Goal: Task Accomplishment & Management: Manage account settings

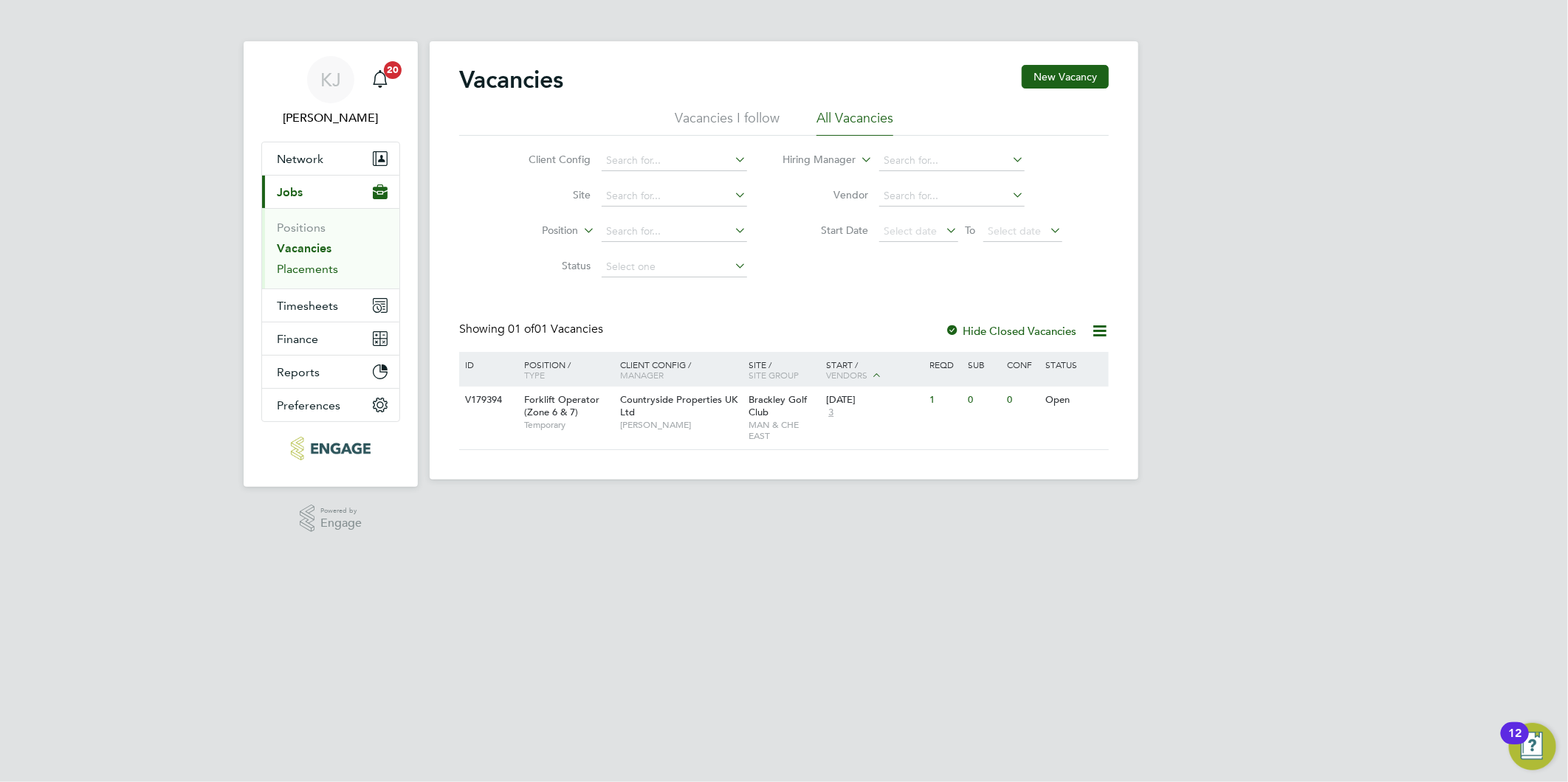
drag, startPoint x: 297, startPoint y: 270, endPoint x: 289, endPoint y: 277, distance: 10.6
click at [297, 270] on link "Placements" at bounding box center [307, 269] width 61 height 14
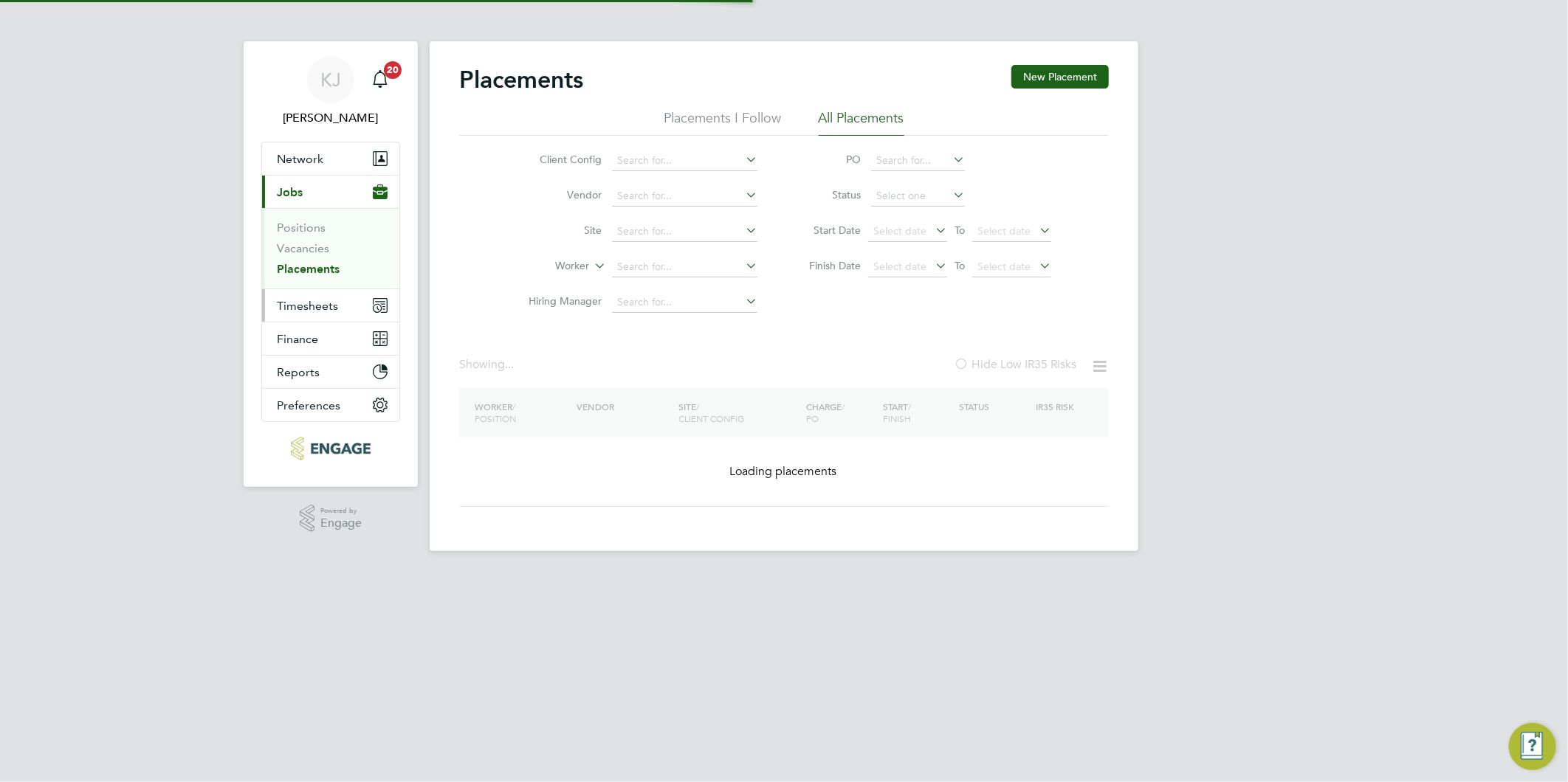
click at [294, 304] on span "Timesheets" at bounding box center [307, 306] width 61 height 14
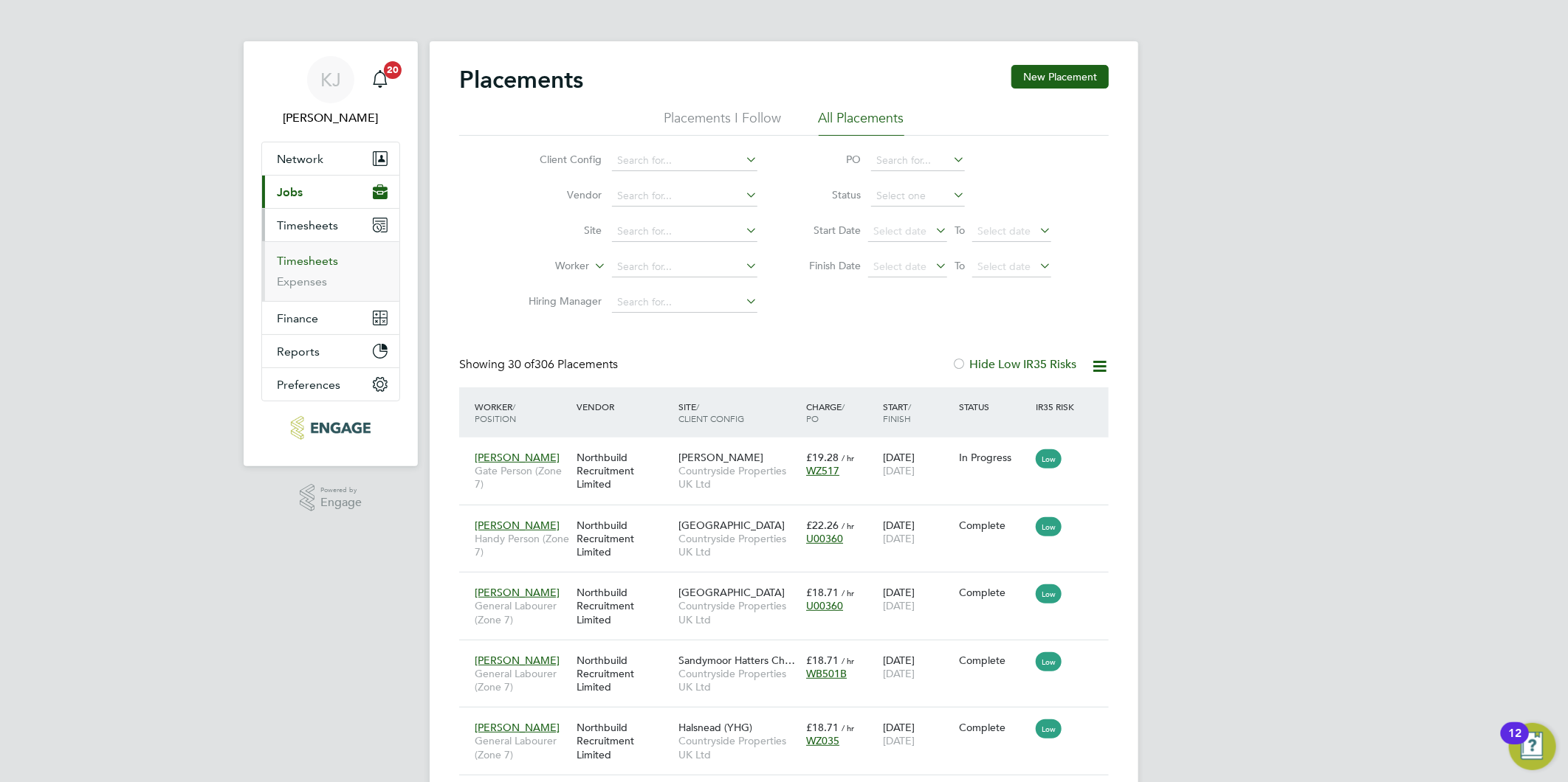
click at [290, 255] on link "Timesheets" at bounding box center [307, 260] width 61 height 14
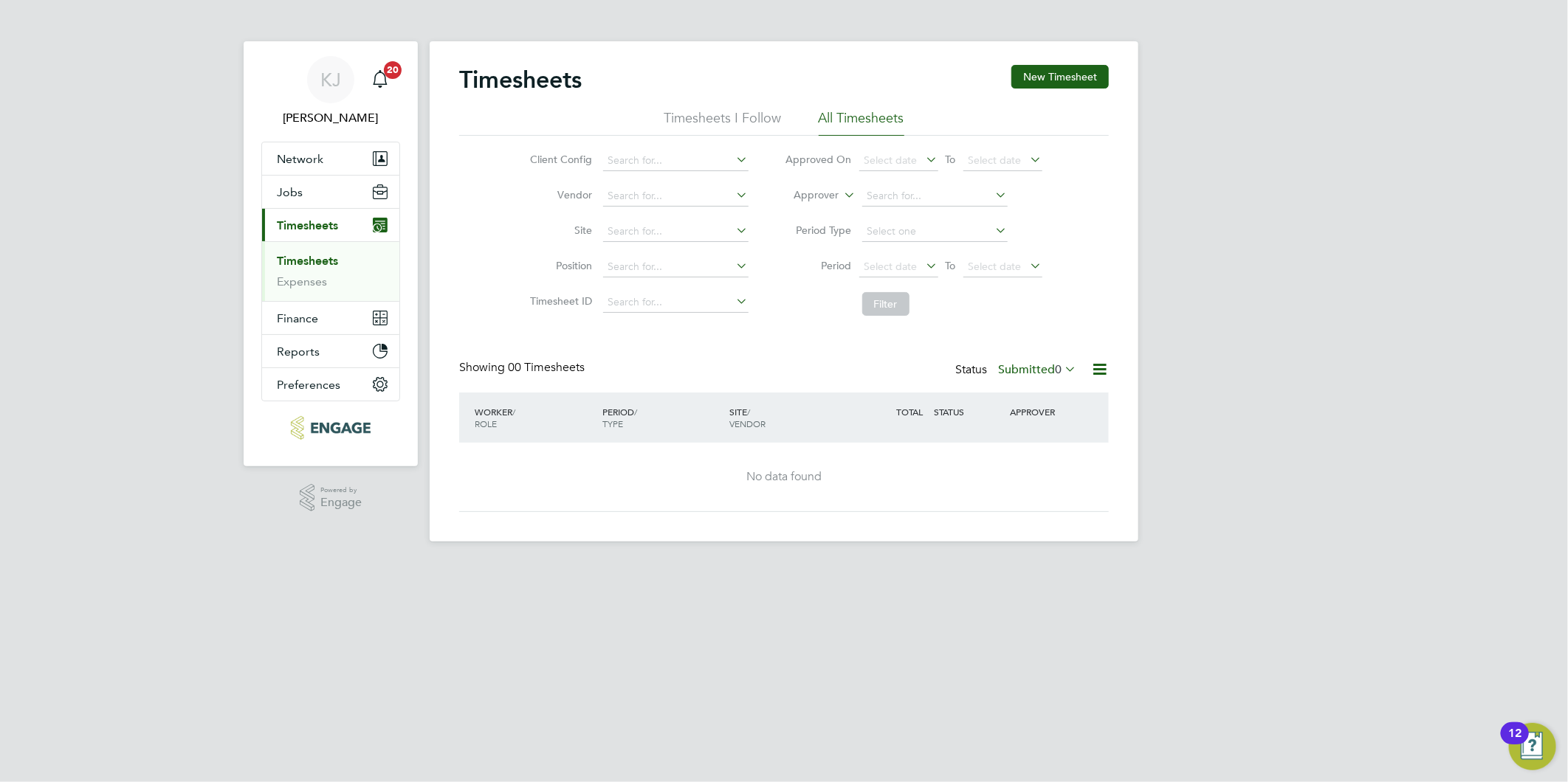
click at [1028, 366] on label "Submitted 0" at bounding box center [1037, 369] width 78 height 15
click at [1023, 450] on li "Approved" at bounding box center [1017, 458] width 68 height 21
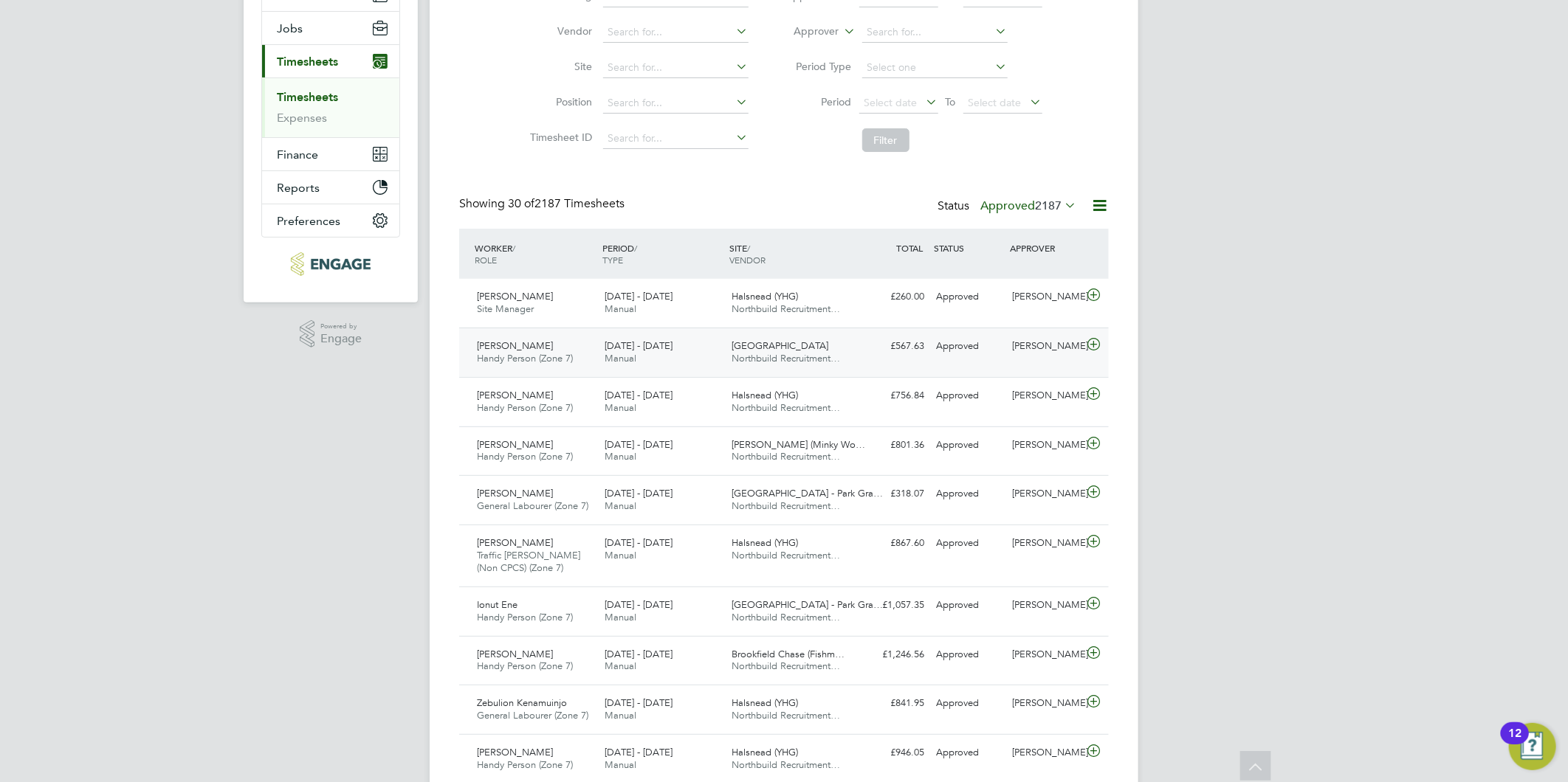
click at [1085, 341] on icon at bounding box center [1094, 344] width 18 height 12
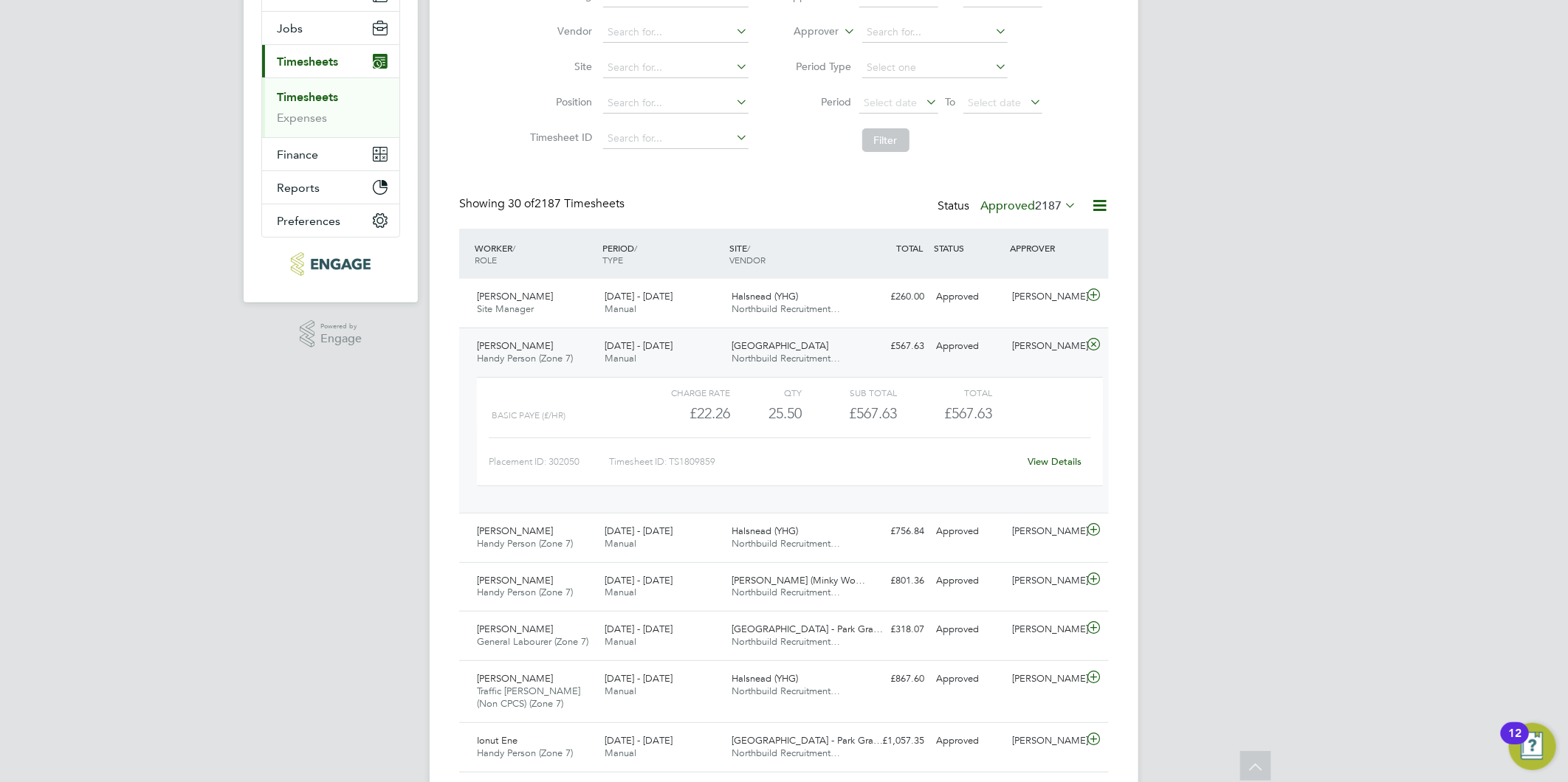
click at [1068, 458] on link "View Details" at bounding box center [1055, 462] width 54 height 12
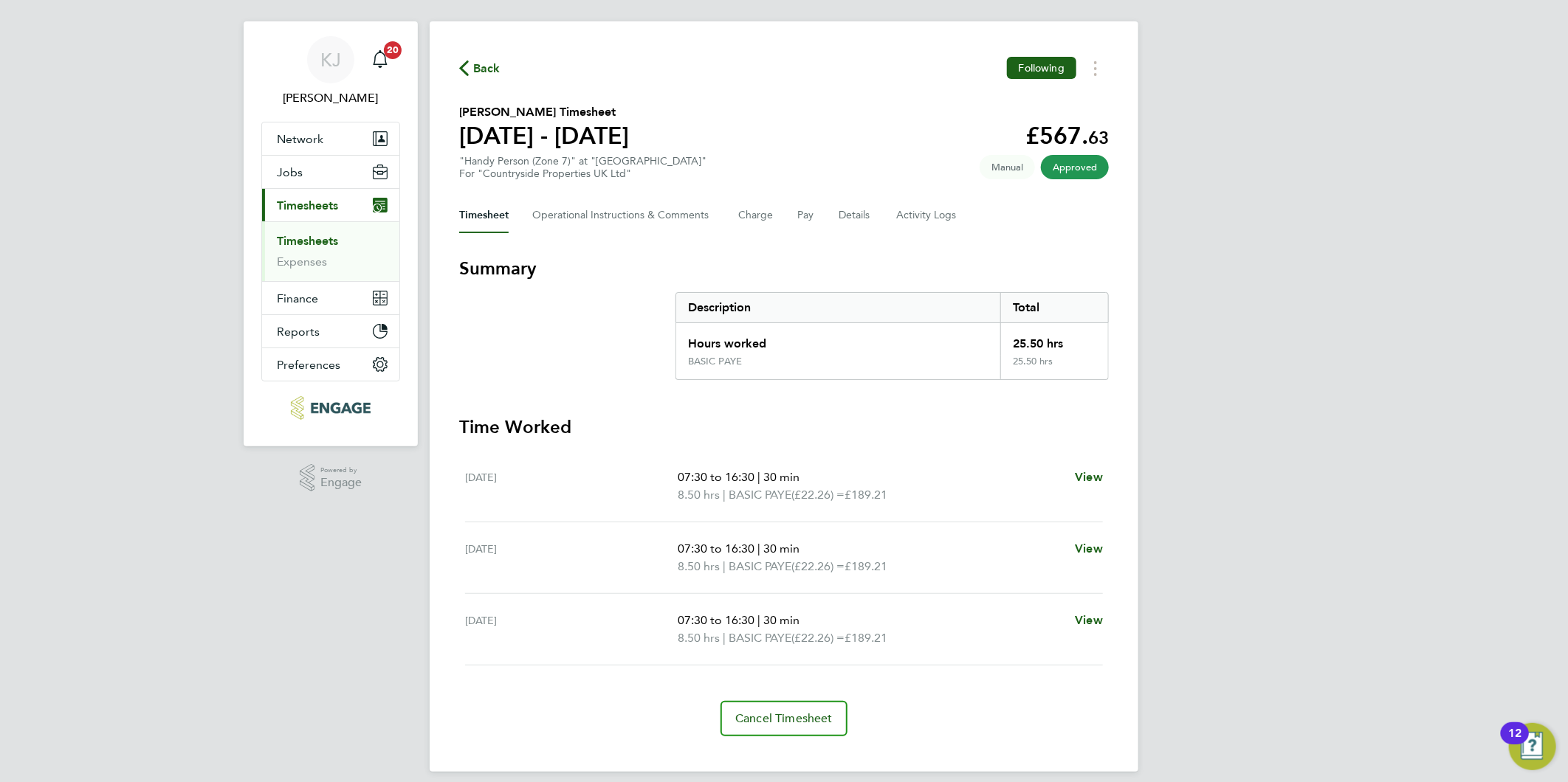
scroll to position [30, 0]
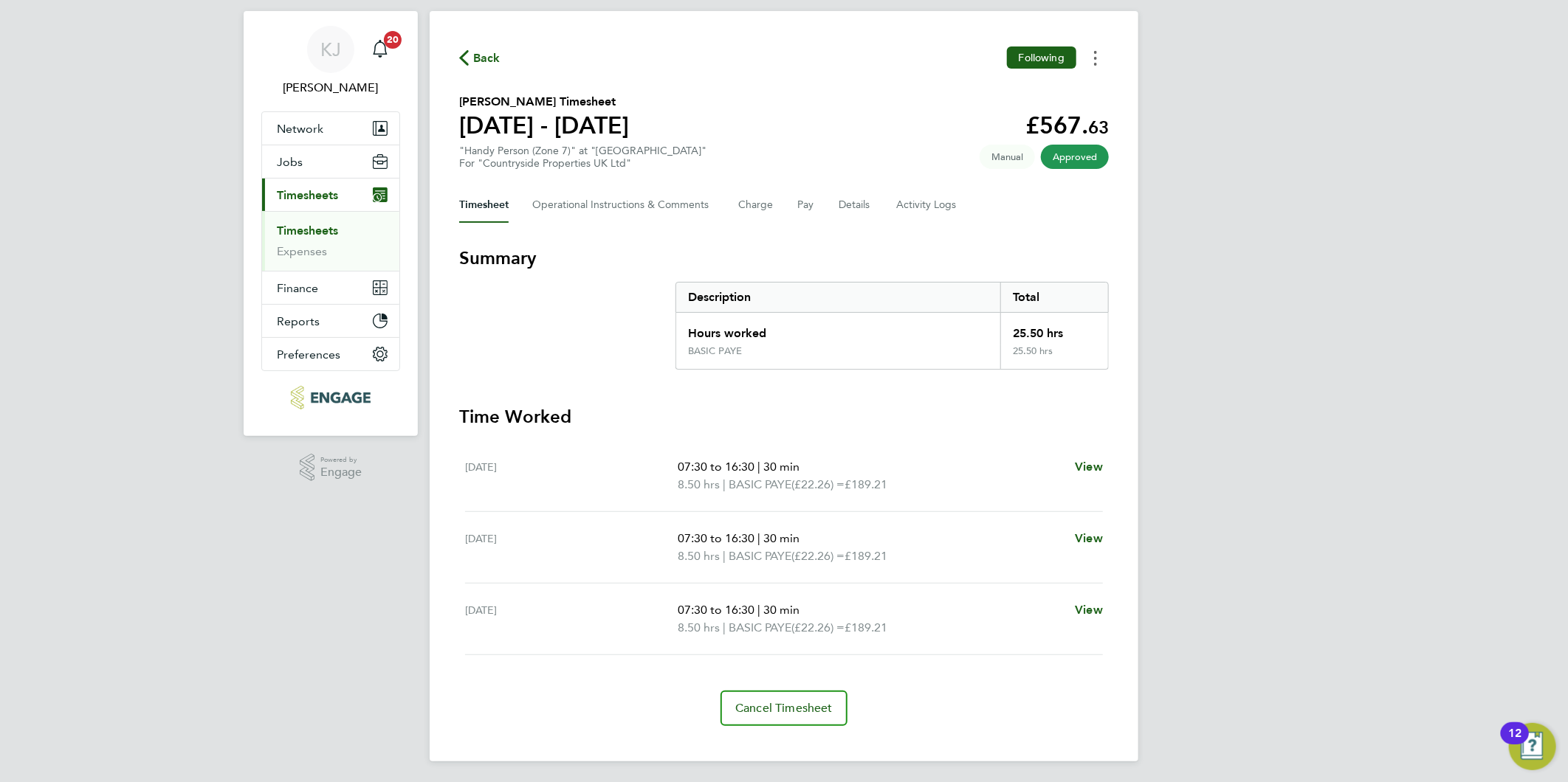
click at [1095, 48] on button "Timesheets Menu" at bounding box center [1095, 58] width 27 height 23
click at [742, 706] on span "Cancel Timesheet" at bounding box center [784, 707] width 98 height 15
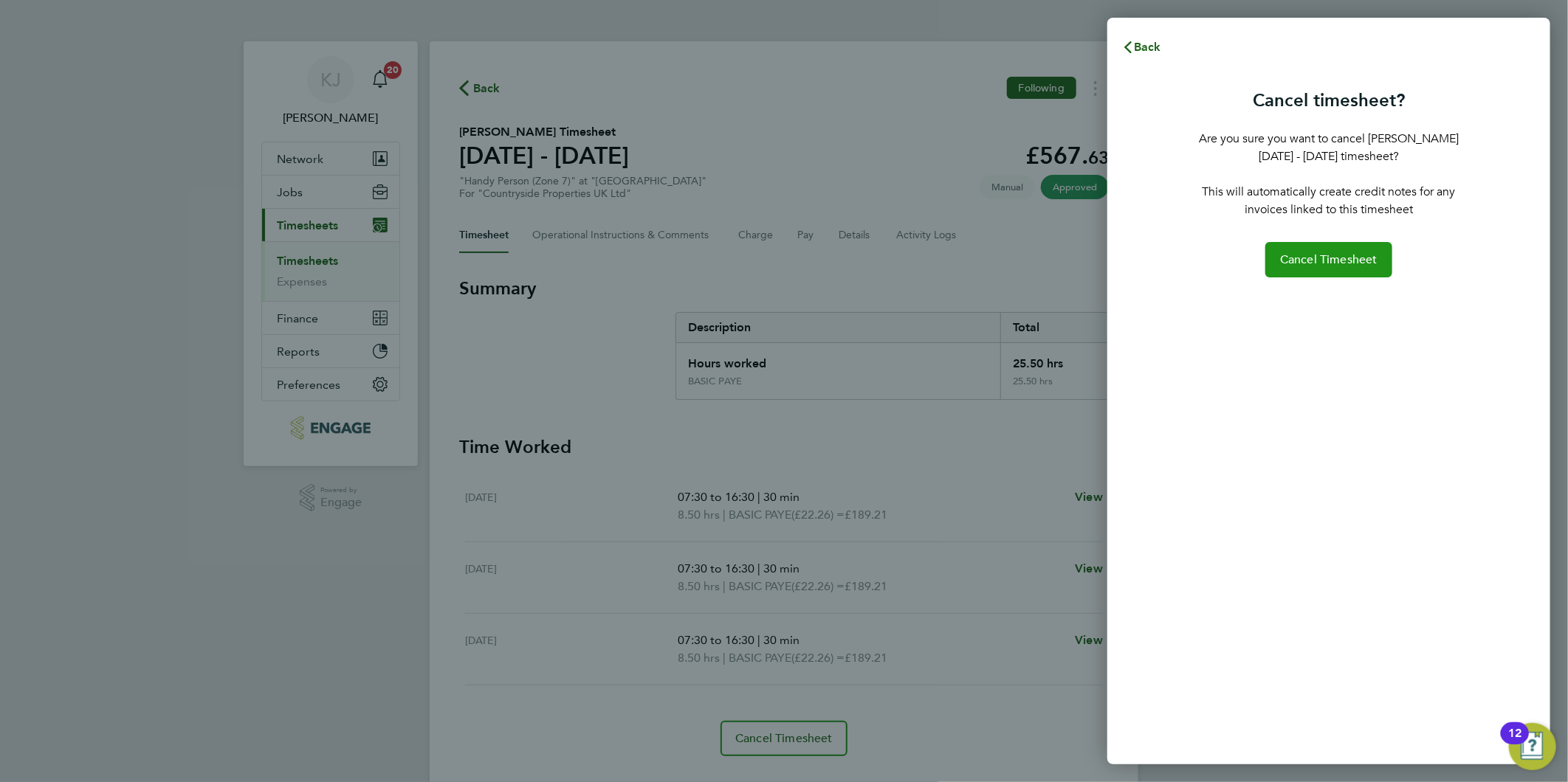
click at [1296, 263] on span "Cancel Timesheet" at bounding box center [1328, 259] width 98 height 15
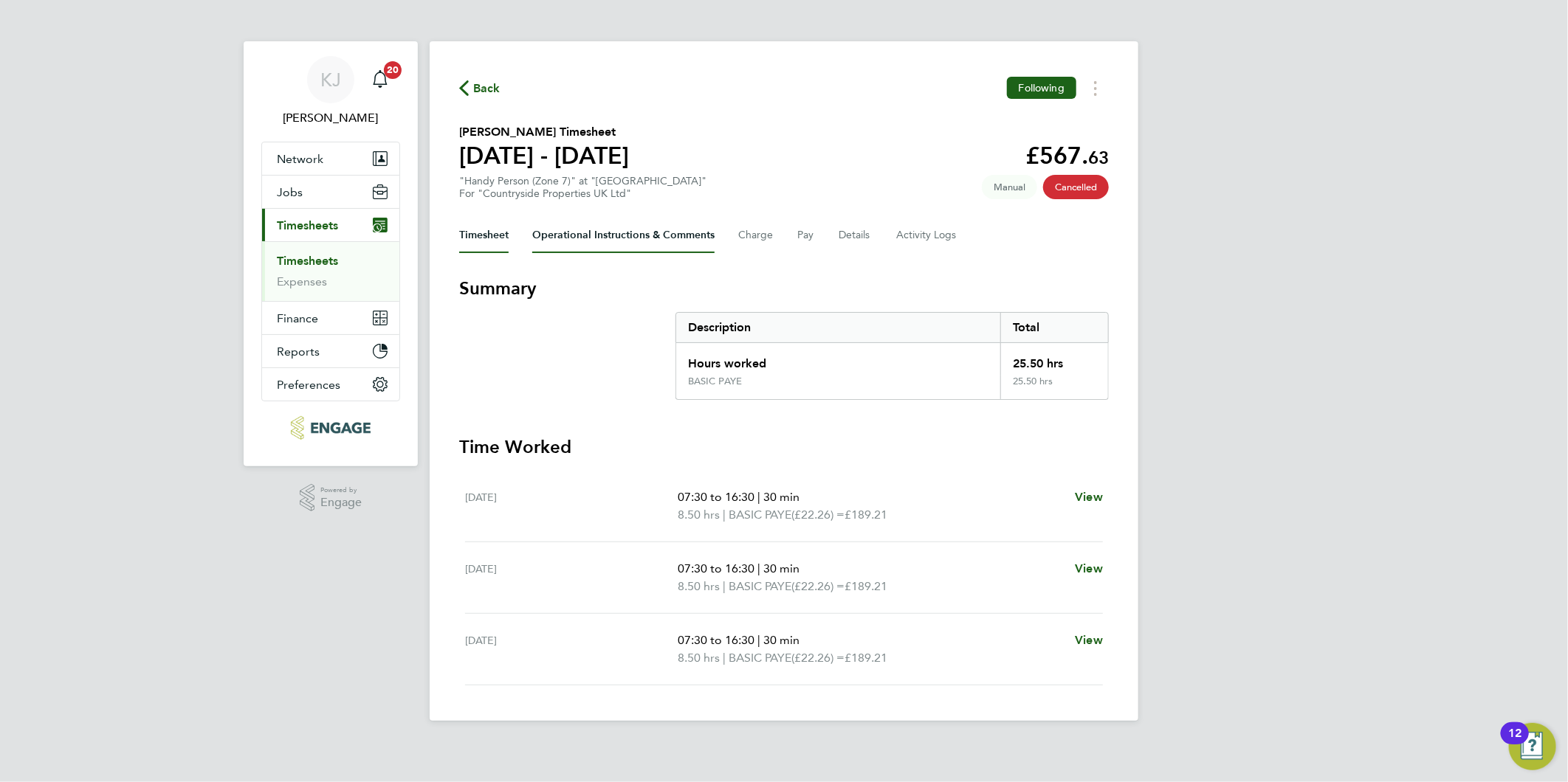
click at [643, 237] on Comments-tab "Operational Instructions & Comments" at bounding box center [623, 235] width 182 height 35
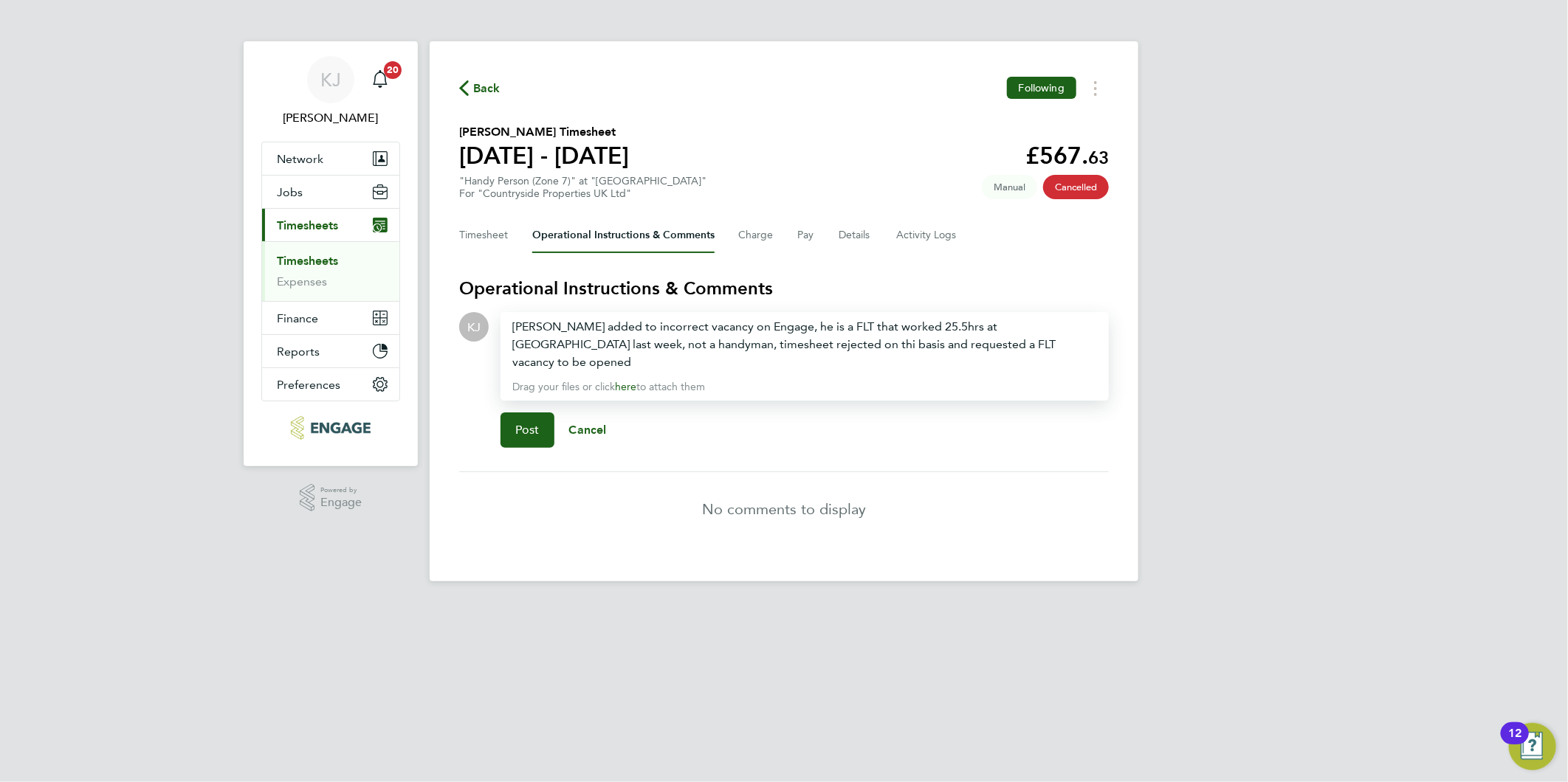
click at [740, 340] on div "Gary Davies added to incorrect vacancy on Engage, he is a FLT that worked 25.5h…" at bounding box center [804, 344] width 585 height 53
drag, startPoint x: 1067, startPoint y: 352, endPoint x: 1015, endPoint y: 350, distance: 52.0
click at [1063, 350] on div "Gary Davies added to incorrect vacancy on Engage, he is a FLT that worked 25.5h…" at bounding box center [804, 356] width 608 height 88
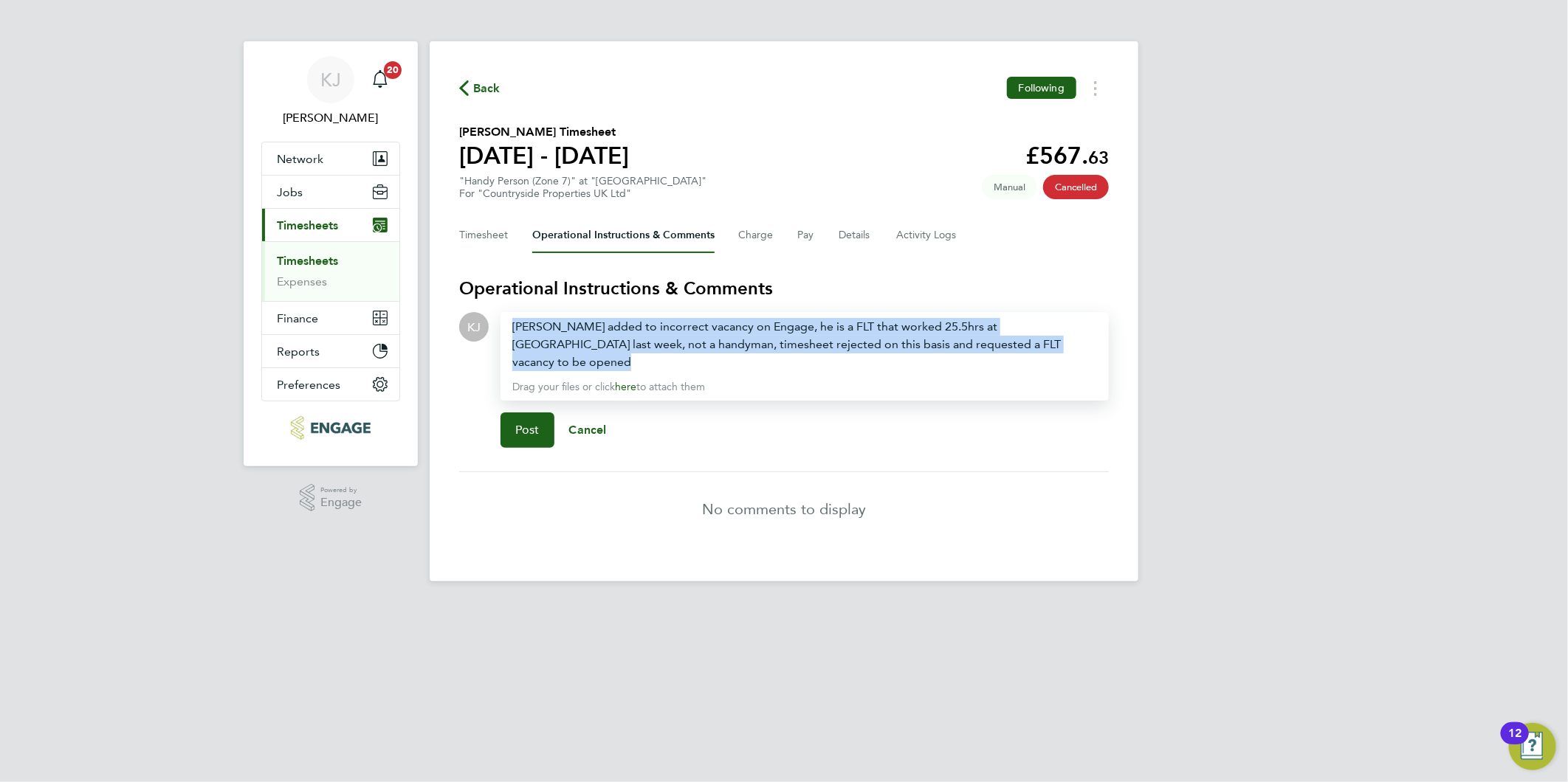
click at [1009, 345] on div "Gary Davies added to incorrect vacancy on Engage, he is a FLT that worked 25.5h…" at bounding box center [804, 344] width 585 height 53
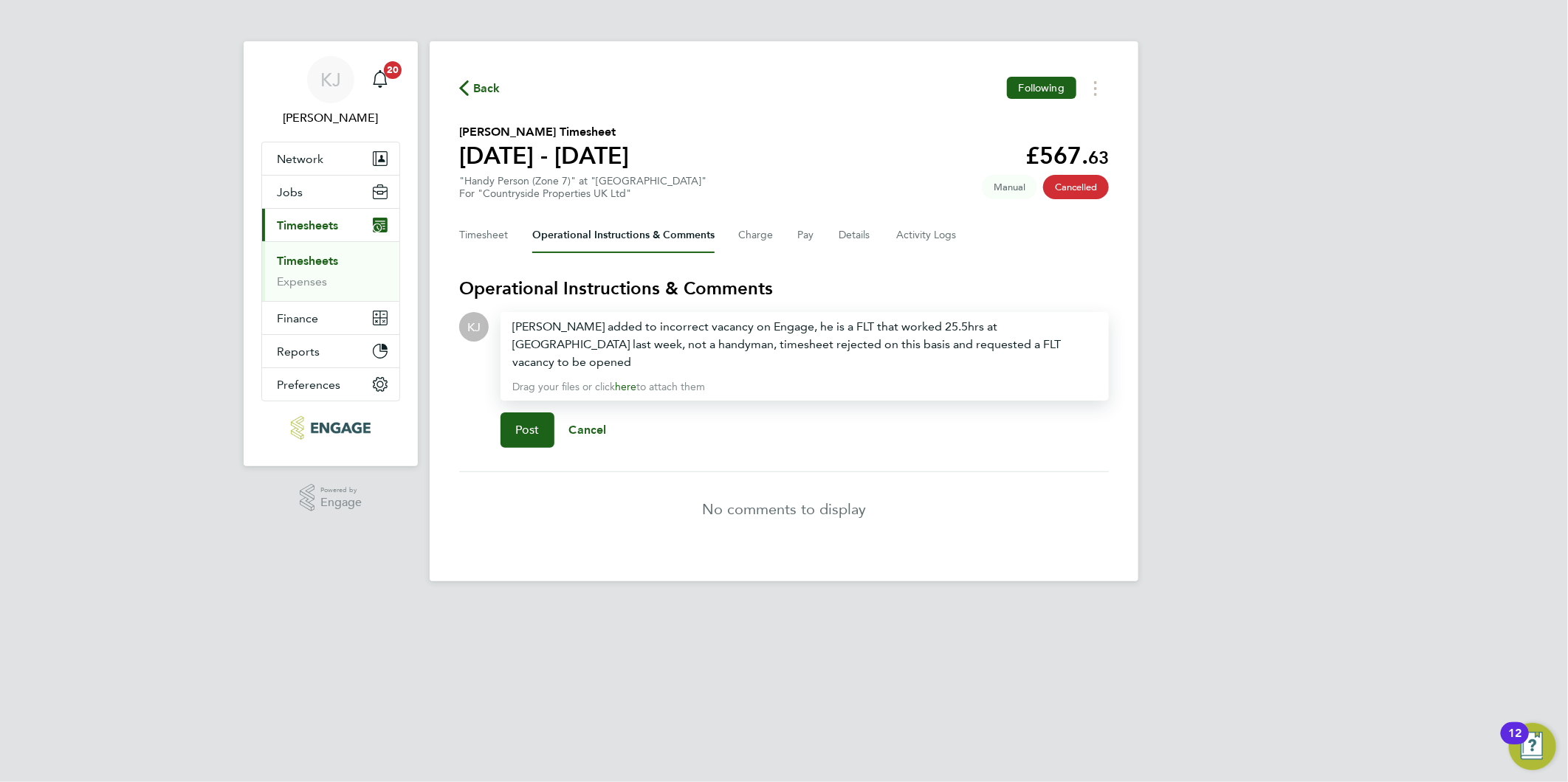
click at [1010, 351] on div "Gary Davies added to incorrect vacancy on Engage, he is a FLT that worked 25.5h…" at bounding box center [804, 356] width 608 height 88
drag, startPoint x: 1015, startPoint y: 348, endPoint x: 1017, endPoint y: 341, distance: 7.3
click at [1017, 341] on div "Gary Davies added to incorrect vacancy on Engage, he is a FLT that worked 25.5h…" at bounding box center [804, 344] width 585 height 53
click at [688, 360] on div "Gary Davies added to incorrect vacancy on Engage, he is a FLT that worked 25.5h…" at bounding box center [804, 344] width 585 height 53
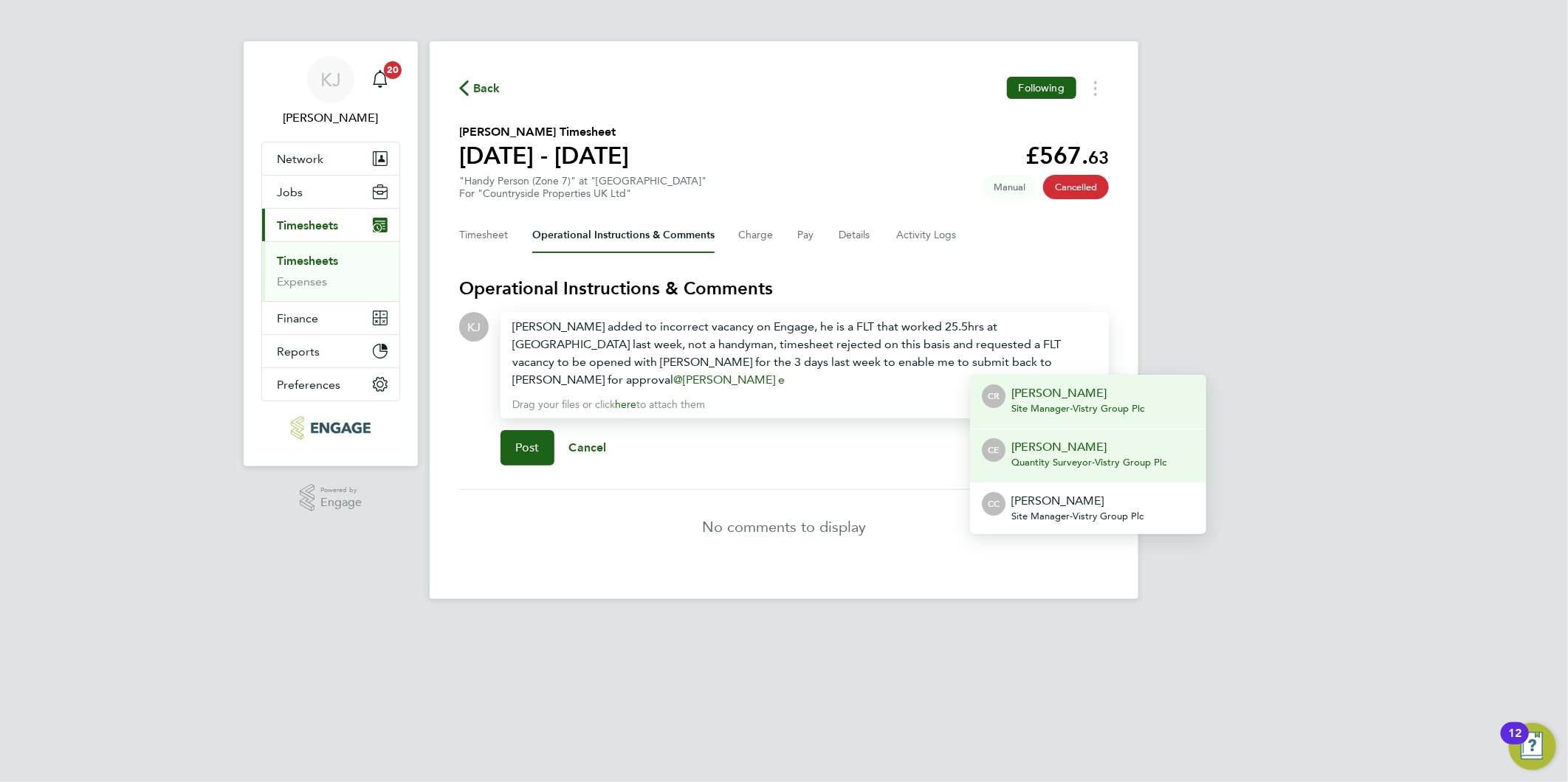
click at [1065, 456] on span "Quantity Surveyor - Vistry Group Plc" at bounding box center [1089, 462] width 155 height 12
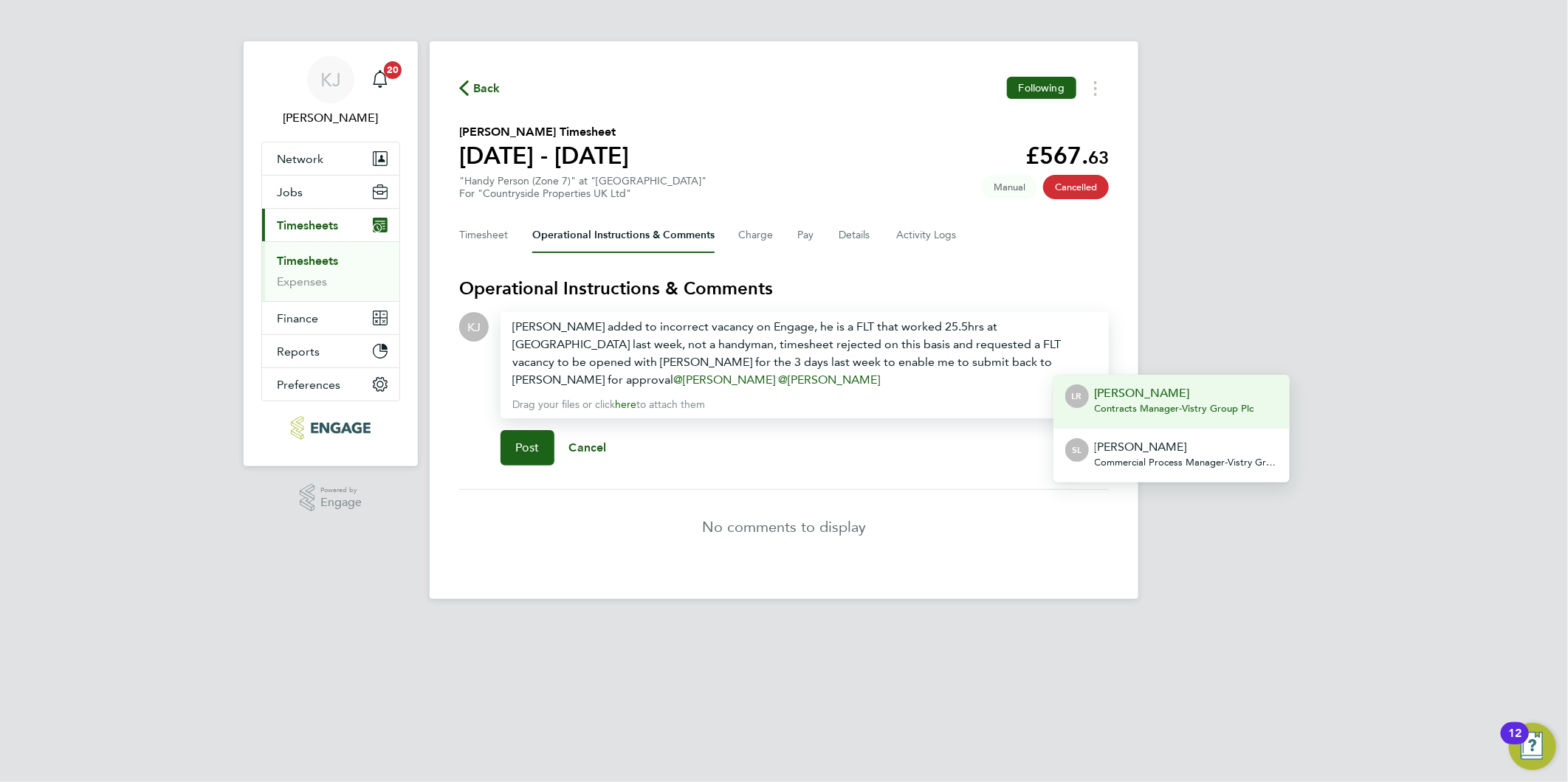
click at [1089, 412] on div "LR Lee Roche Contracts Manager - Vistry Group Plc" at bounding box center [1160, 402] width 189 height 35
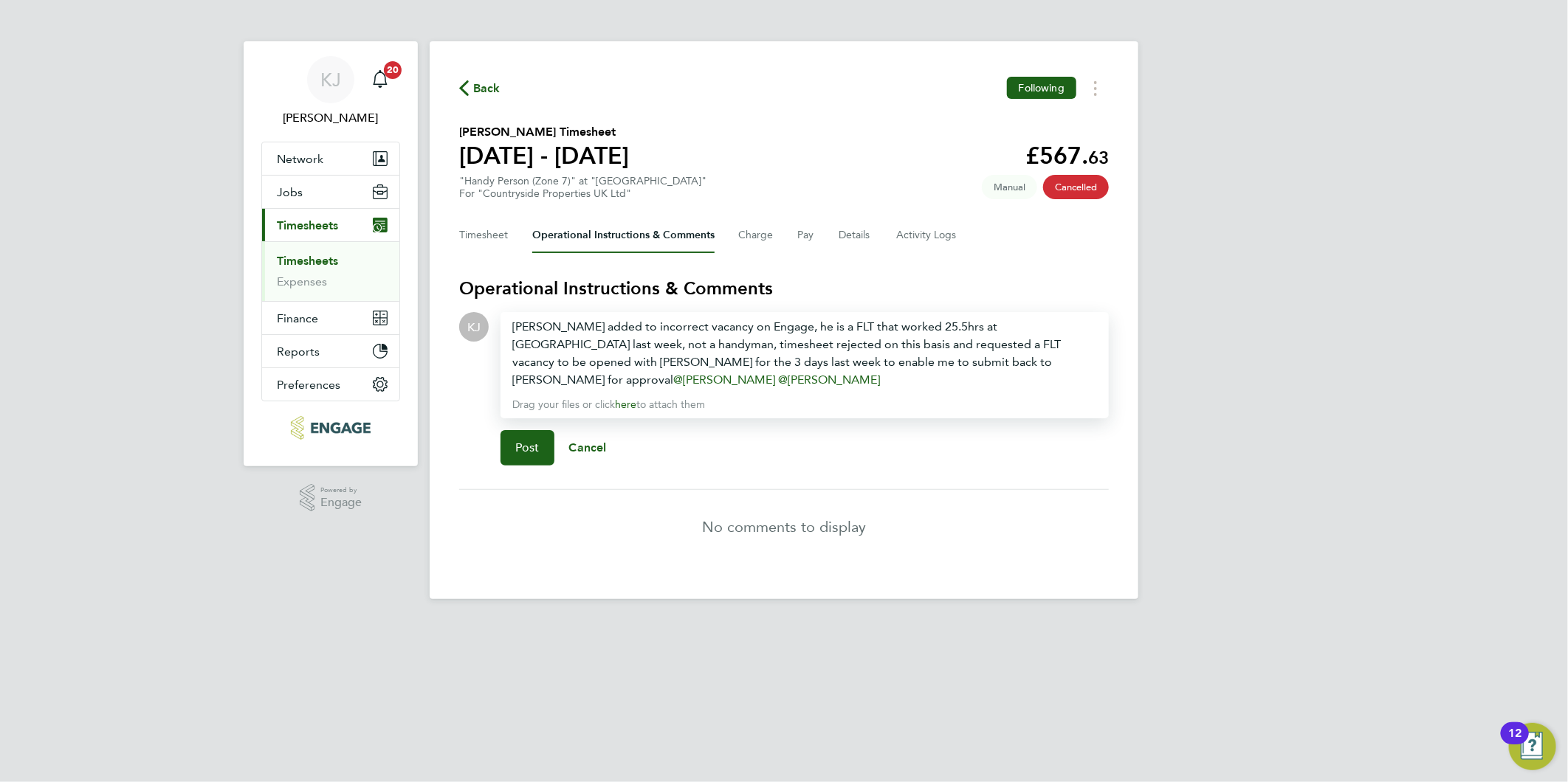
click at [595, 342] on div "Gary Davies added to incorrect vacancy on Engage, he is a FLT that worked 25.5h…" at bounding box center [804, 353] width 585 height 71
click at [526, 452] on button "Post" at bounding box center [527, 448] width 54 height 35
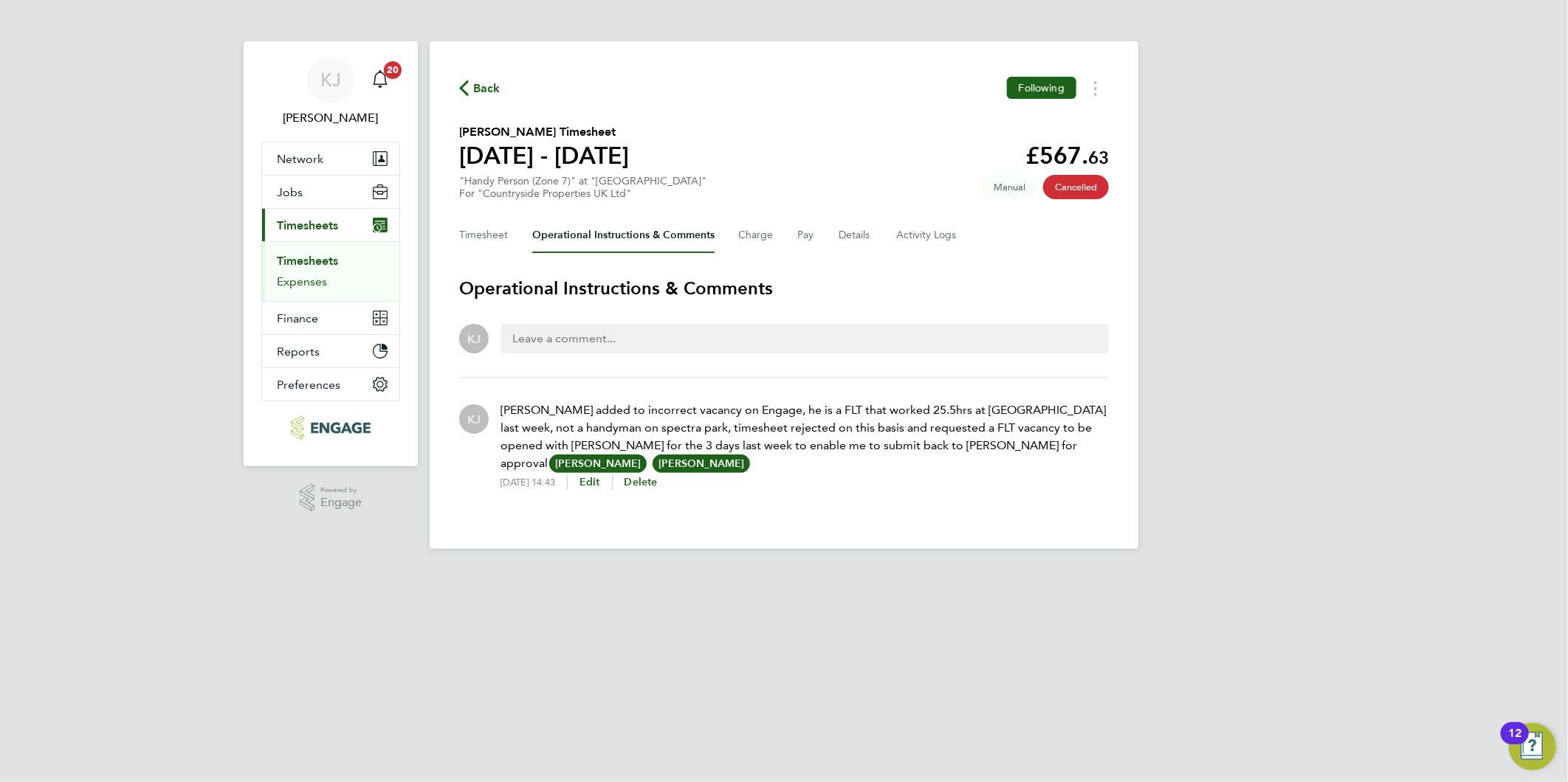
click at [293, 284] on link "Expenses" at bounding box center [301, 281] width 50 height 14
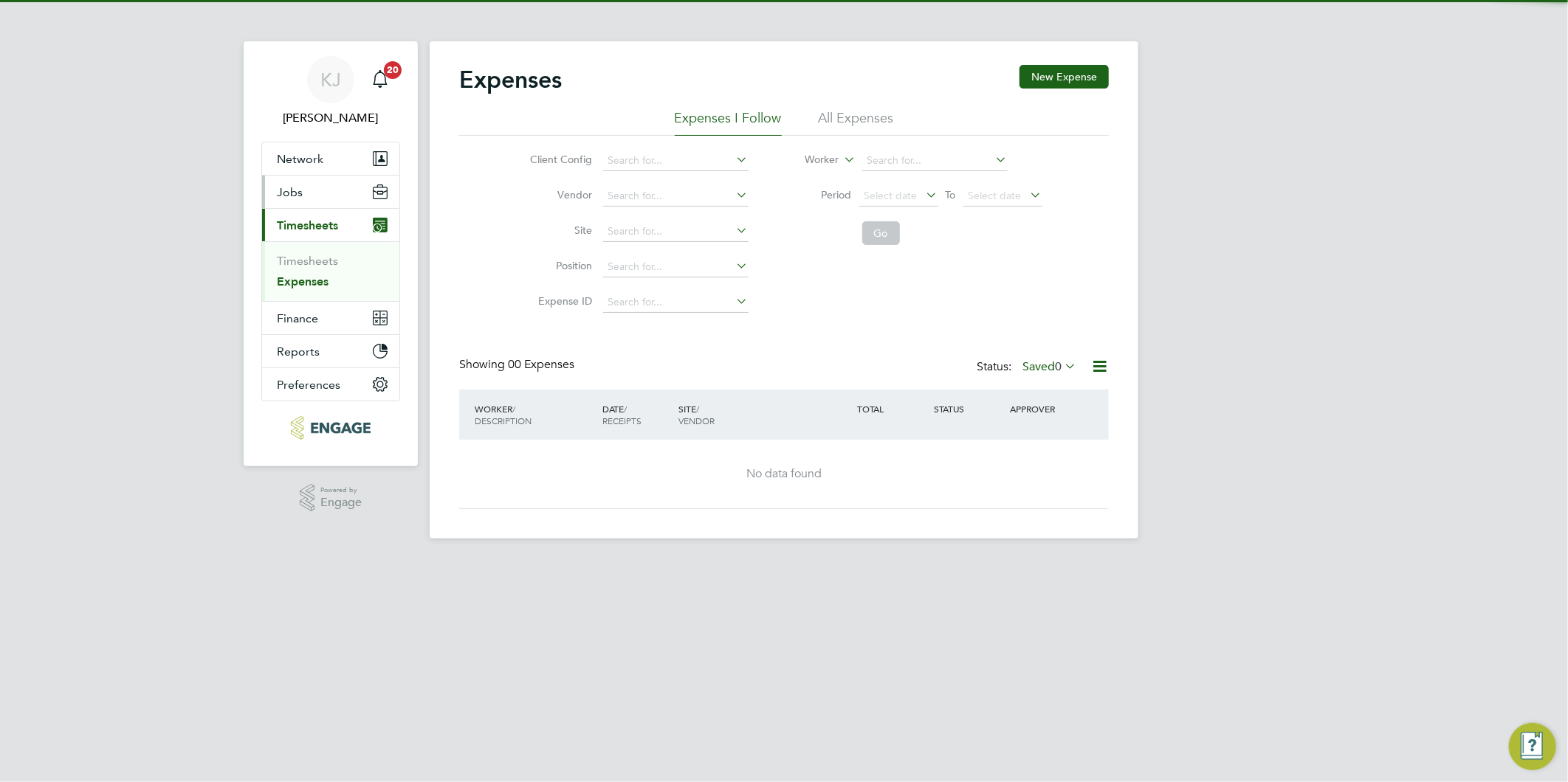
click at [289, 177] on button "Jobs" at bounding box center [331, 192] width 138 height 32
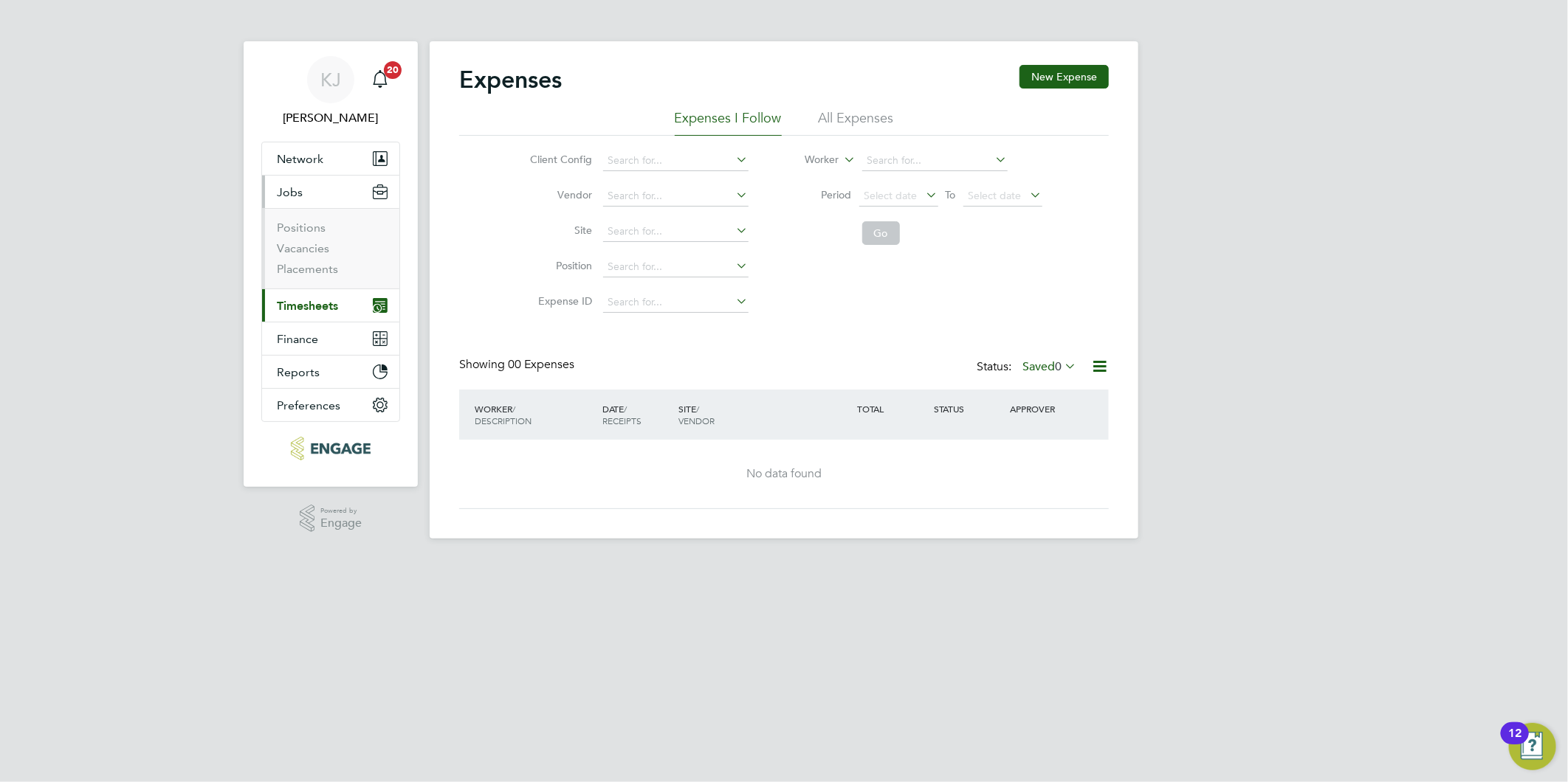
click at [288, 196] on span "Jobs" at bounding box center [290, 192] width 26 height 14
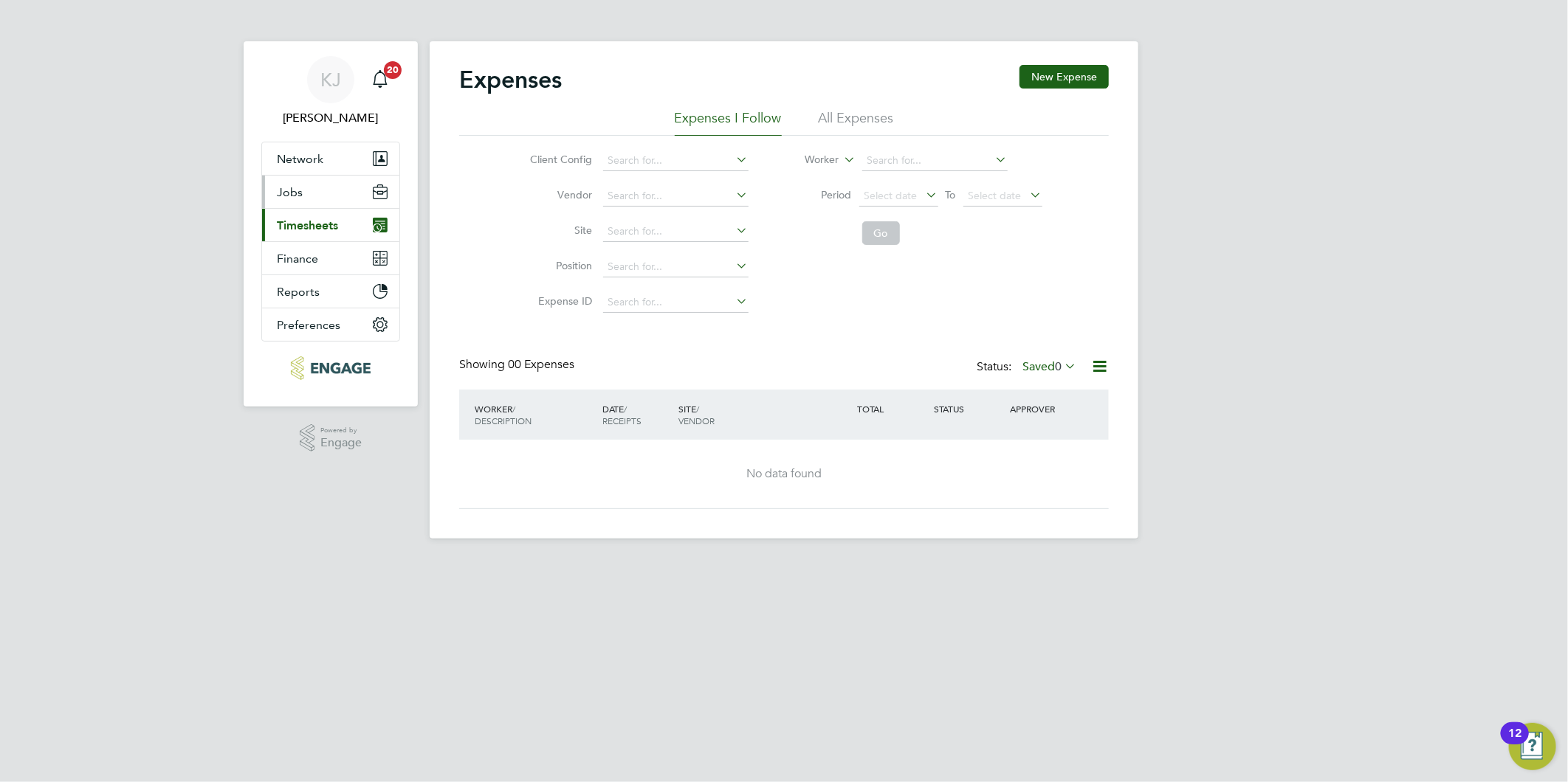
click at [290, 192] on span "Jobs" at bounding box center [290, 192] width 26 height 14
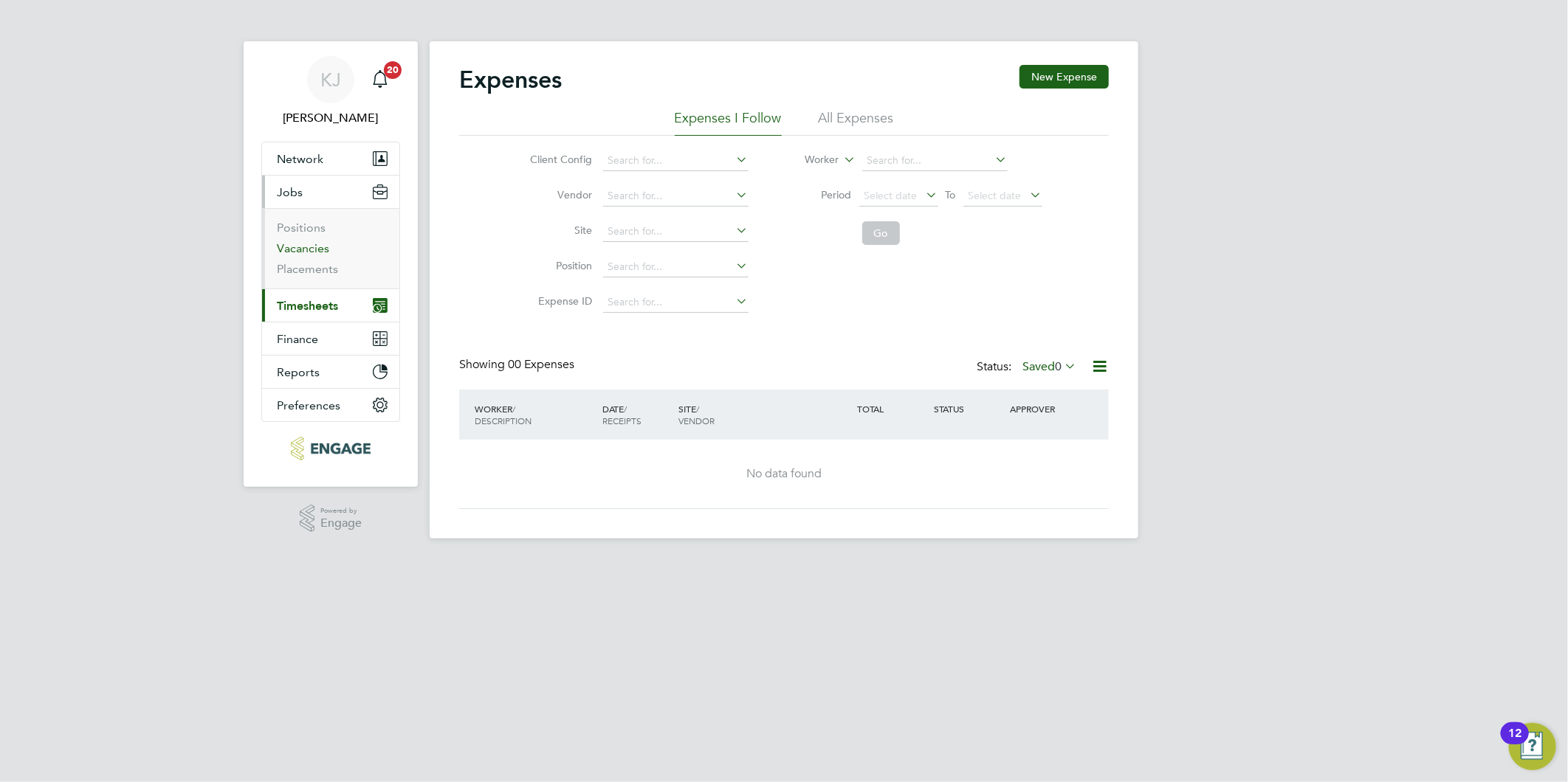
click at [294, 246] on link "Vacancies" at bounding box center [303, 248] width 52 height 14
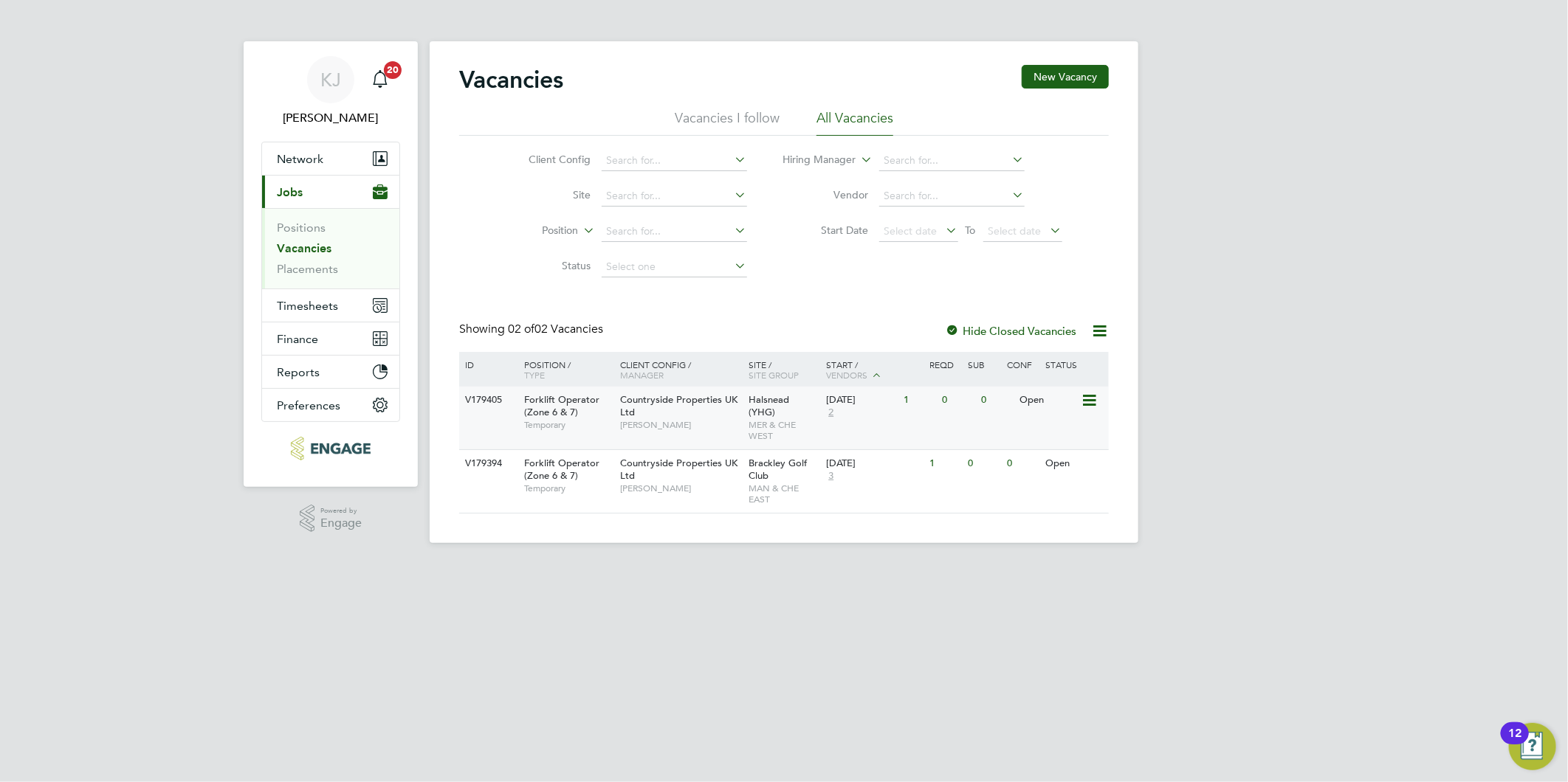
click at [601, 417] on div "Forklift Operator (Zone 6 & 7) Temporary" at bounding box center [564, 412] width 103 height 51
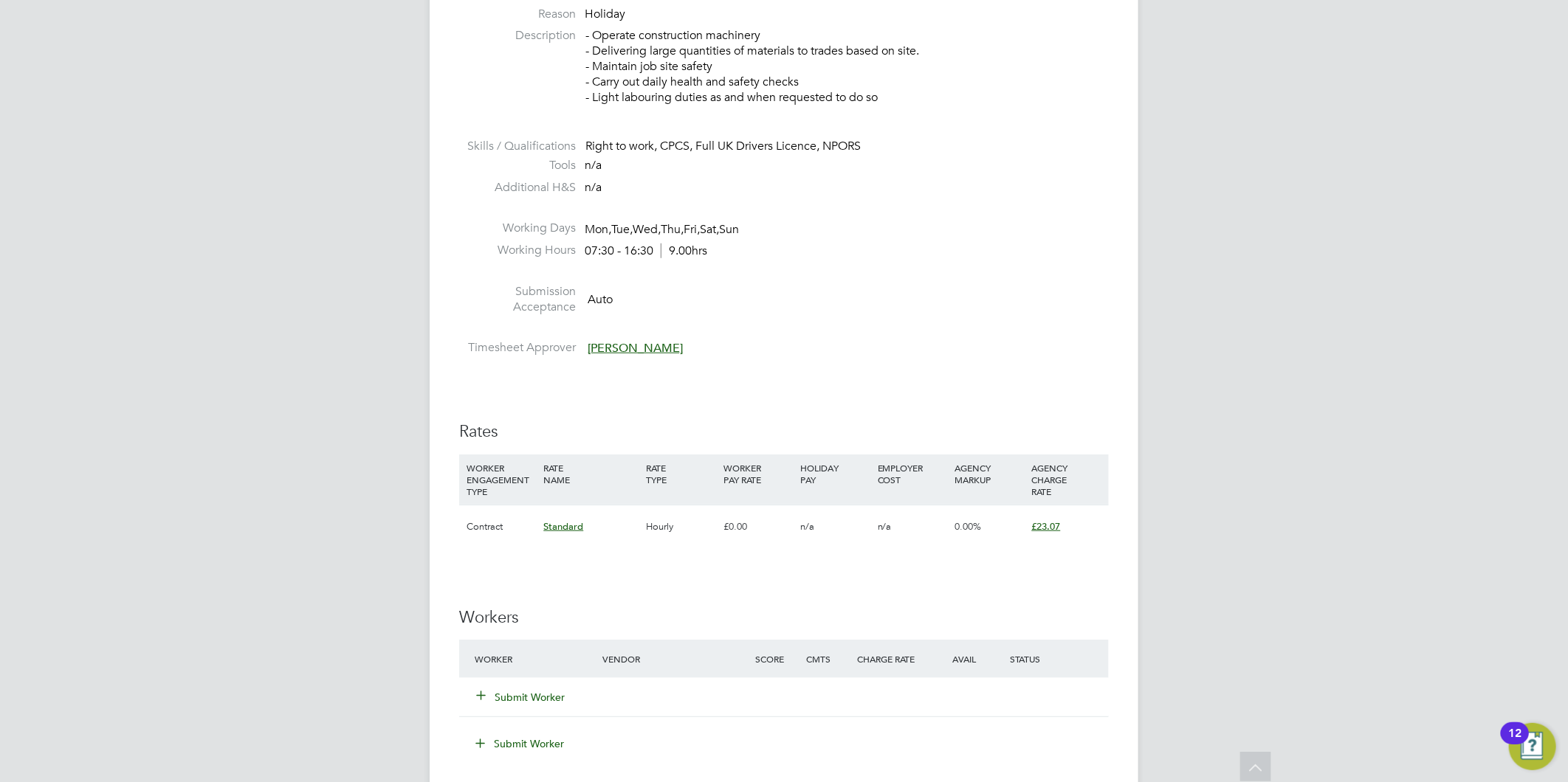
scroll to position [737, 0]
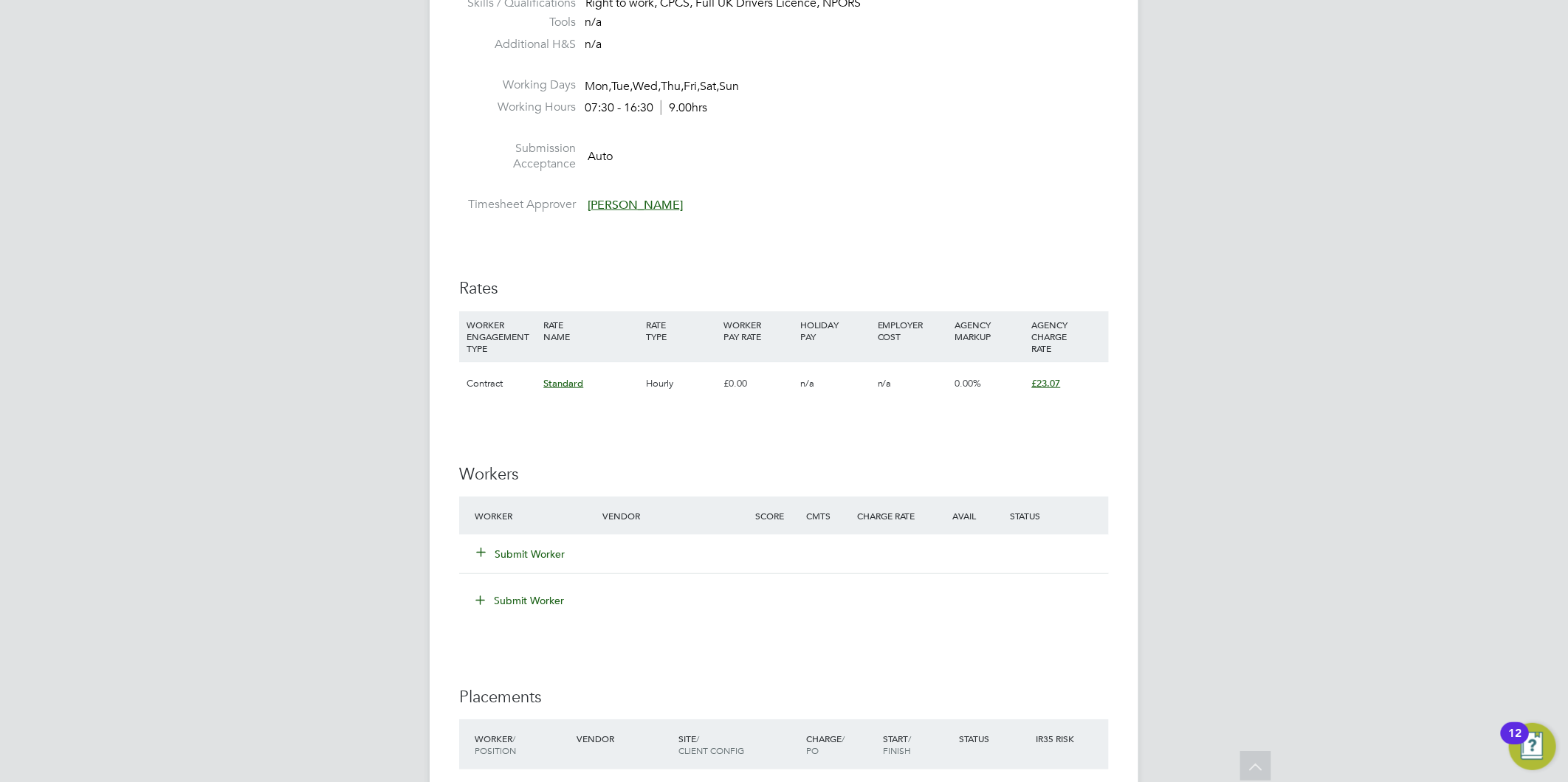
click at [506, 542] on div "Submit Worker" at bounding box center [547, 554] width 153 height 27
click at [507, 554] on button "Submit Worker" at bounding box center [520, 554] width 88 height 15
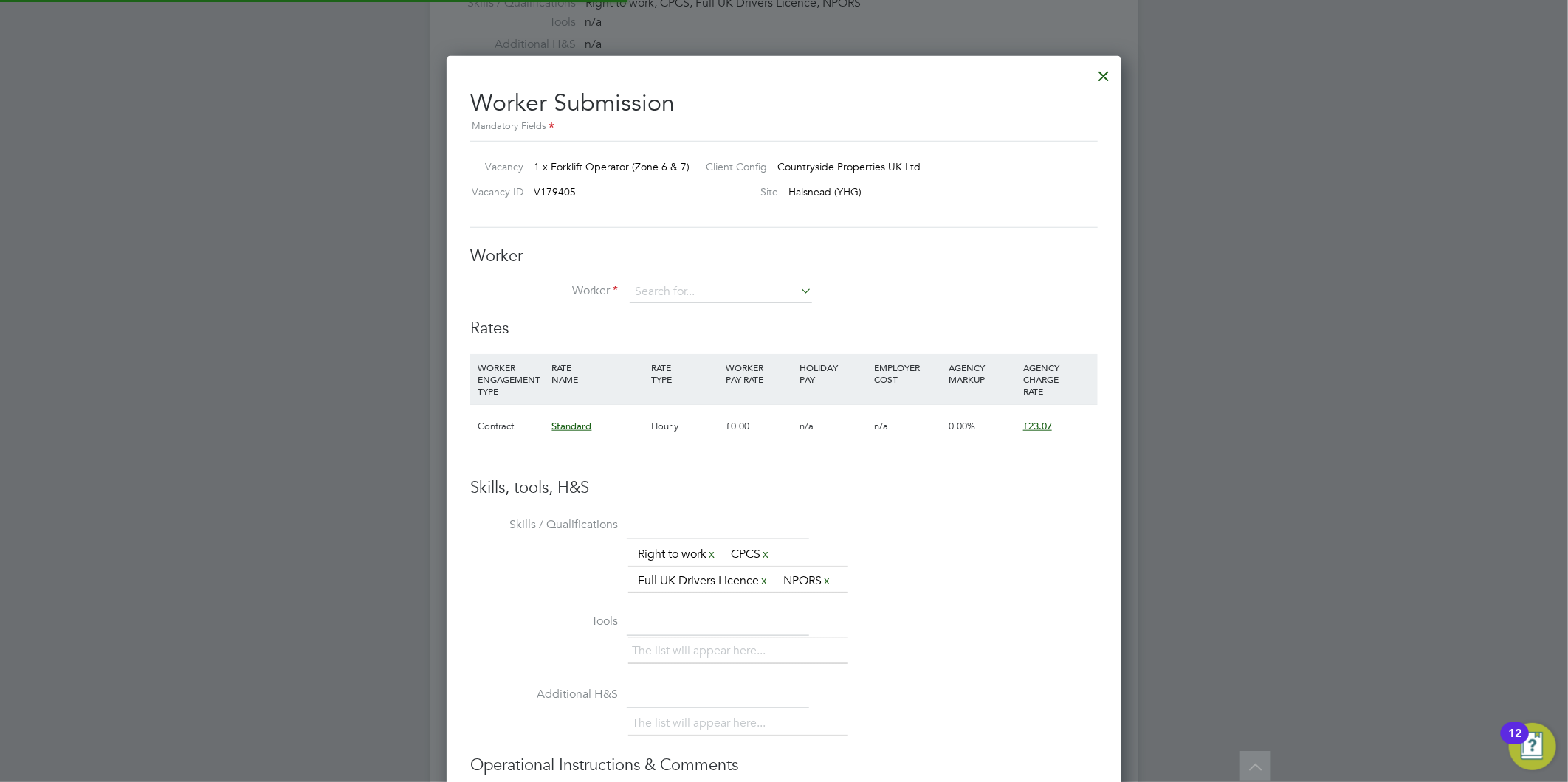
scroll to position [934, 676]
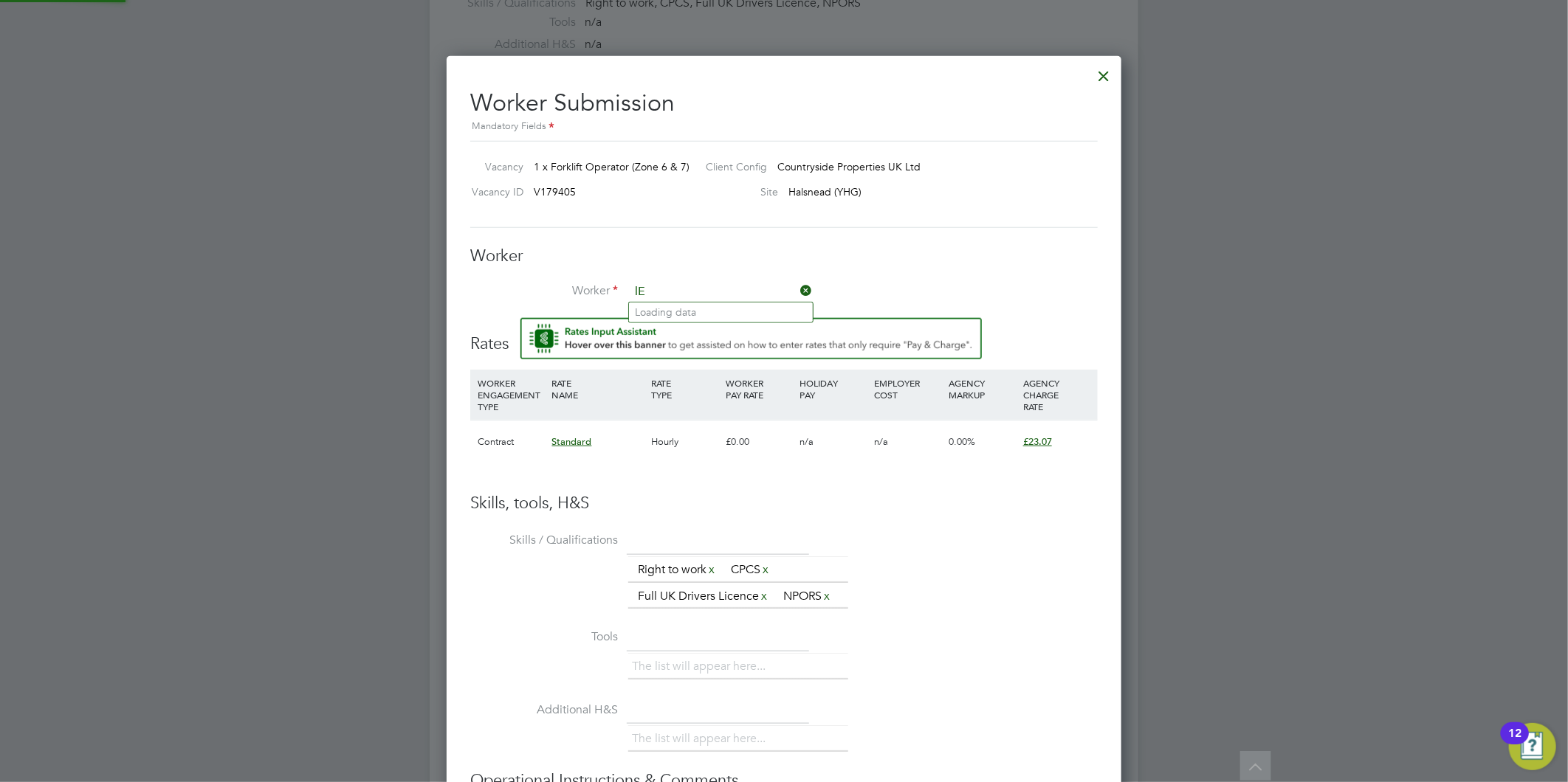
type input "l"
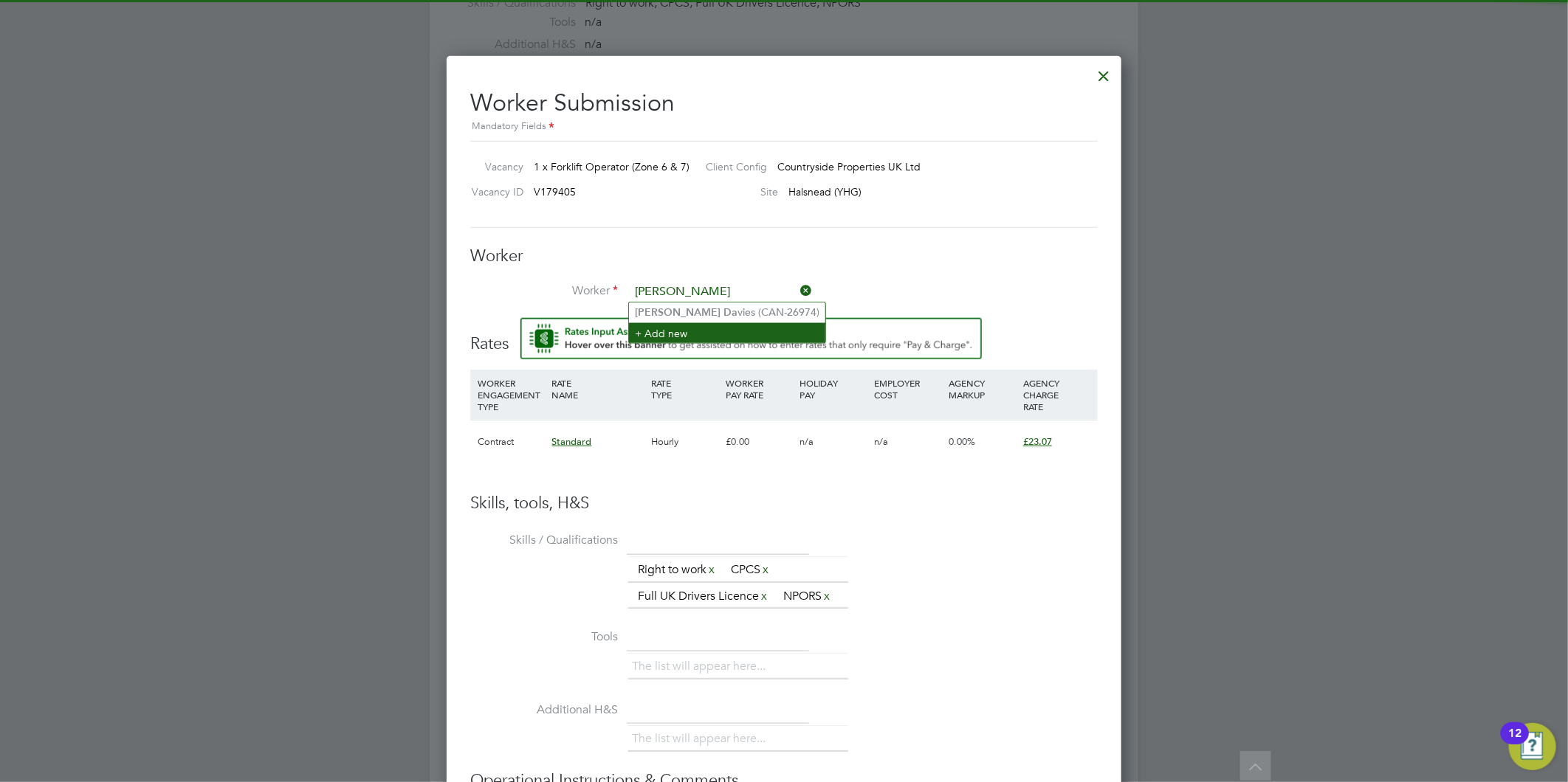
type input "Gary Da"
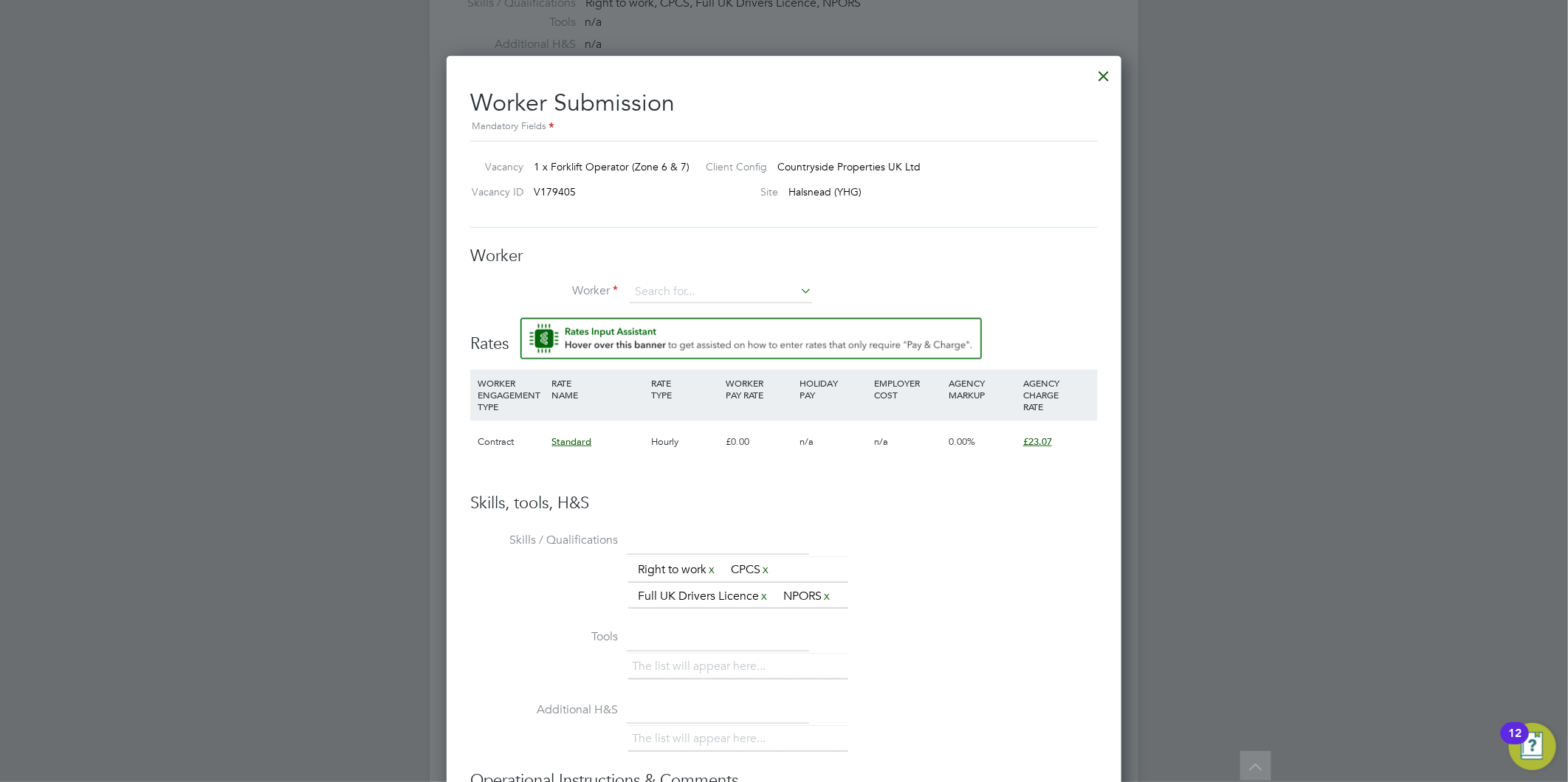
click at [744, 311] on div "All Vacancies Vacancy Activity Logs Vacancy Activity Logs All Vacancies Vacancy…" at bounding box center [784, 240] width 709 height 1931
click at [689, 289] on input at bounding box center [720, 292] width 182 height 22
click at [689, 307] on li "Gary D avies (CAN-26974)" at bounding box center [726, 313] width 195 height 20
type input "Gary Davies (CAN-26974)"
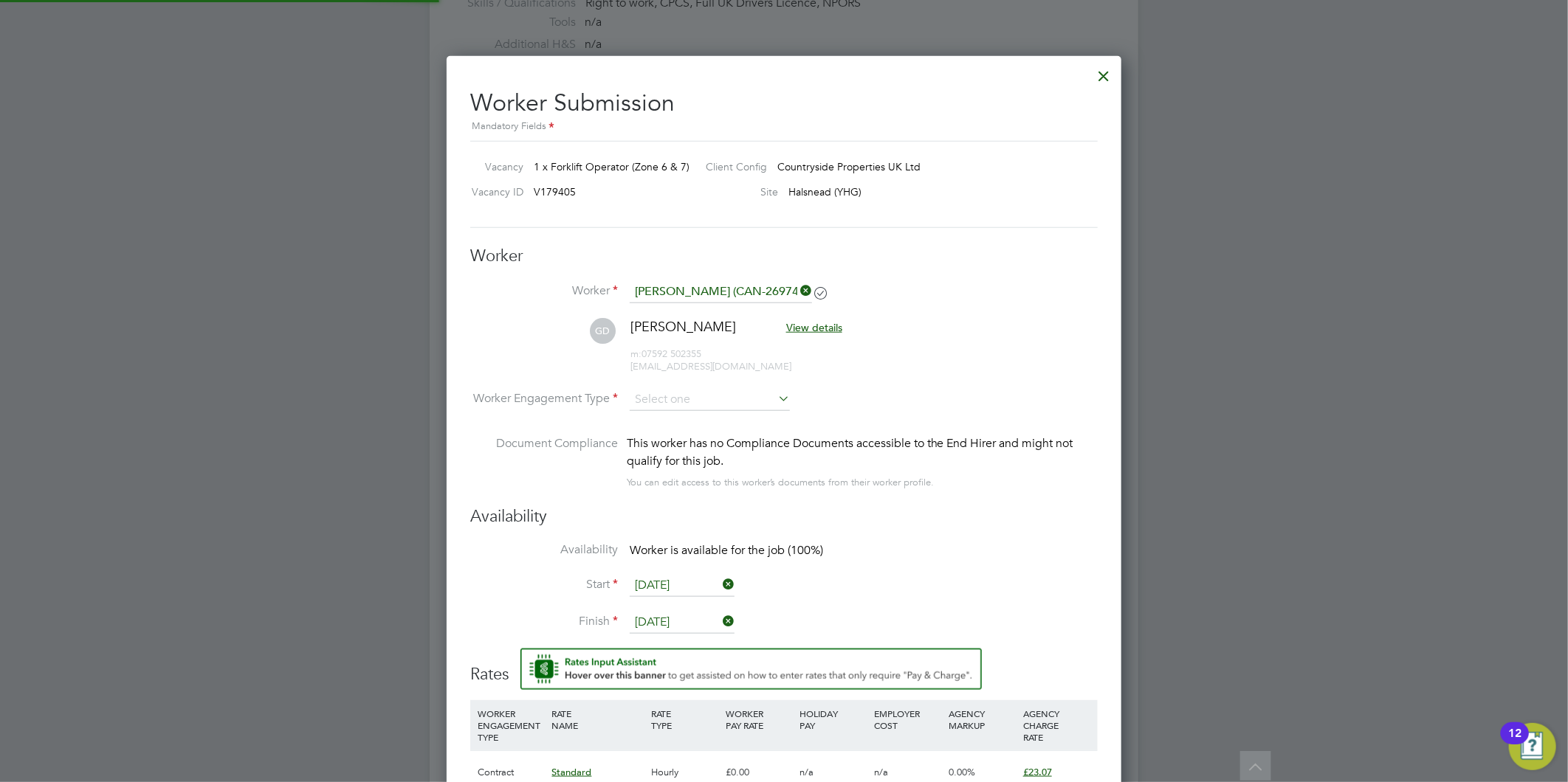
scroll to position [1264, 676]
click at [467, 485] on div "Worker Submission Mandatory Fields Vacancy 1 x Forklift Operator (Zone 6 & 7) C…" at bounding box center [784, 688] width 675 height 1264
click at [715, 396] on input at bounding box center [709, 399] width 160 height 22
click at [689, 422] on li "Contract" at bounding box center [709, 419] width 161 height 19
type input "Contract"
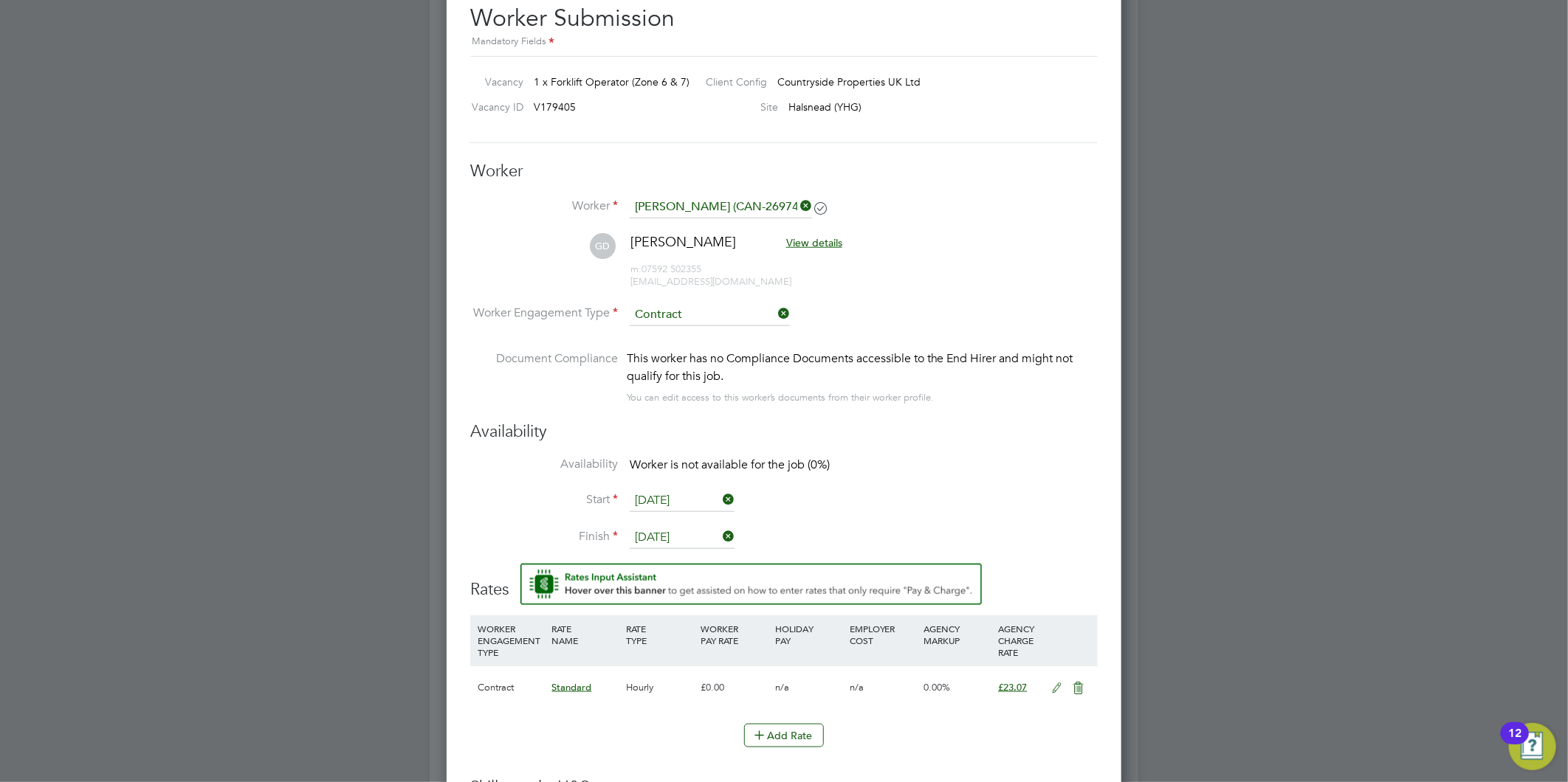
click at [679, 532] on input "22 Aug 2025" at bounding box center [682, 538] width 105 height 22
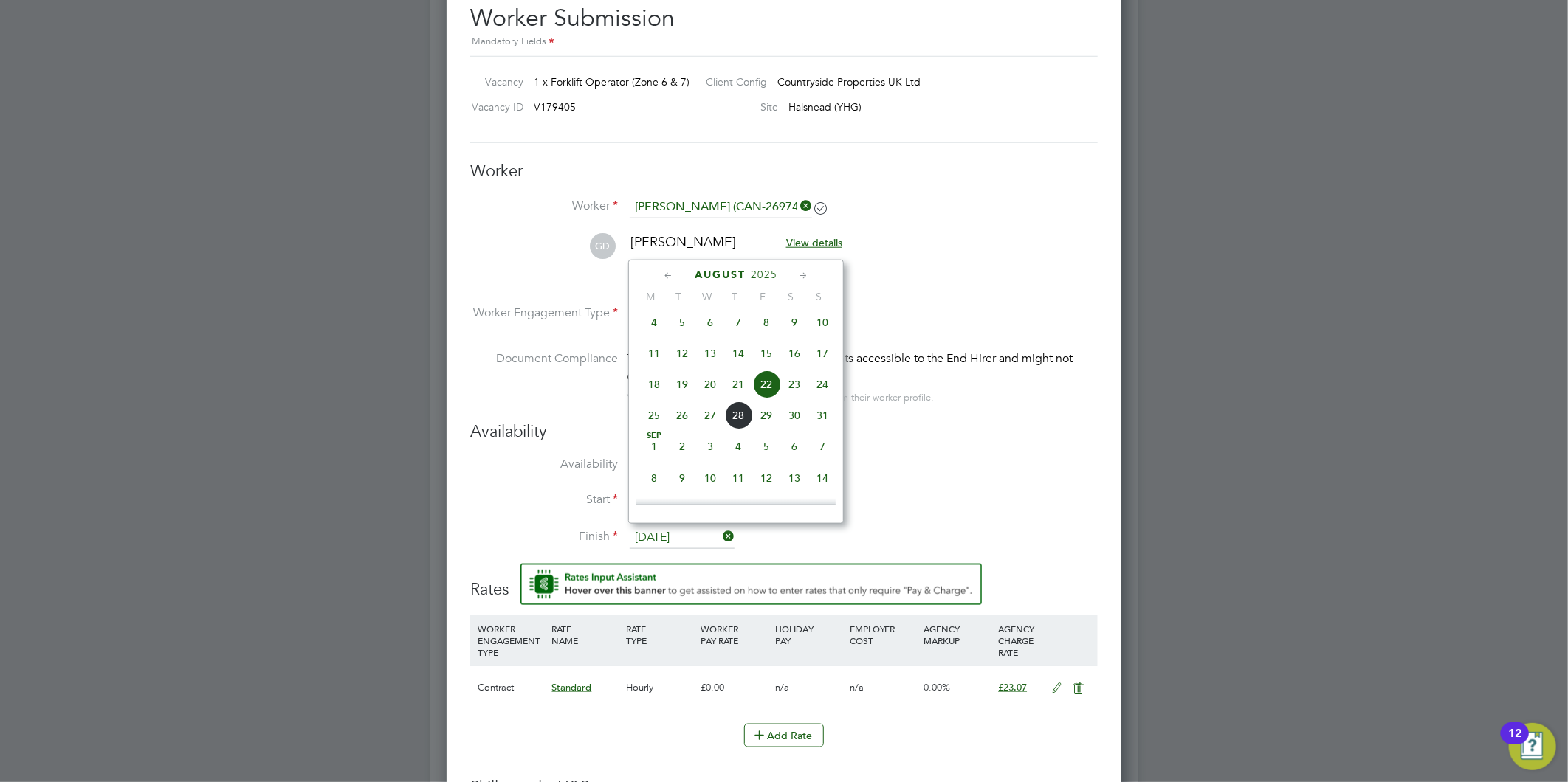
click at [942, 441] on div "Availability Availability Worker is not available for the job (0%) Start 20 Aug…" at bounding box center [784, 492] width 627 height 142
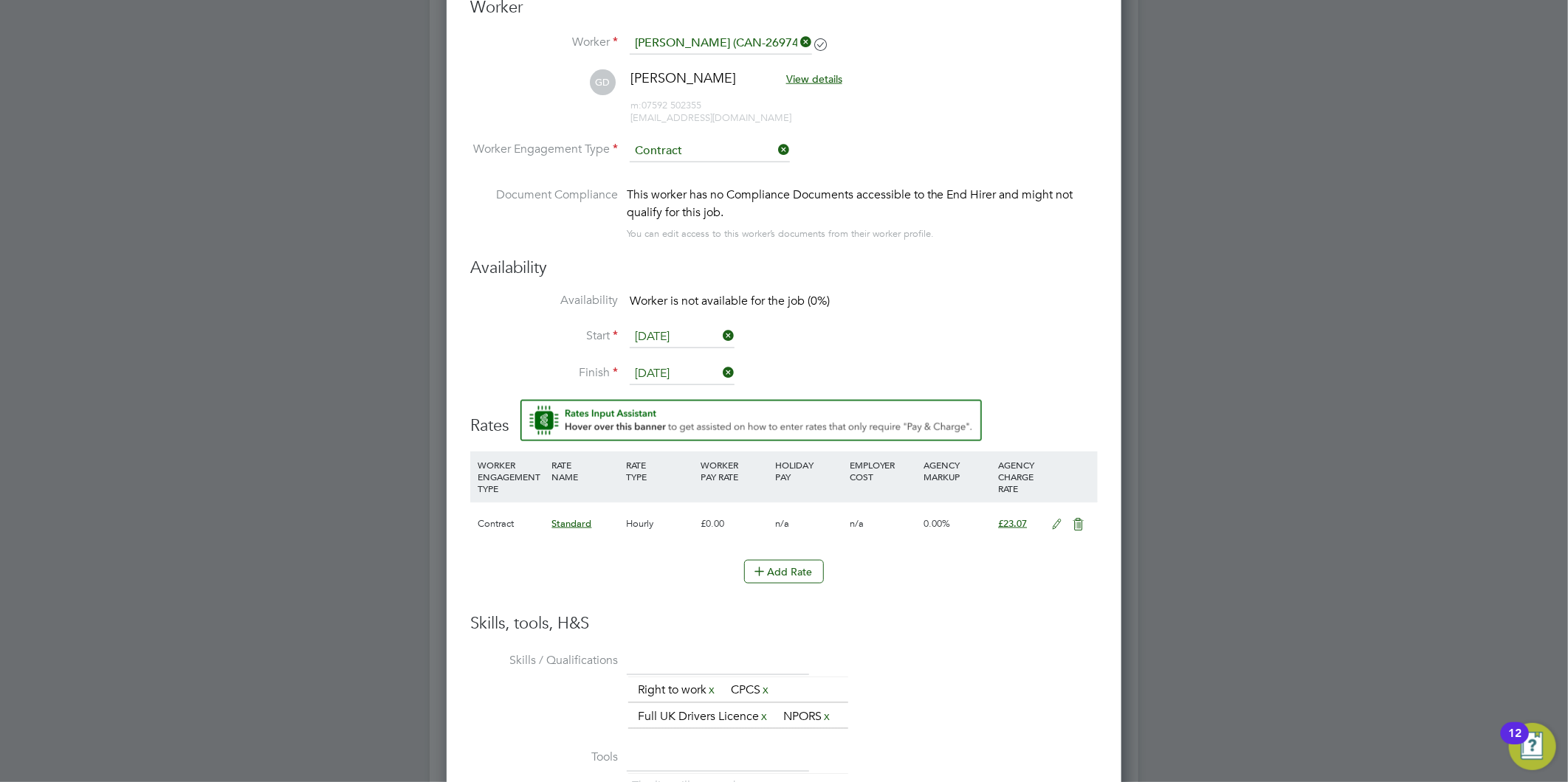
click at [1054, 520] on icon at bounding box center [1058, 524] width 18 height 12
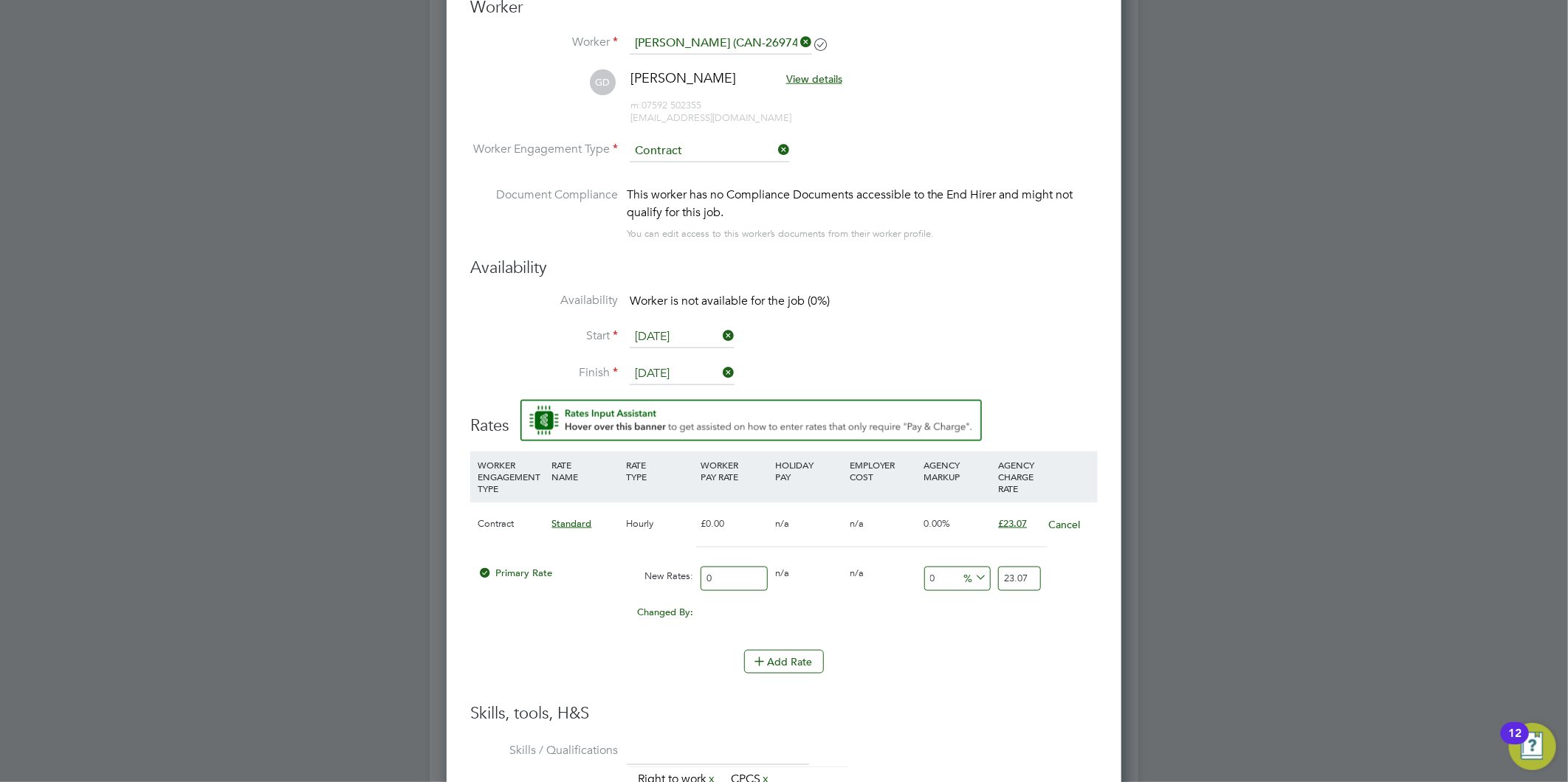
drag, startPoint x: 674, startPoint y: 582, endPoint x: 380, endPoint y: 563, distance: 294.6
drag, startPoint x: 997, startPoint y: 577, endPoint x: 1005, endPoint y: 576, distance: 8.1
click at [1005, 576] on div "23.07" at bounding box center [1019, 578] width 49 height 39
click at [997, 577] on div "23.07" at bounding box center [1019, 578] width 49 height 39
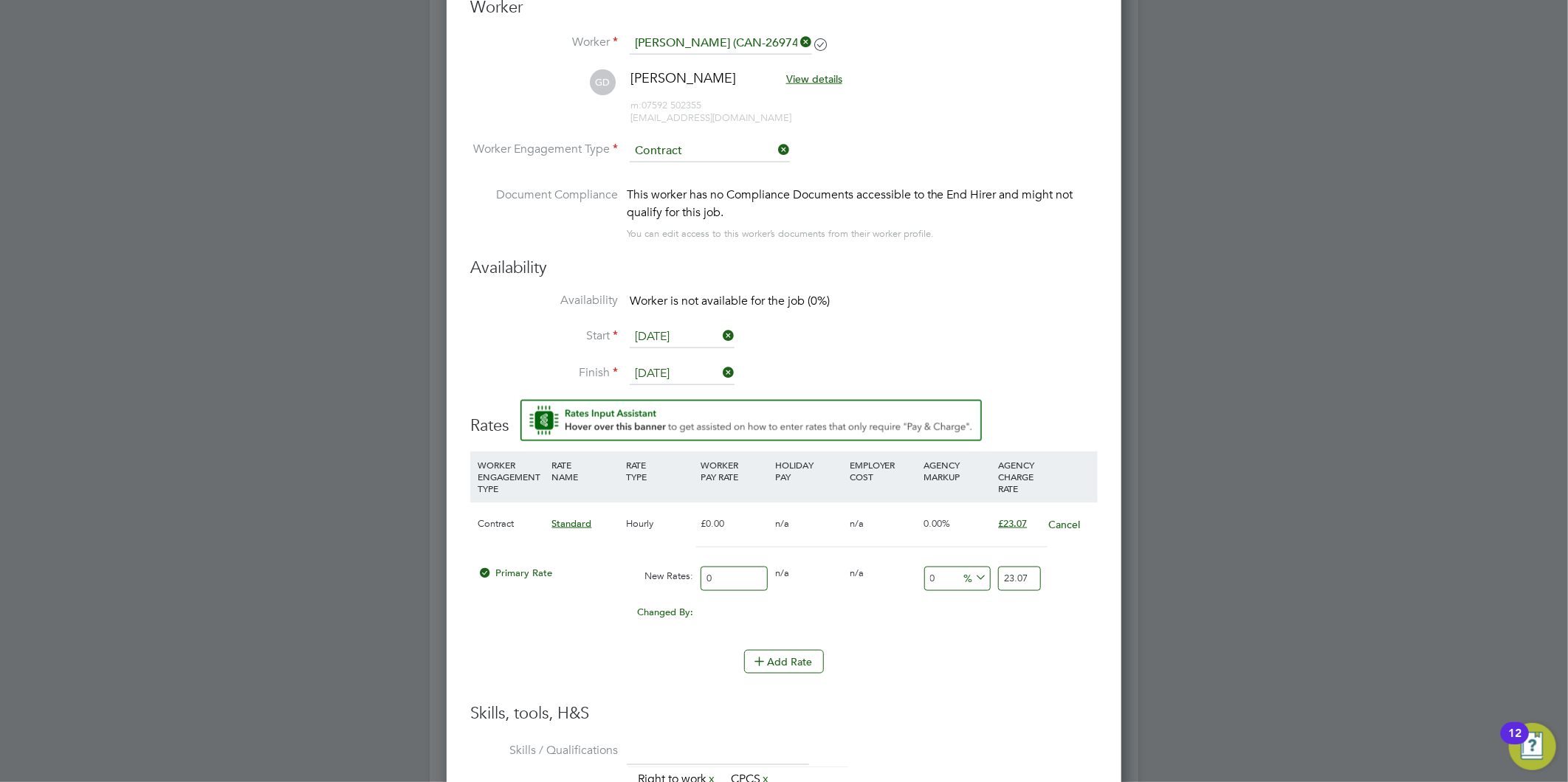
click at [1002, 578] on input "23.07" at bounding box center [1018, 579] width 42 height 25
drag, startPoint x: 1002, startPoint y: 575, endPoint x: 1299, endPoint y: 545, distance: 298.5
type input "23.07"
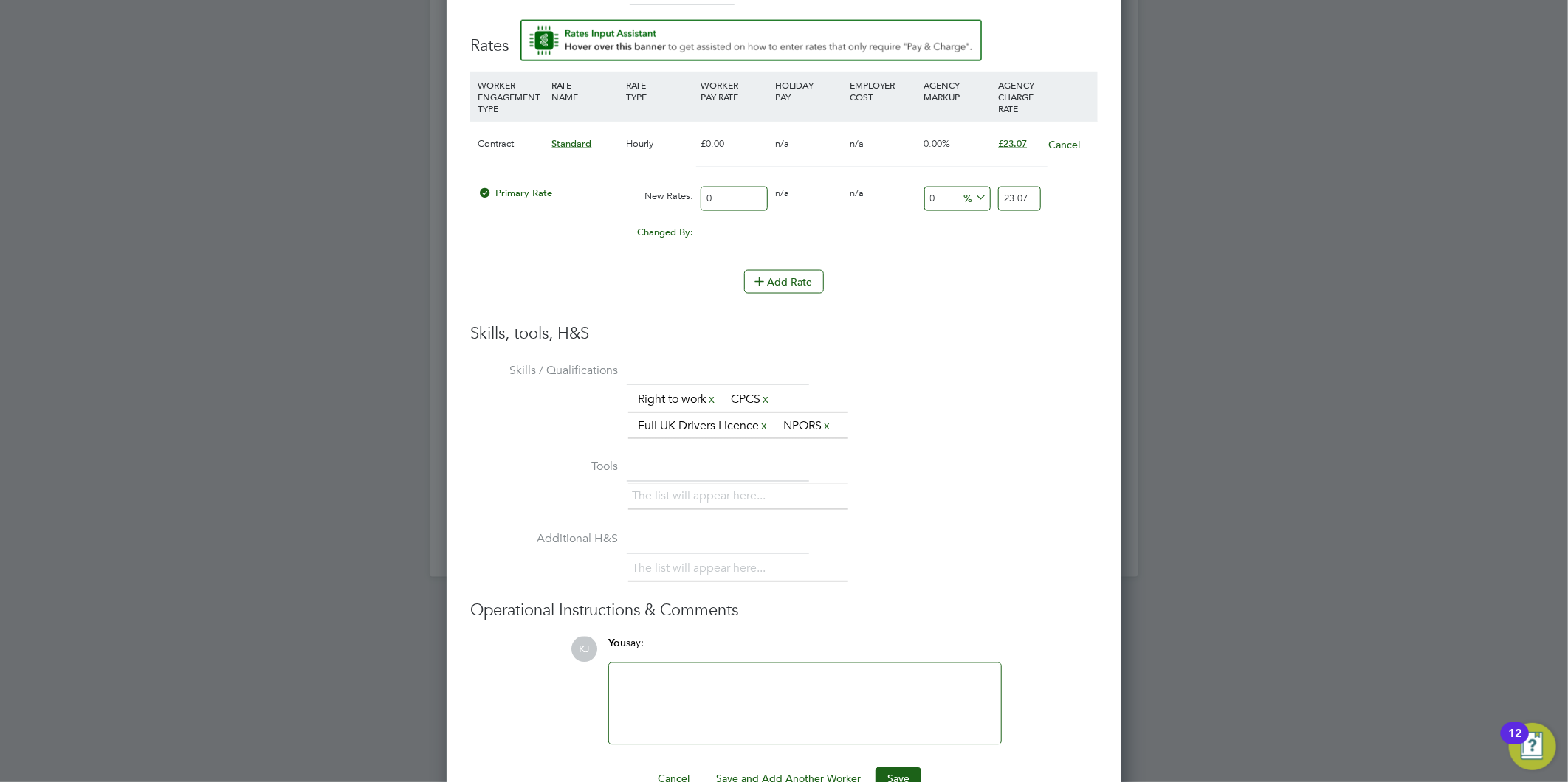
scroll to position [1403, 0]
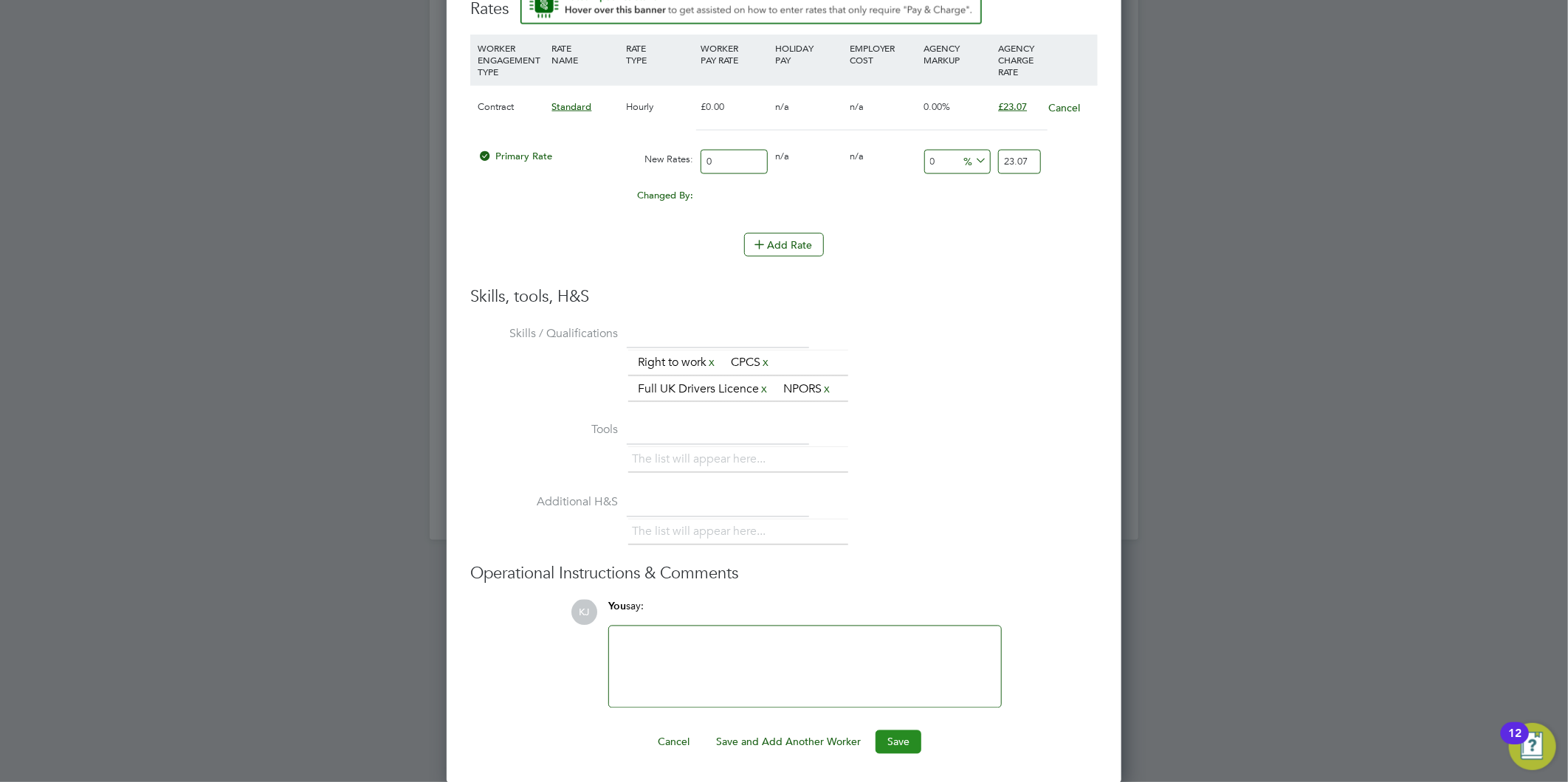
click at [882, 739] on button "Save" at bounding box center [899, 742] width 46 height 24
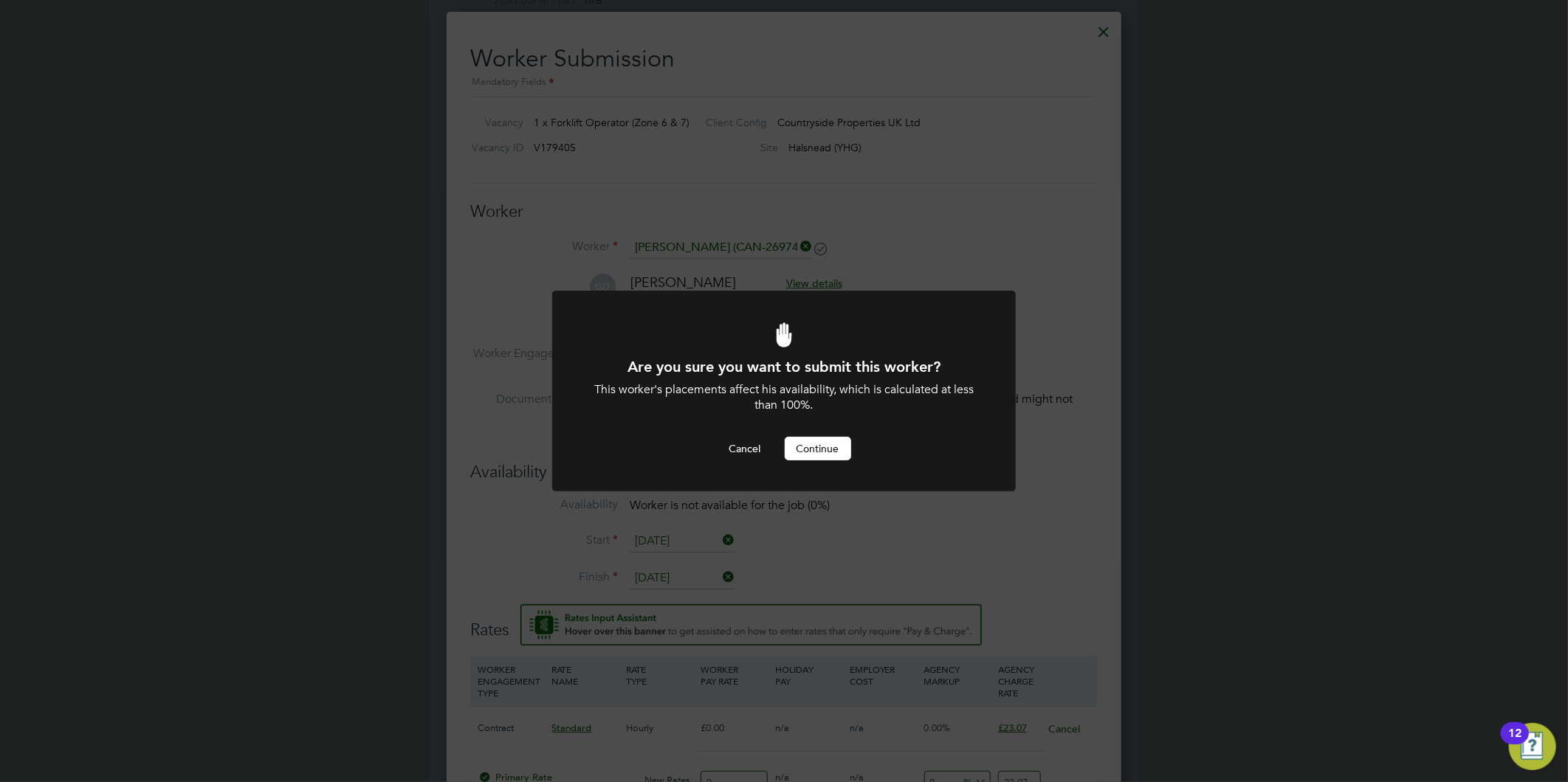
scroll to position [0, 0]
drag, startPoint x: 827, startPoint y: 436, endPoint x: 806, endPoint y: 469, distance: 39.1
click at [822, 437] on button "Continue" at bounding box center [818, 449] width 66 height 24
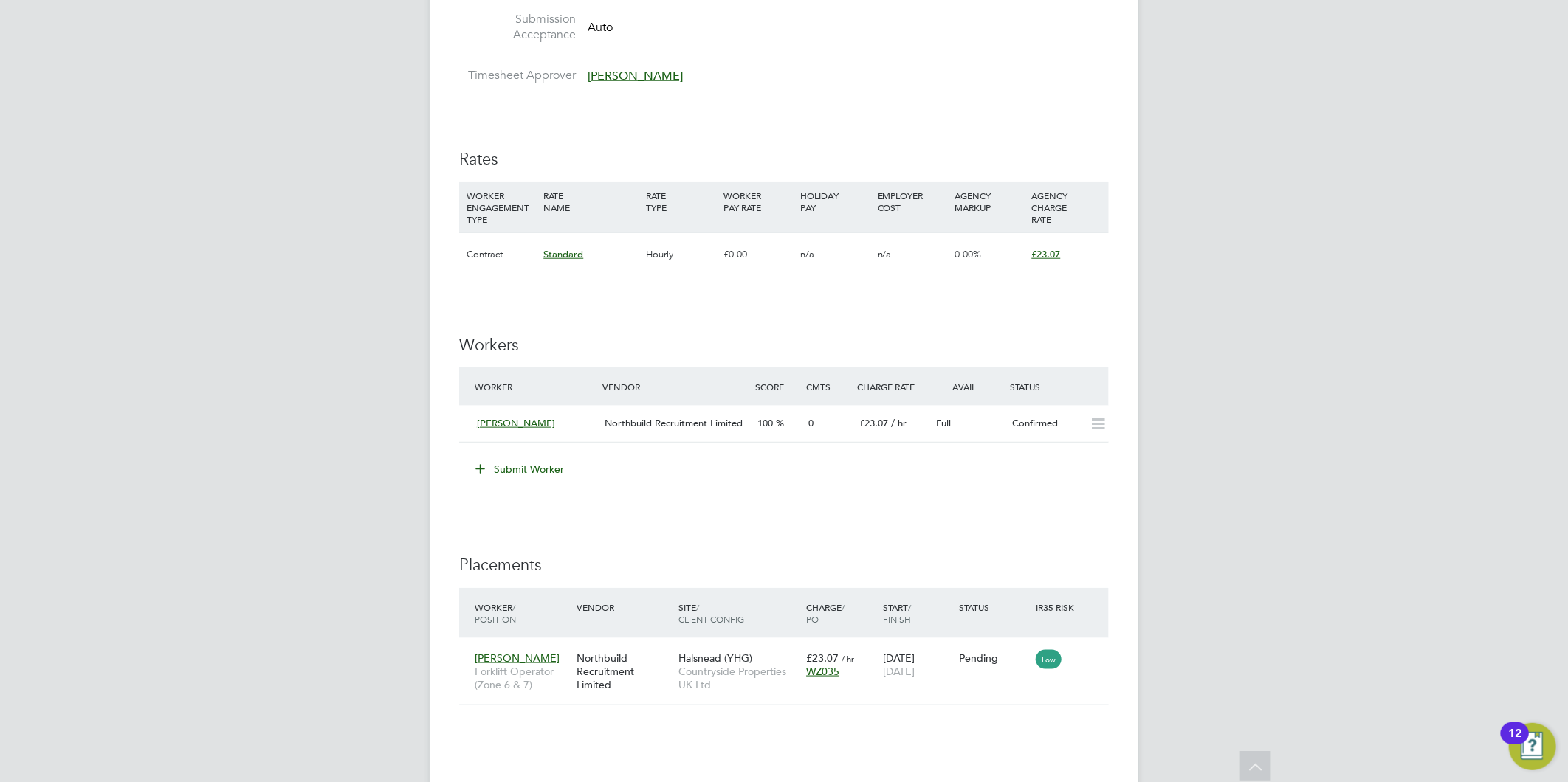
scroll to position [1065, 0]
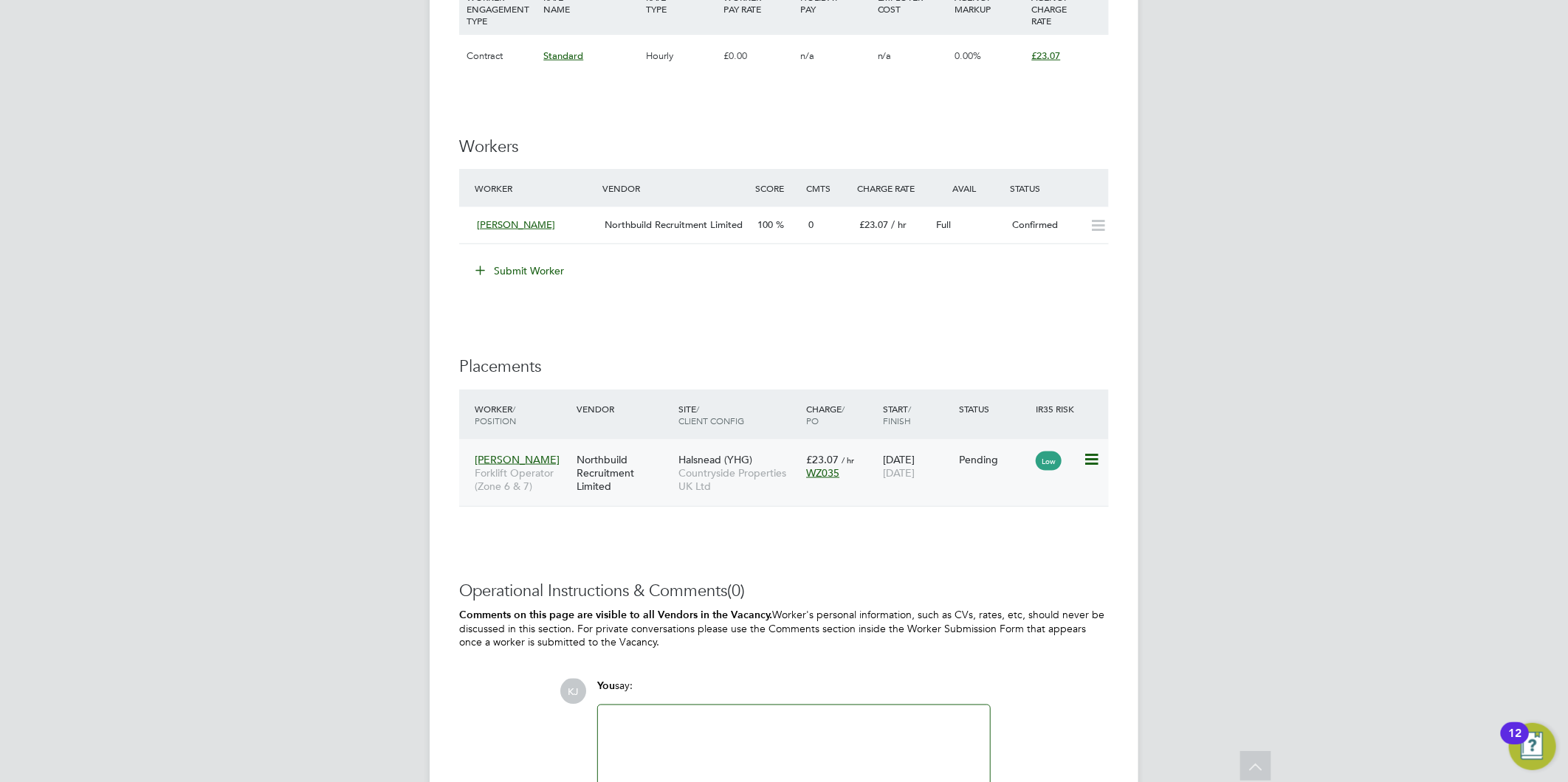
click at [1078, 460] on div "Low" at bounding box center [1057, 459] width 44 height 13
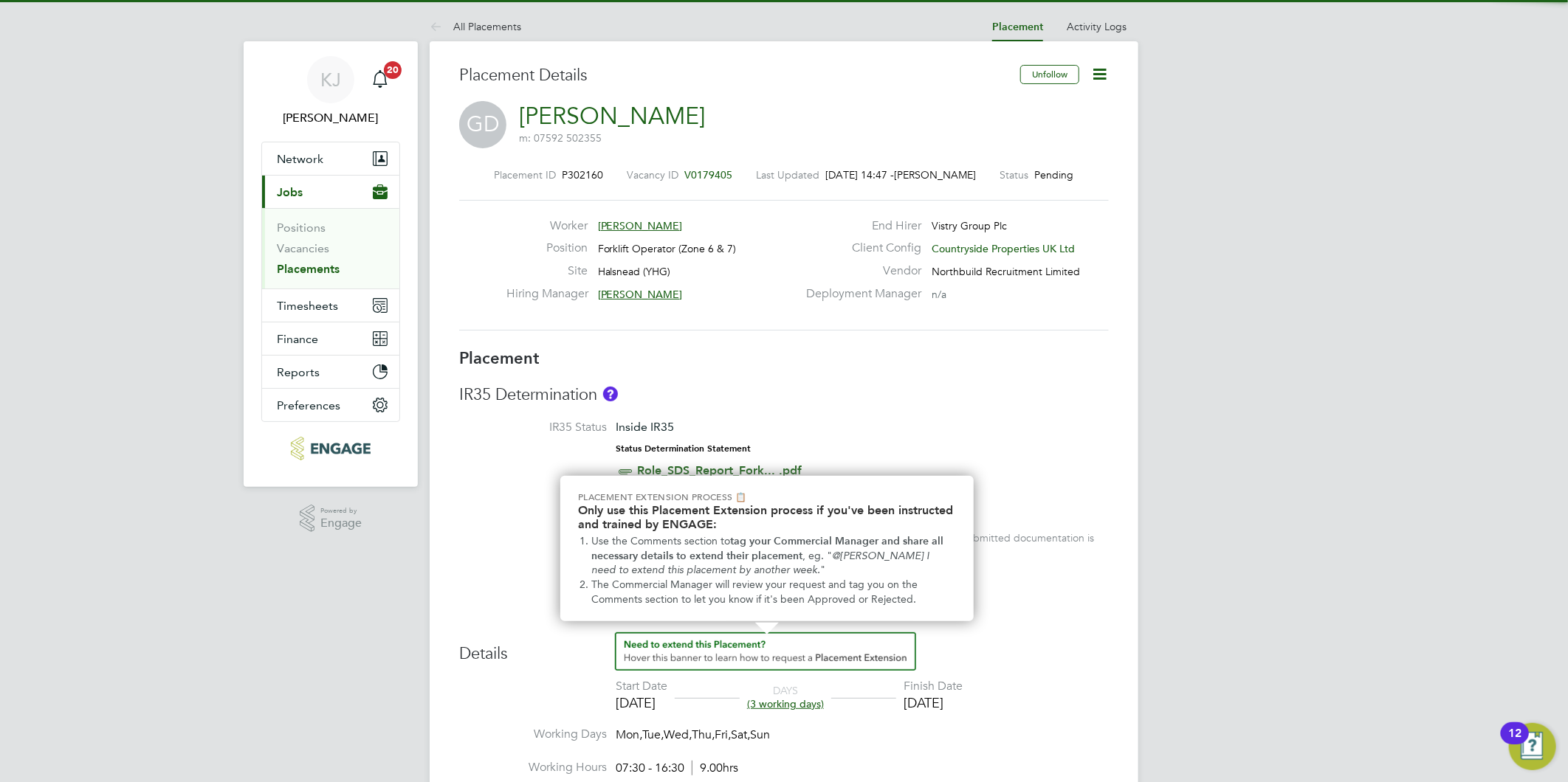
click at [1095, 69] on icon at bounding box center [1099, 75] width 18 height 18
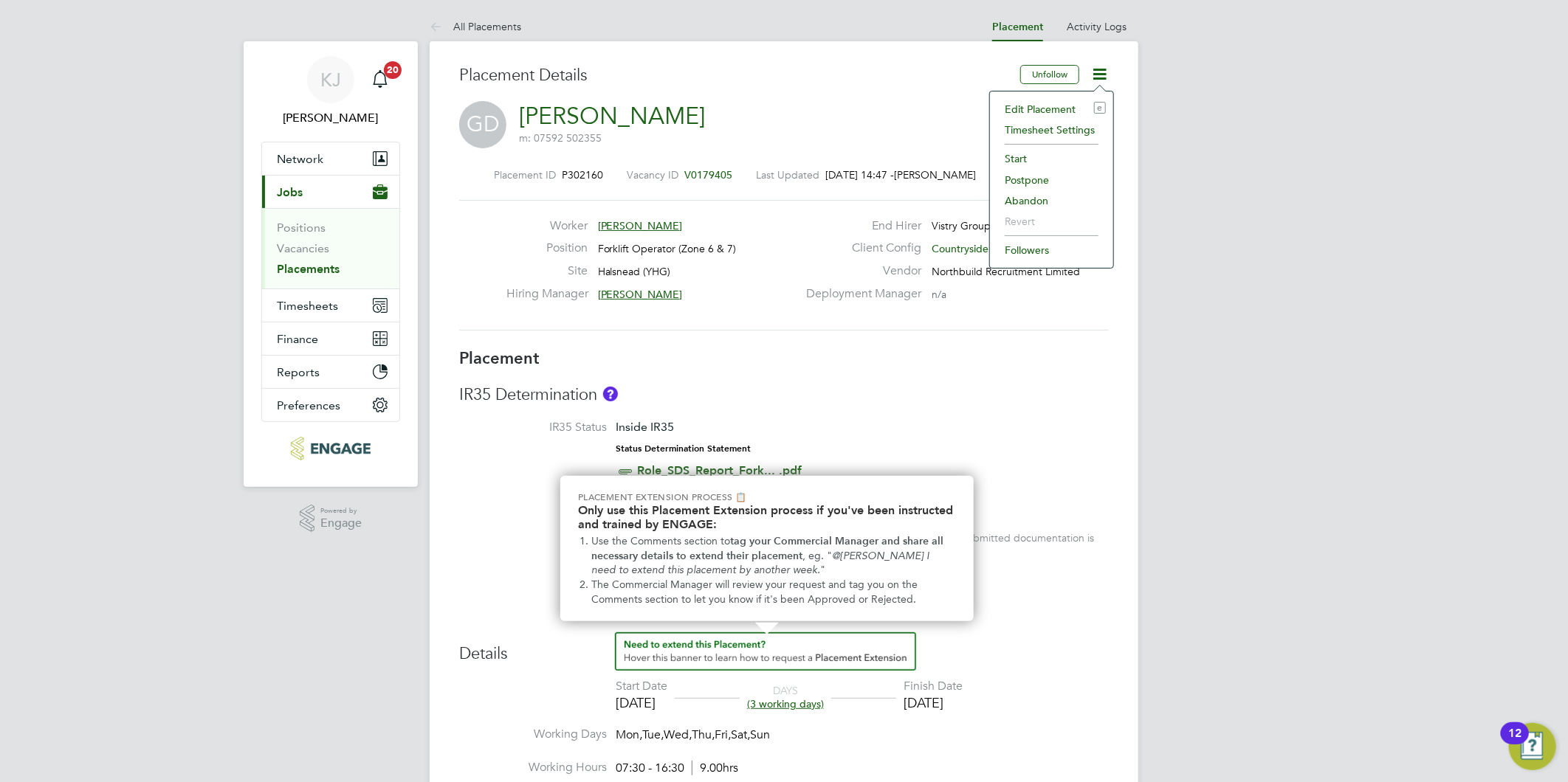
click at [1023, 154] on li "Start" at bounding box center [1051, 158] width 108 height 21
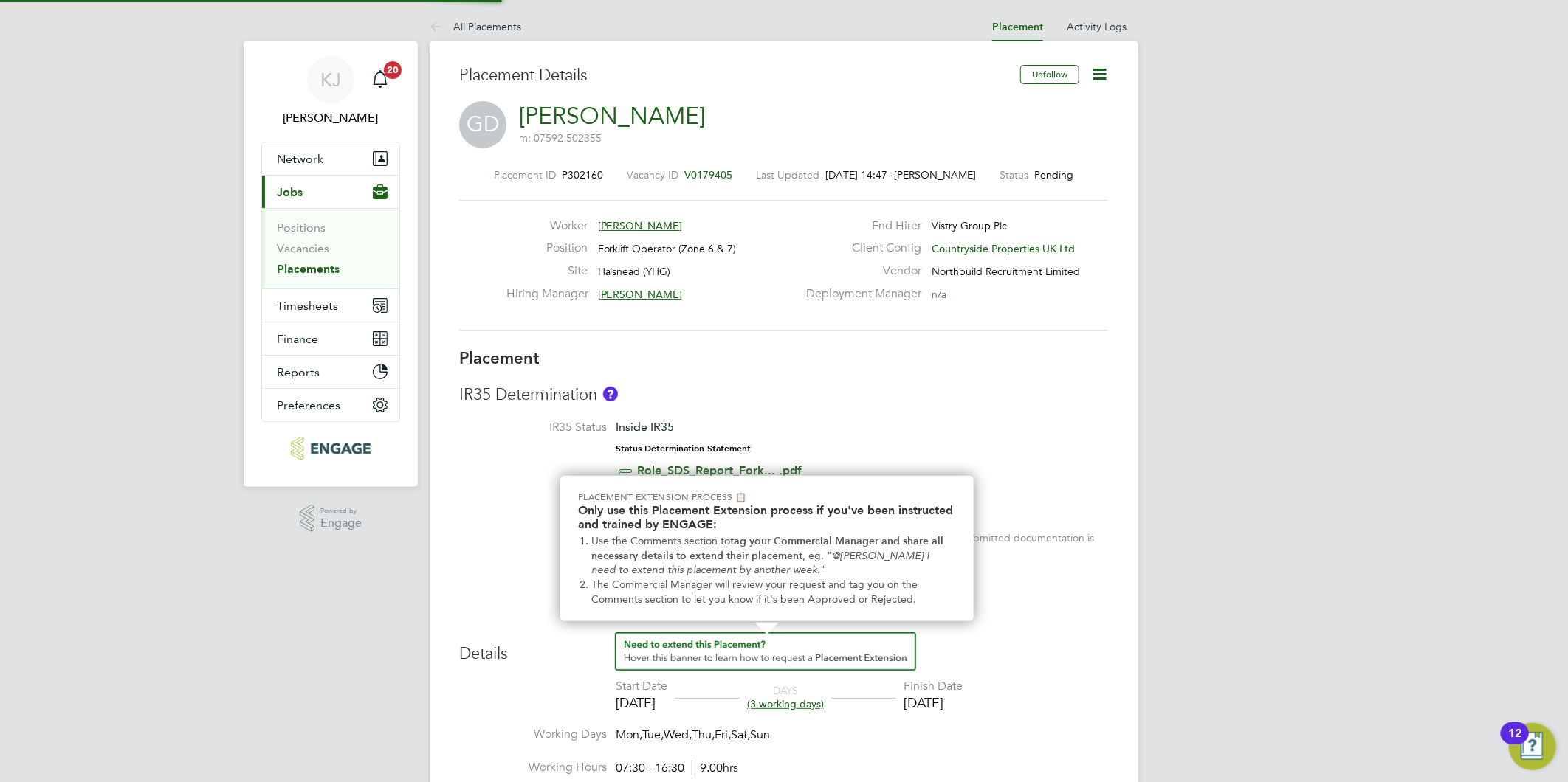
scroll to position [8, 6]
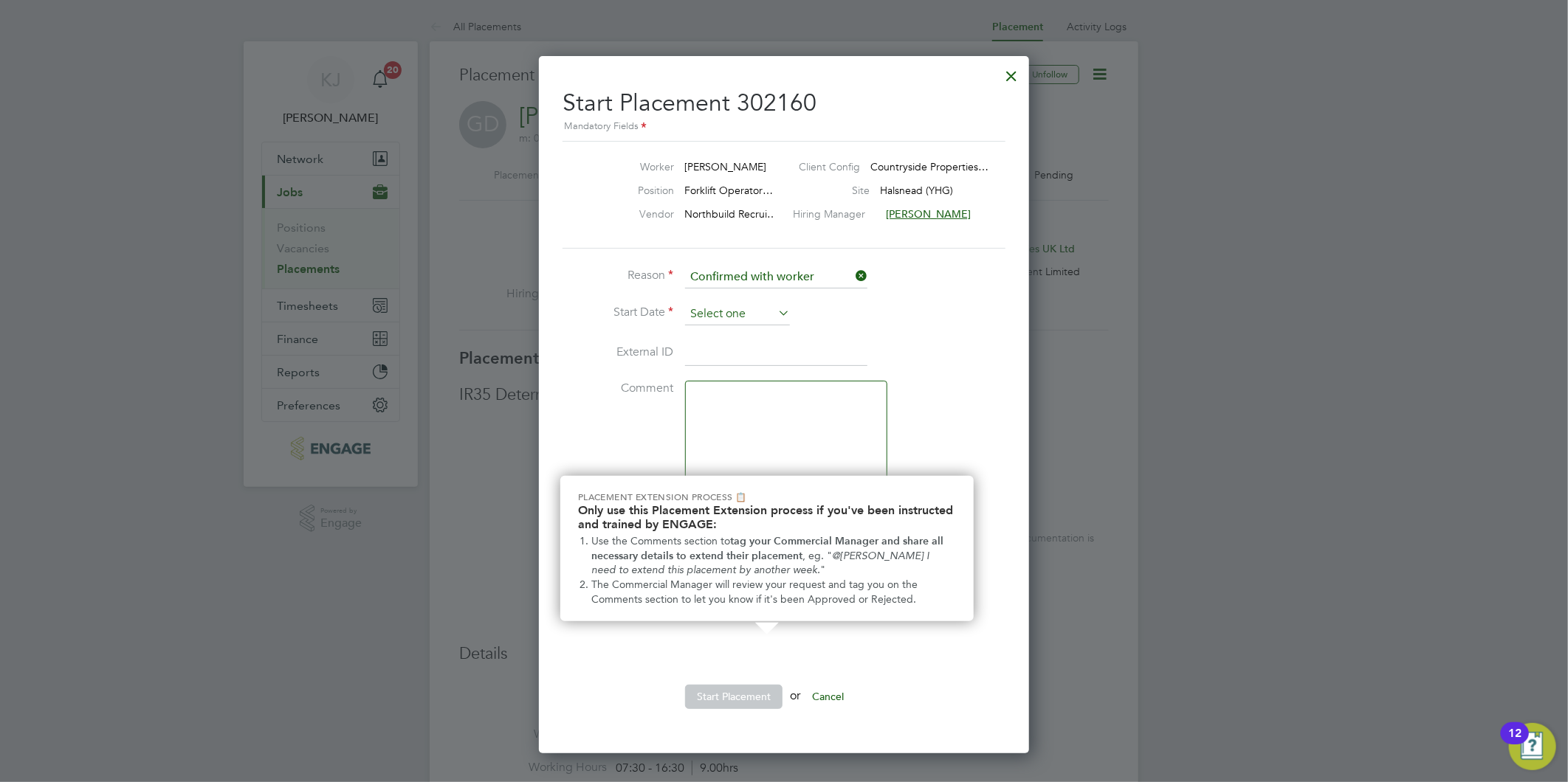
click at [719, 305] on input at bounding box center [737, 314] width 105 height 22
click at [766, 425] on span "20" at bounding box center [766, 415] width 28 height 28
type input "[DATE]"
click at [536, 487] on div at bounding box center [784, 391] width 1568 height 782
click at [723, 684] on button "Start Placement" at bounding box center [733, 696] width 98 height 24
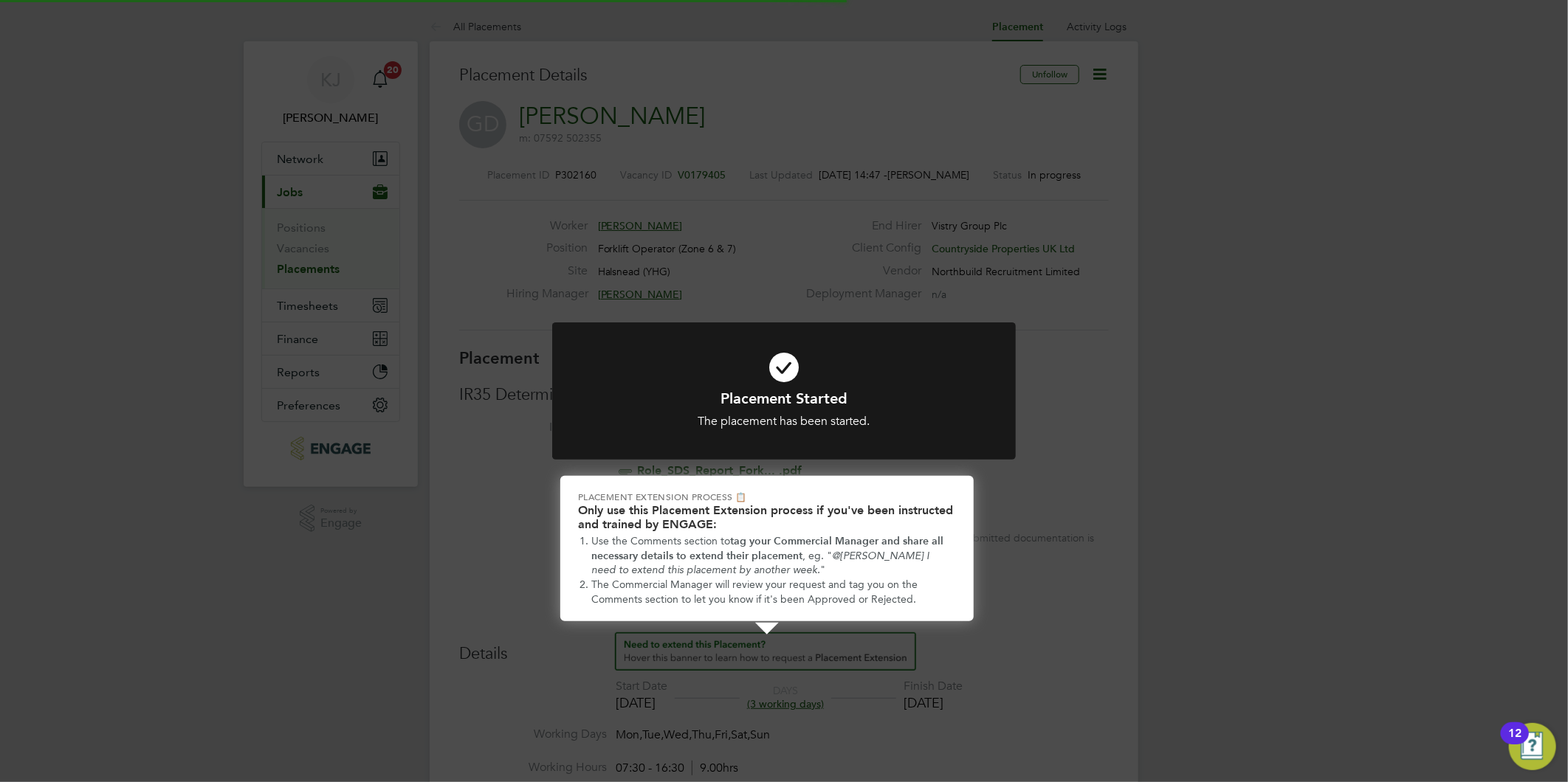
click at [791, 380] on icon at bounding box center [783, 367] width 384 height 58
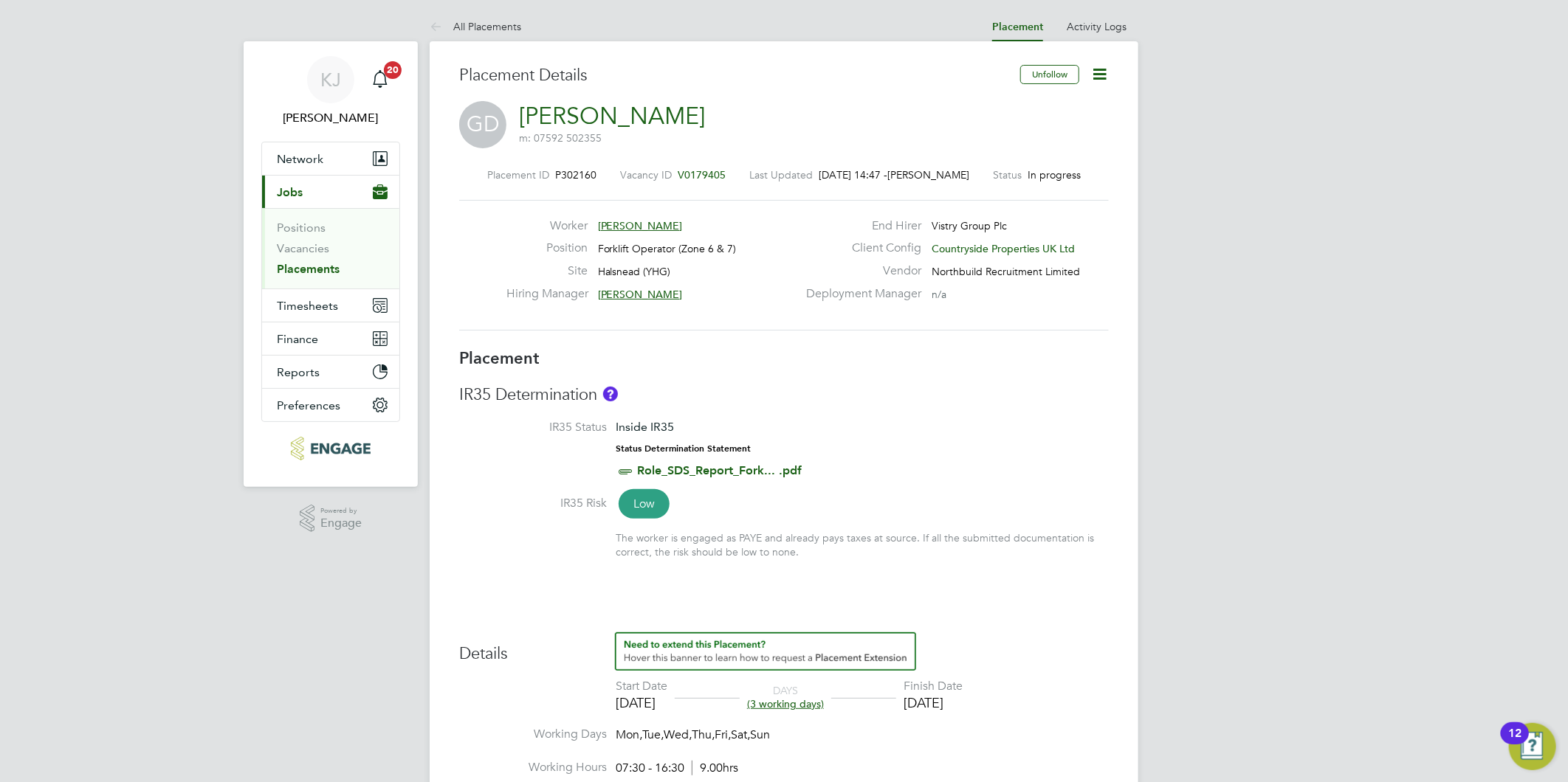
click at [291, 263] on link "Placements" at bounding box center [308, 269] width 63 height 14
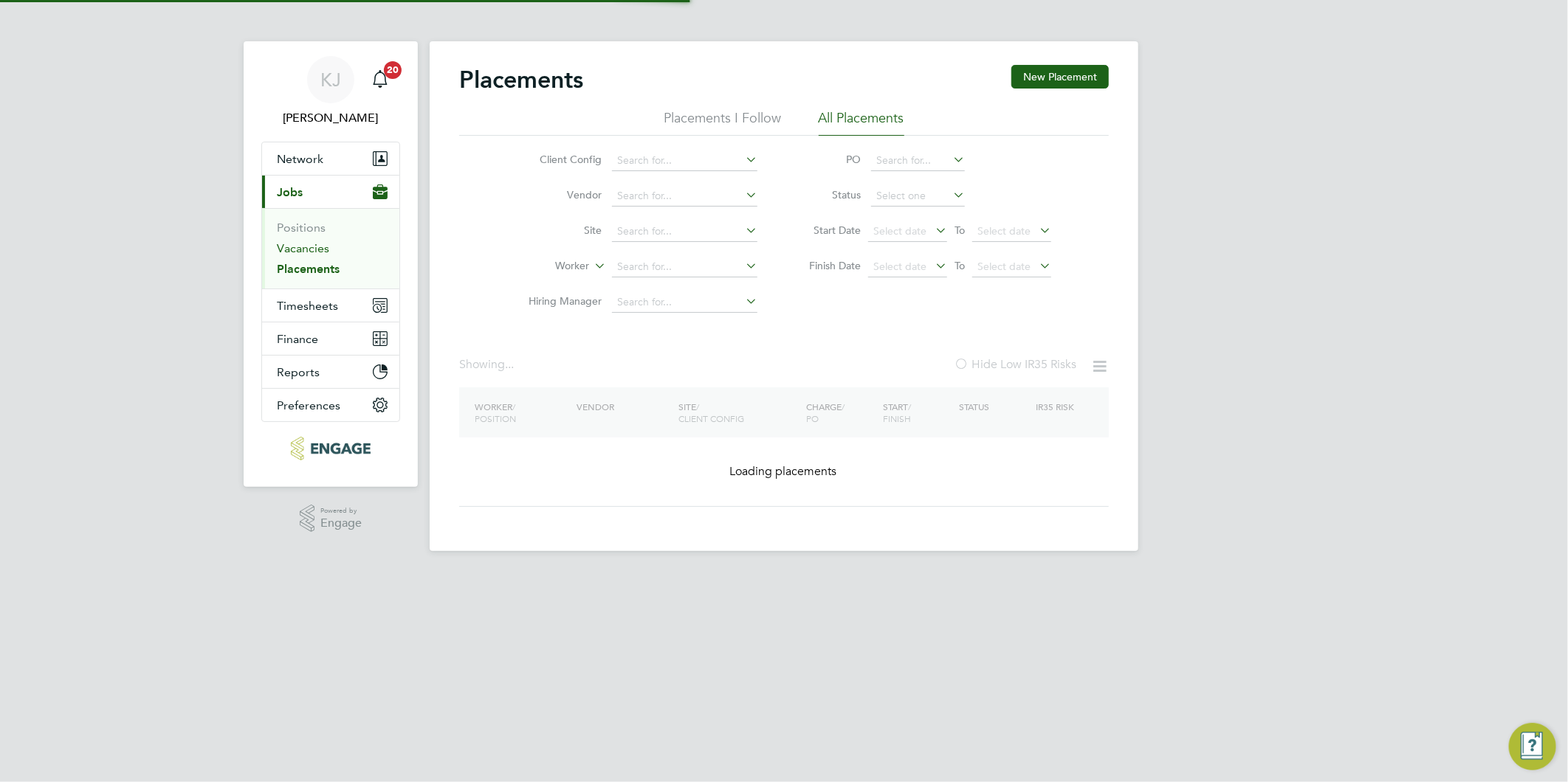
click at [289, 252] on link "Vacancies" at bounding box center [303, 248] width 52 height 14
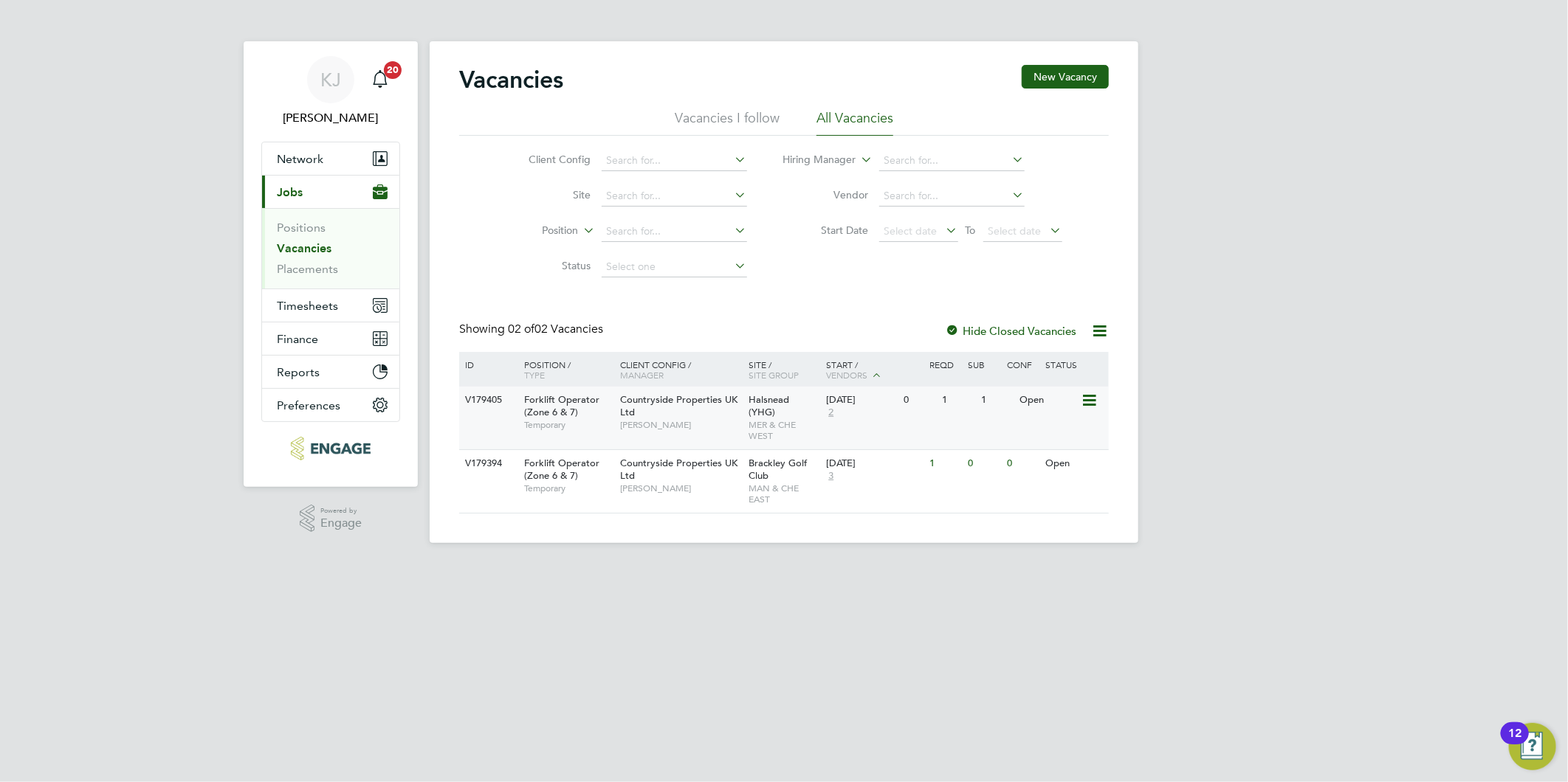
click at [723, 412] on div "Countryside Properties UK Ltd Lee Roche" at bounding box center [681, 412] width 129 height 51
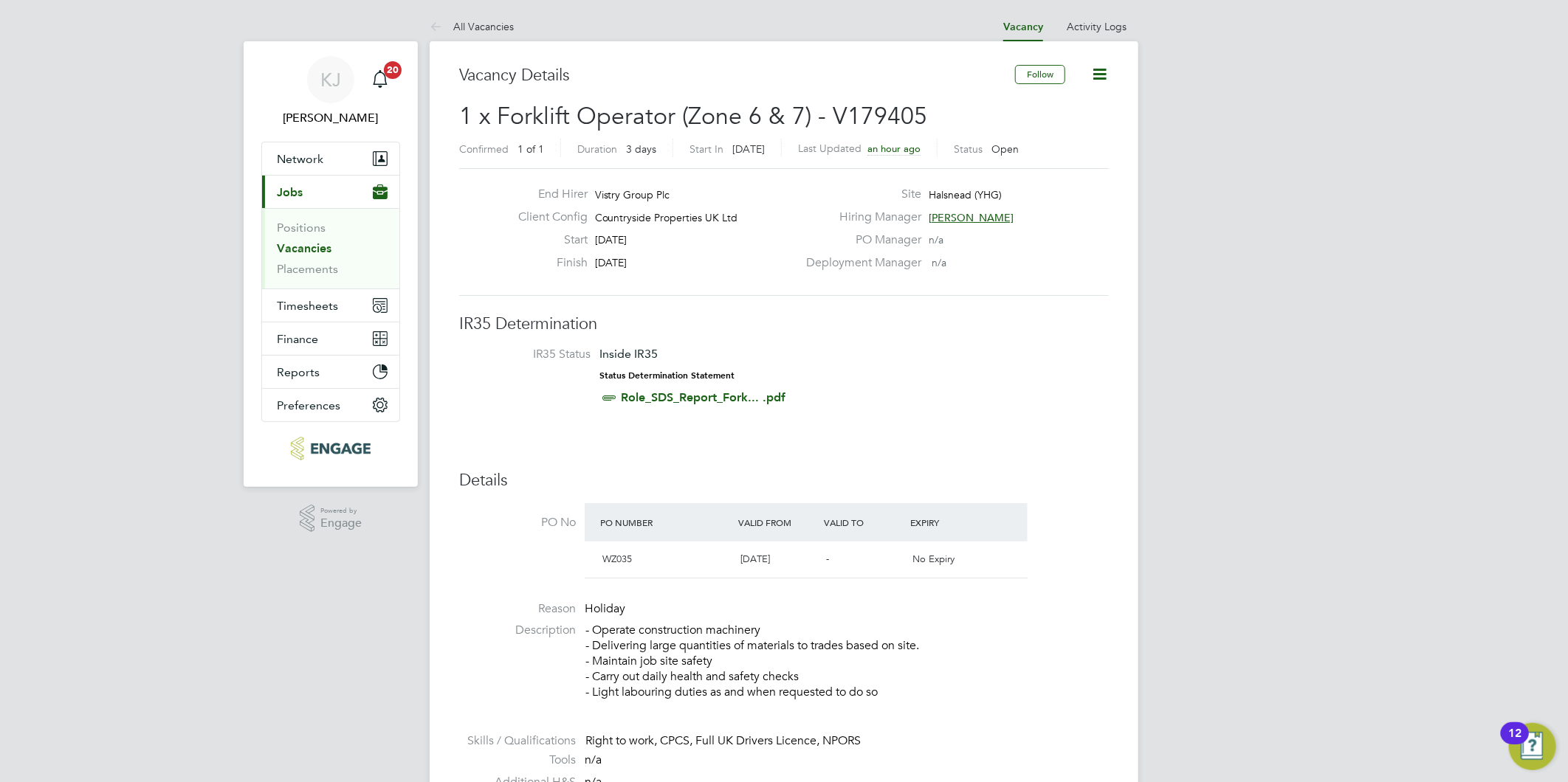
click at [1097, 65] on icon at bounding box center [1099, 75] width 18 height 18
click at [1075, 122] on li "Update Status" at bounding box center [1062, 130] width 85 height 21
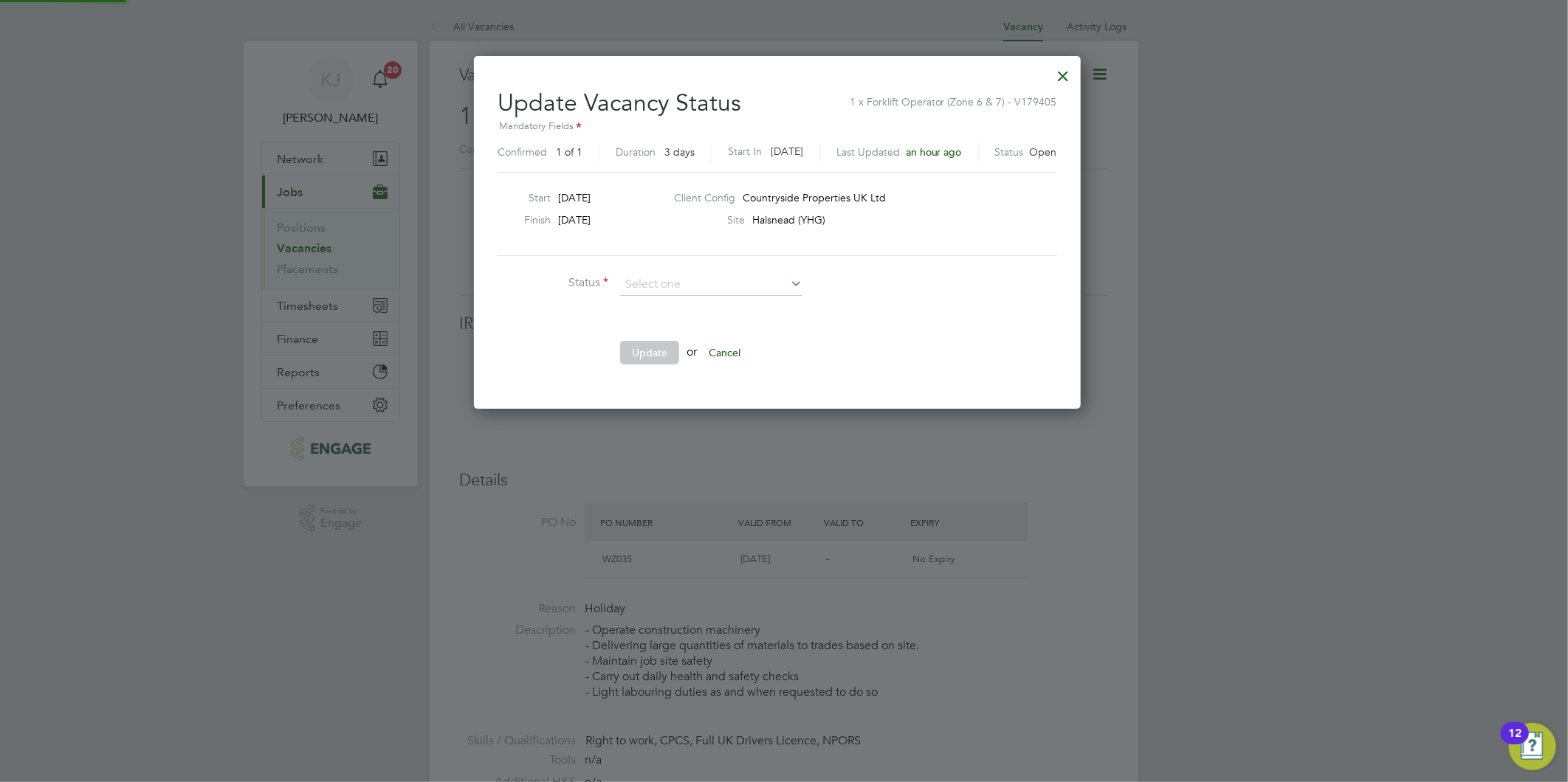
scroll to position [351, 620]
click at [659, 323] on li "Closed" at bounding box center [711, 323] width 184 height 19
type input "Closed"
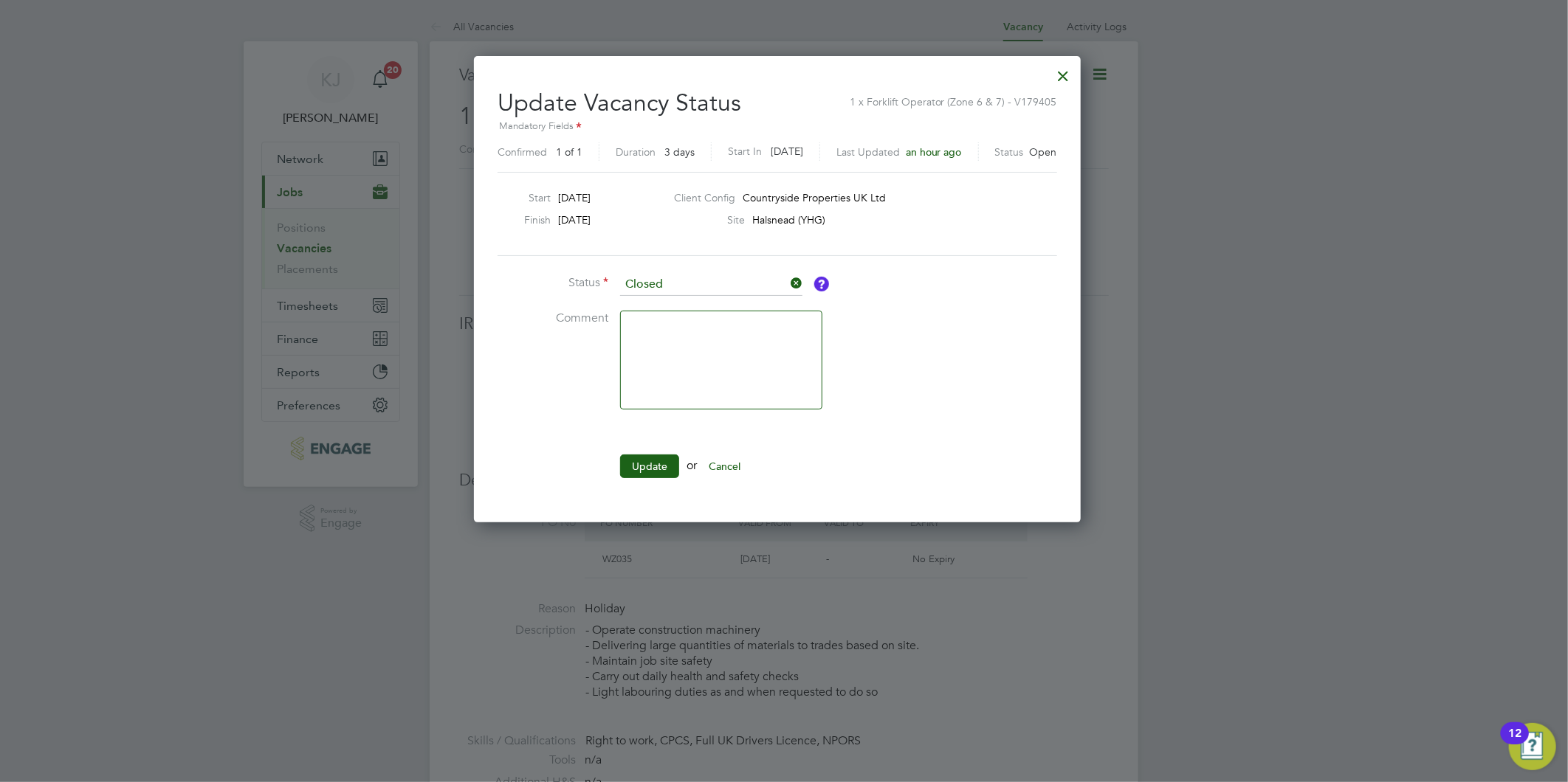
drag, startPoint x: 652, startPoint y: 474, endPoint x: 653, endPoint y: 462, distance: 12.0
click at [653, 469] on button "Update" at bounding box center [649, 466] width 59 height 24
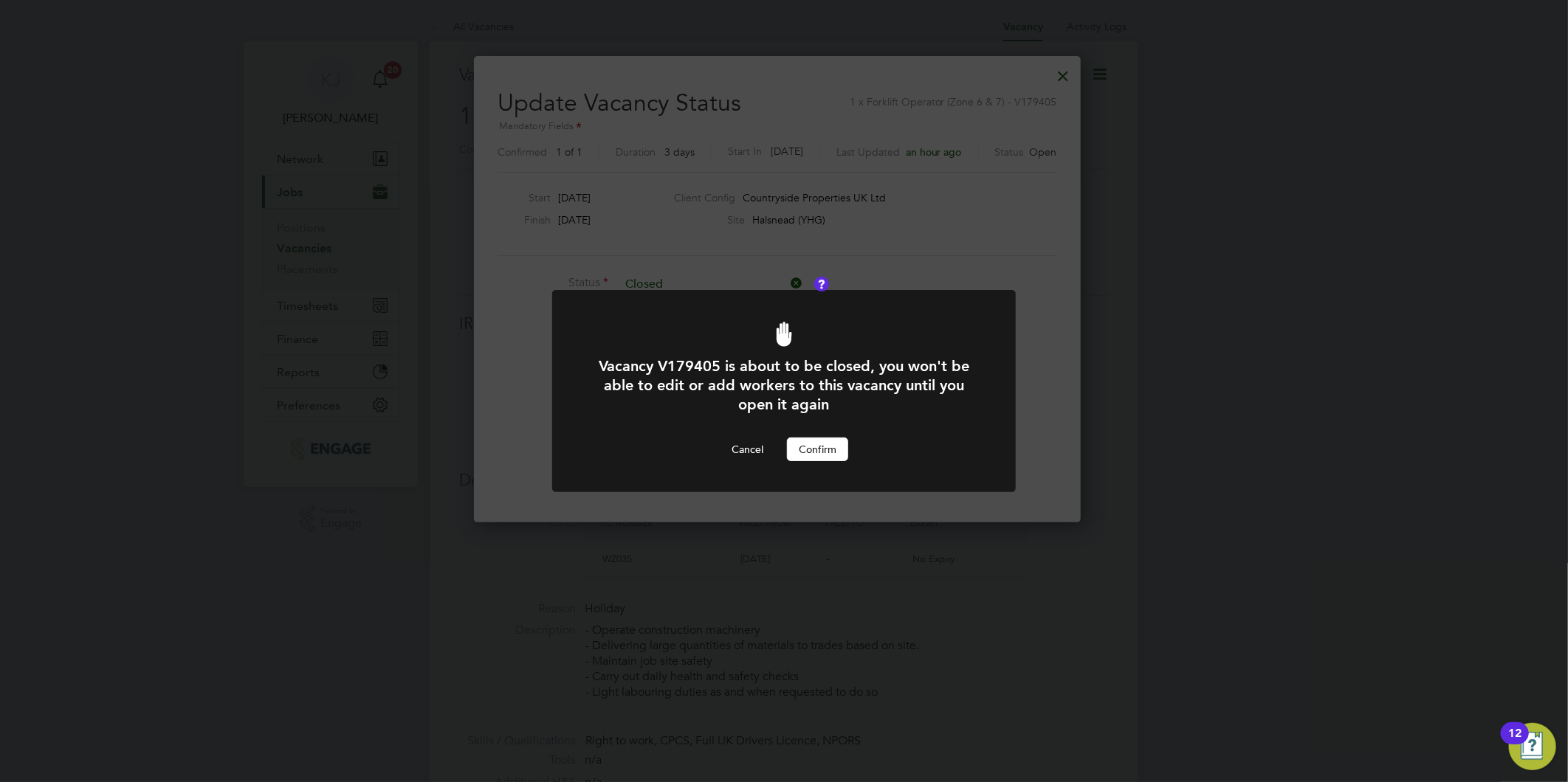
drag, startPoint x: 782, startPoint y: 440, endPoint x: 812, endPoint y: 446, distance: 30.6
click at [790, 443] on div "Cancel Confirm" at bounding box center [783, 449] width 384 height 24
click at [812, 446] on button "Confirm" at bounding box center [818, 449] width 61 height 24
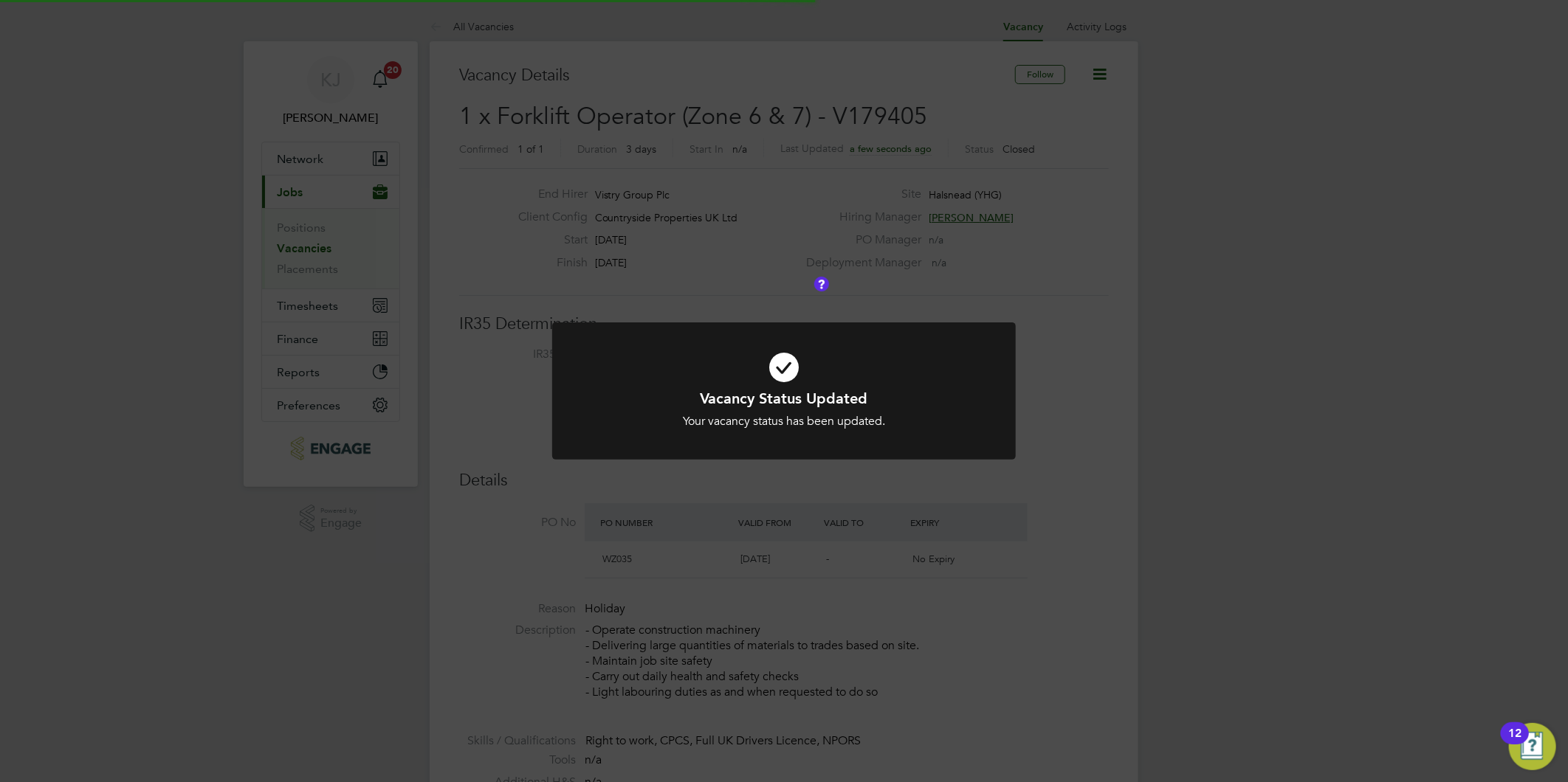
scroll to position [43, 103]
click at [274, 298] on div "Vacancy Status Updated Your vacancy status has been updated. Cancel Okay" at bounding box center [784, 391] width 1568 height 782
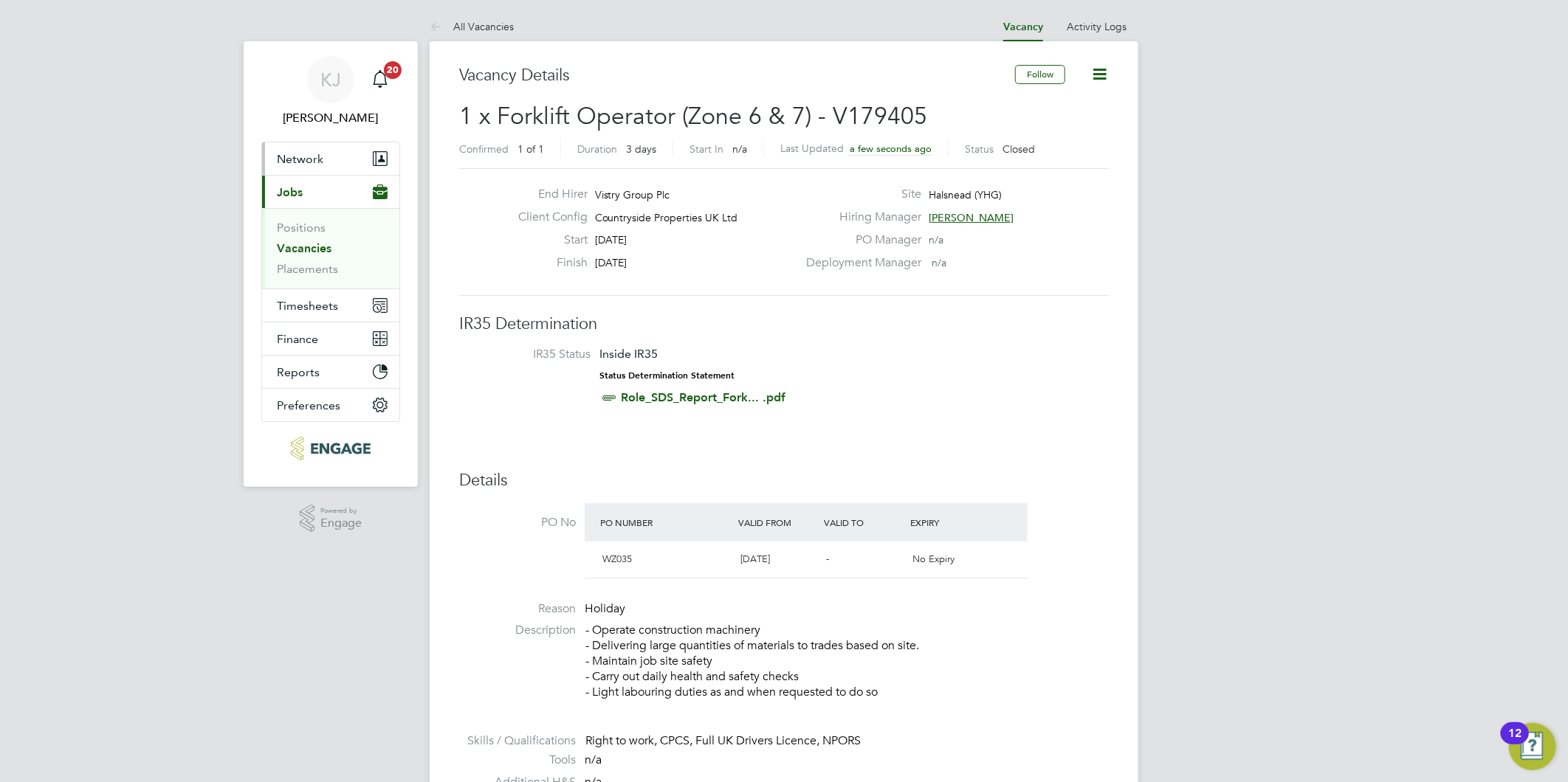
click at [288, 164] on span "Network" at bounding box center [300, 159] width 47 height 14
click at [298, 300] on span "Timesheets" at bounding box center [307, 306] width 61 height 14
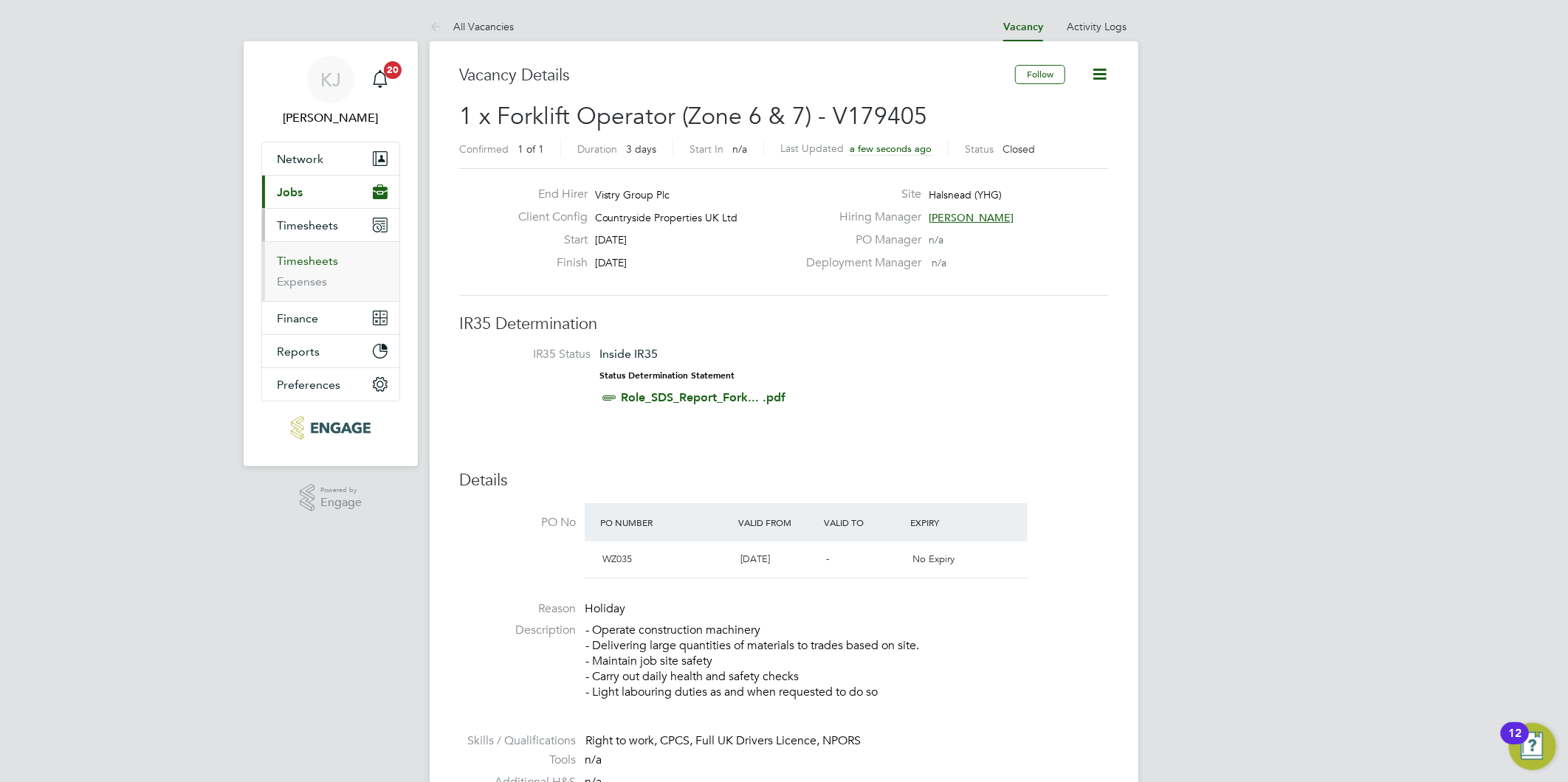
click at [307, 261] on link "Timesheets" at bounding box center [307, 260] width 61 height 14
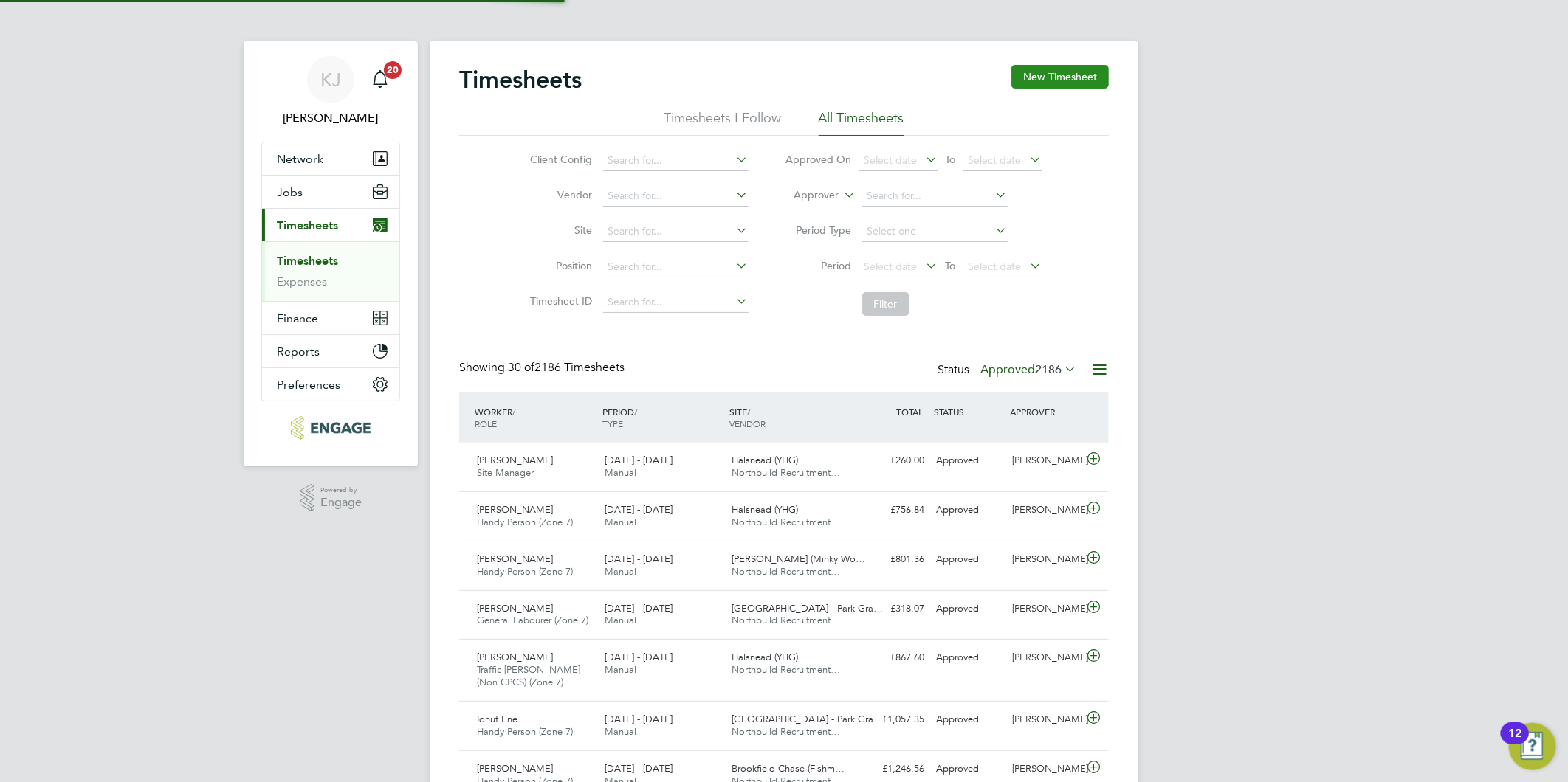
scroll to position [8, 8]
drag, startPoint x: 1071, startPoint y: 71, endPoint x: 1068, endPoint y: 204, distance: 133.0
click at [1071, 70] on button "New Timesheet" at bounding box center [1060, 77] width 98 height 24
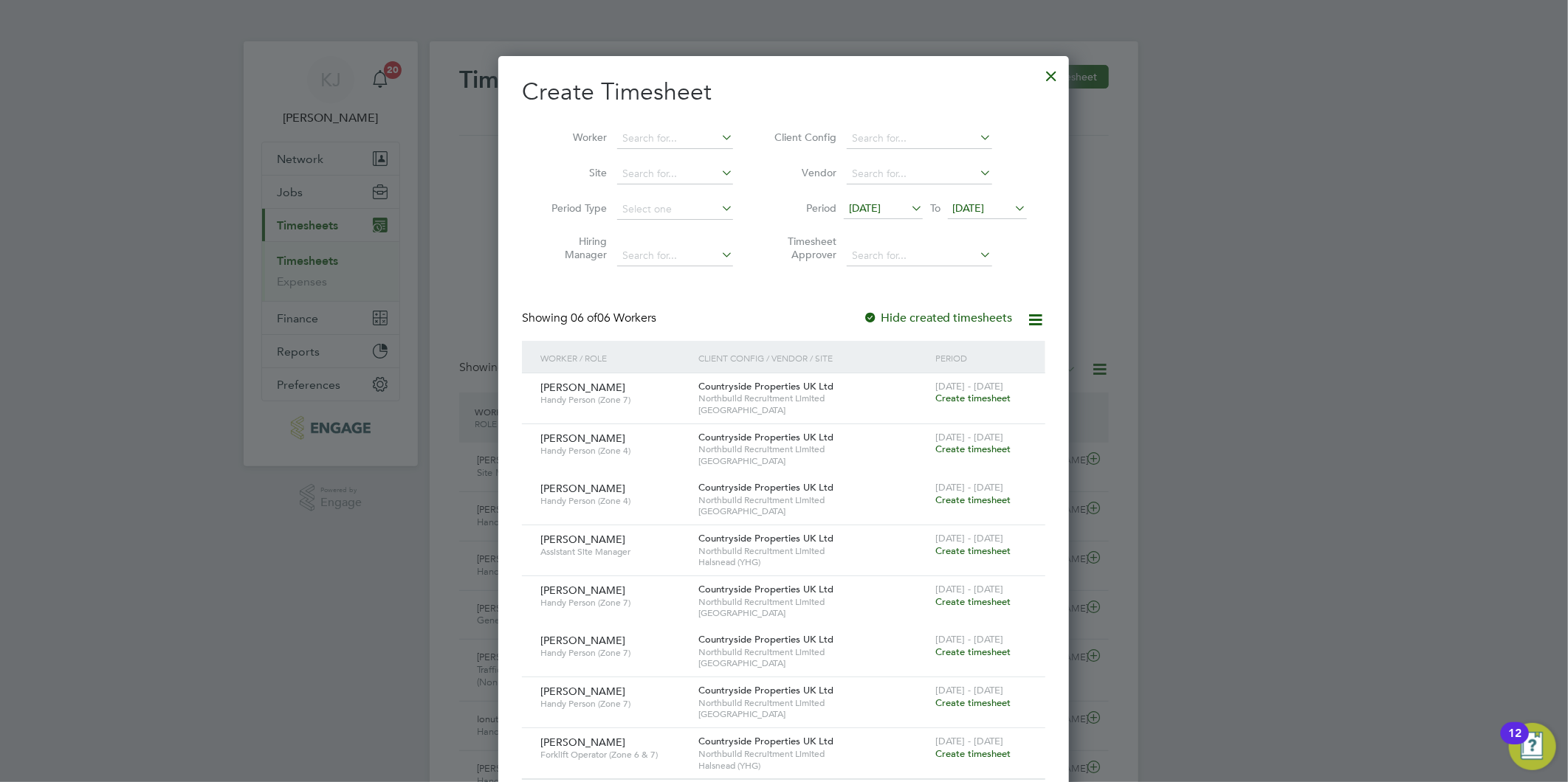
drag, startPoint x: 859, startPoint y: 208, endPoint x: 865, endPoint y: 226, distance: 19.0
click at [861, 208] on span "[DATE]" at bounding box center [864, 207] width 32 height 13
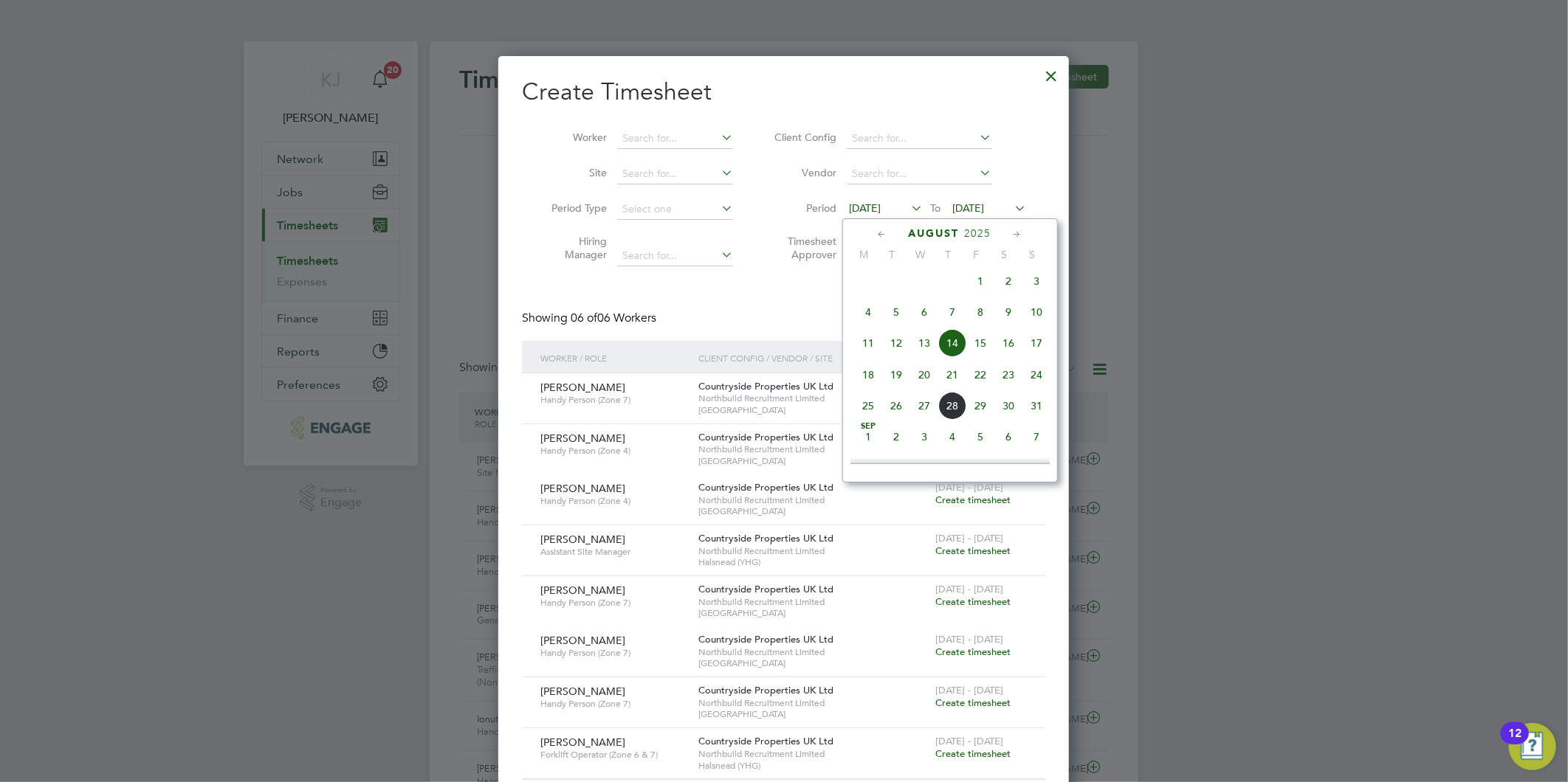
click at [862, 377] on span "18" at bounding box center [868, 375] width 28 height 28
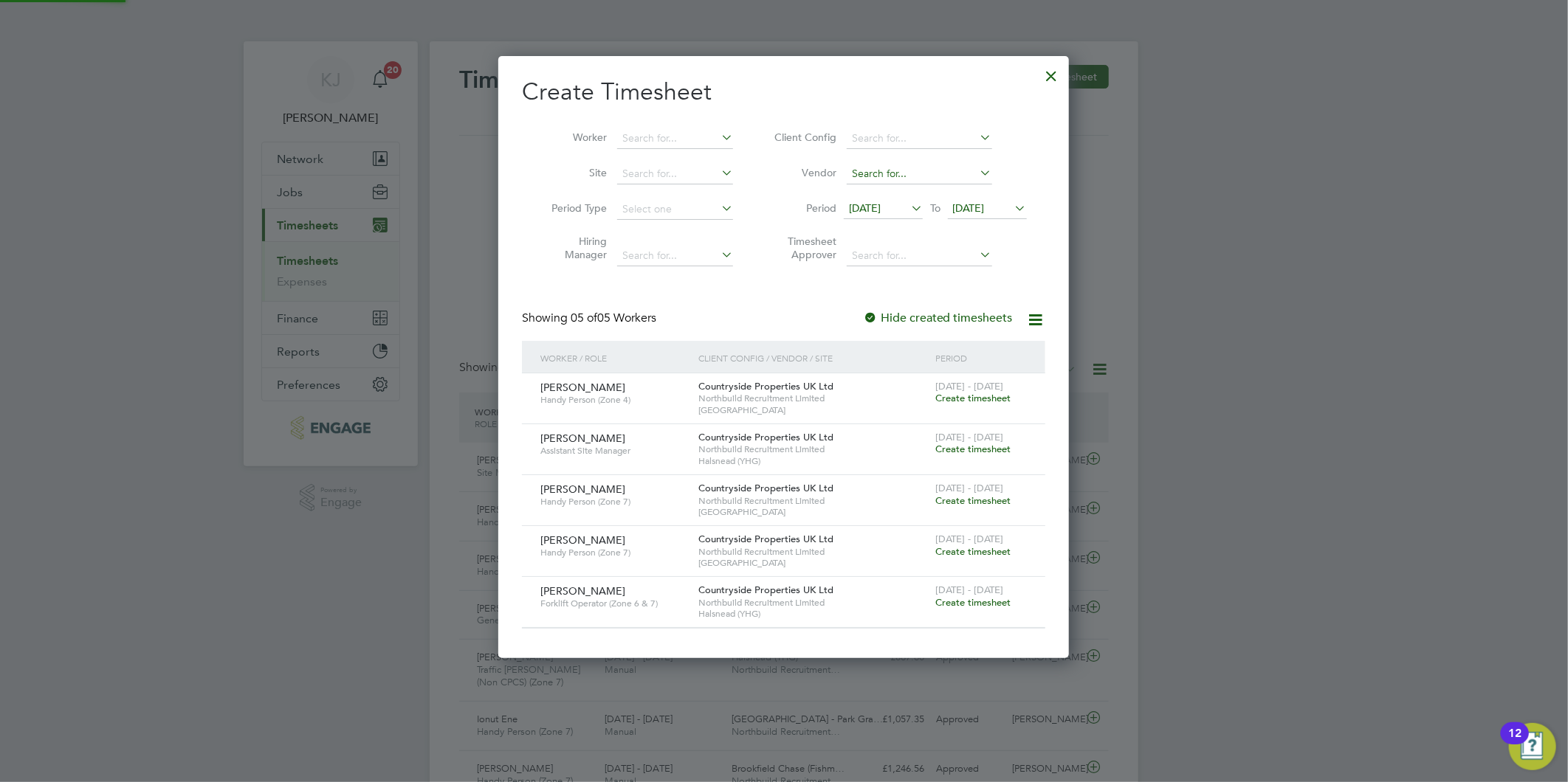
click at [980, 210] on span "[DATE]" at bounding box center [968, 207] width 32 height 13
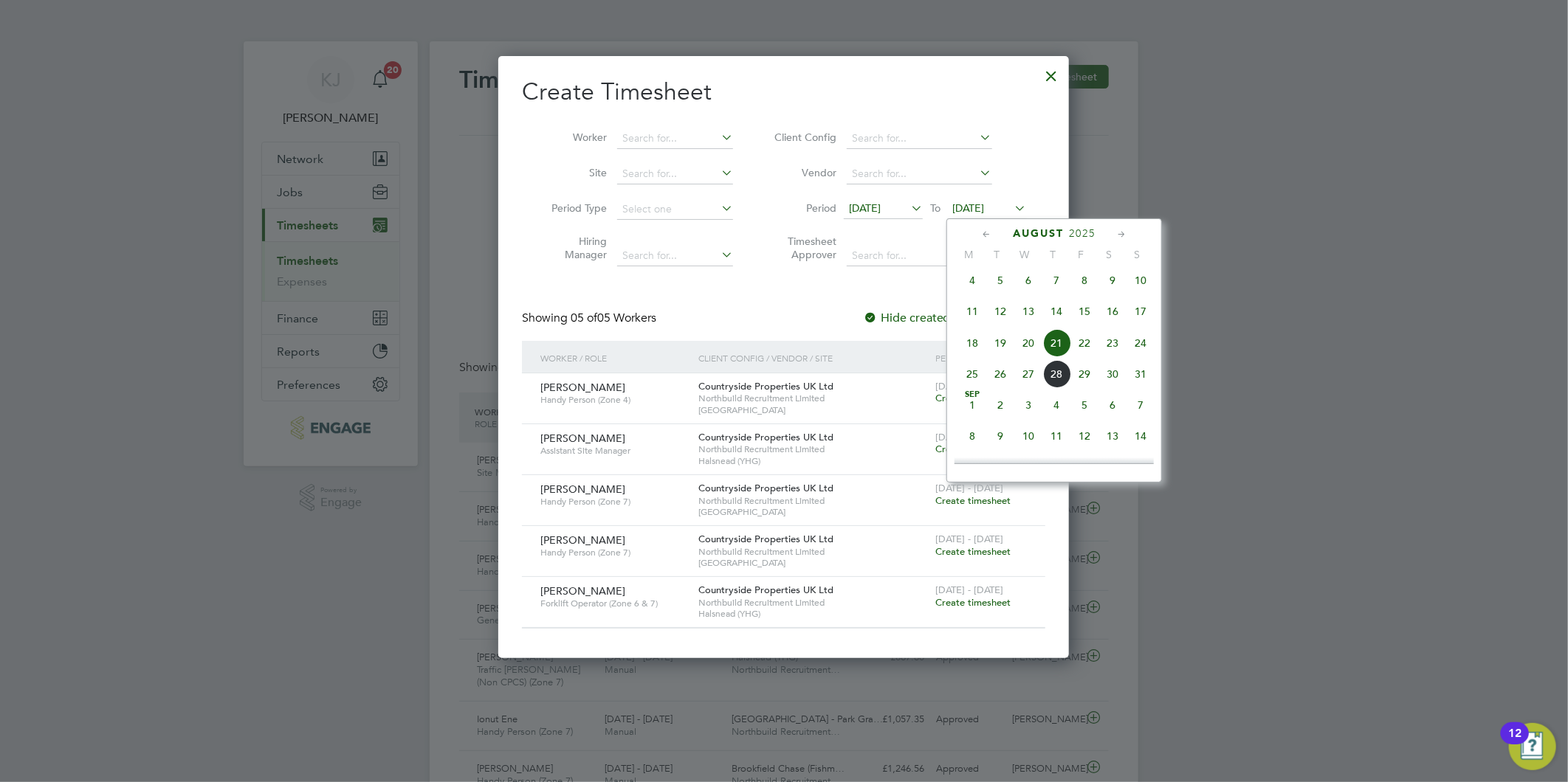
click at [1143, 350] on span "24" at bounding box center [1141, 343] width 28 height 28
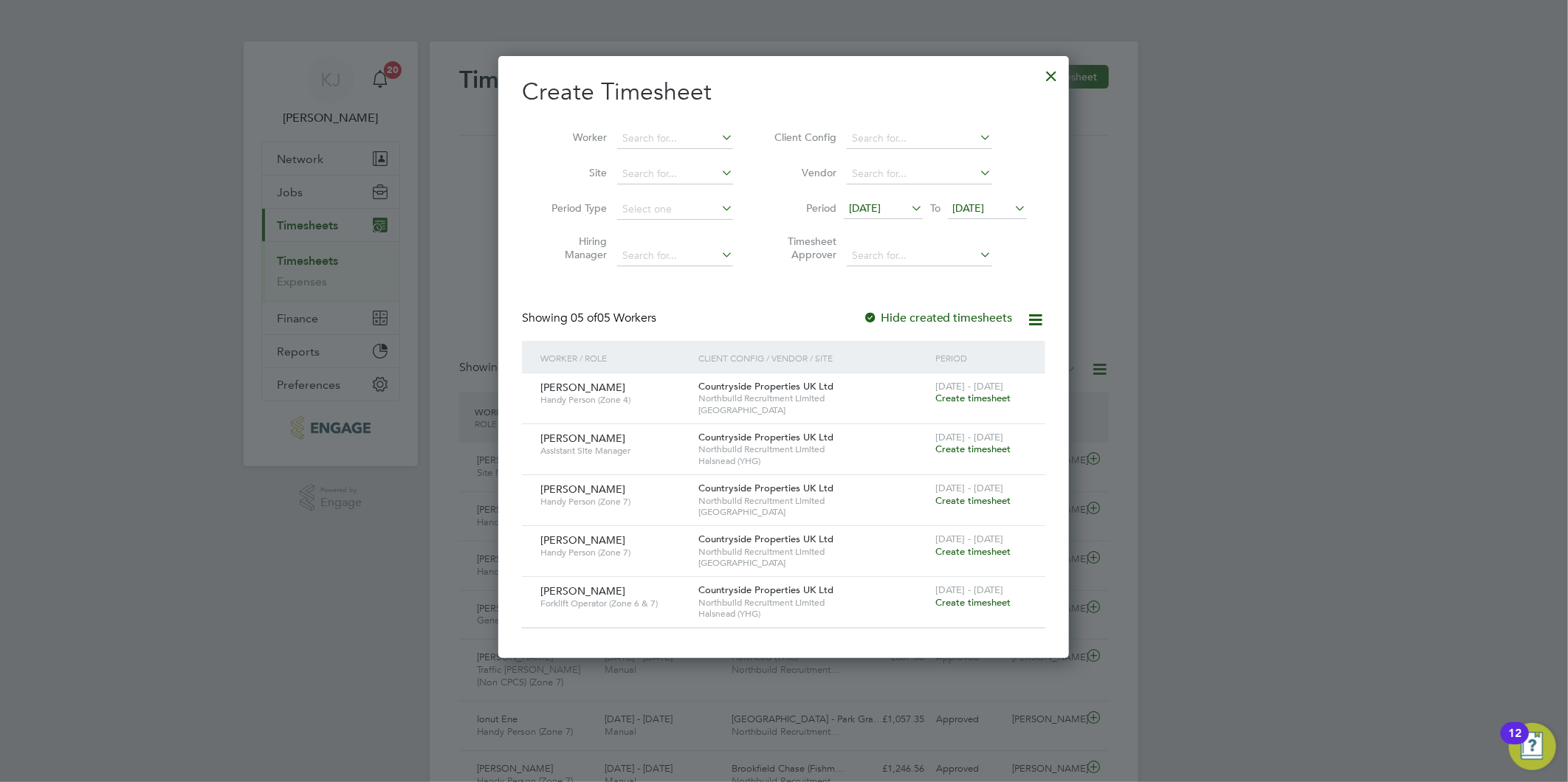
click at [964, 601] on span "Create timesheet" at bounding box center [973, 602] width 75 height 12
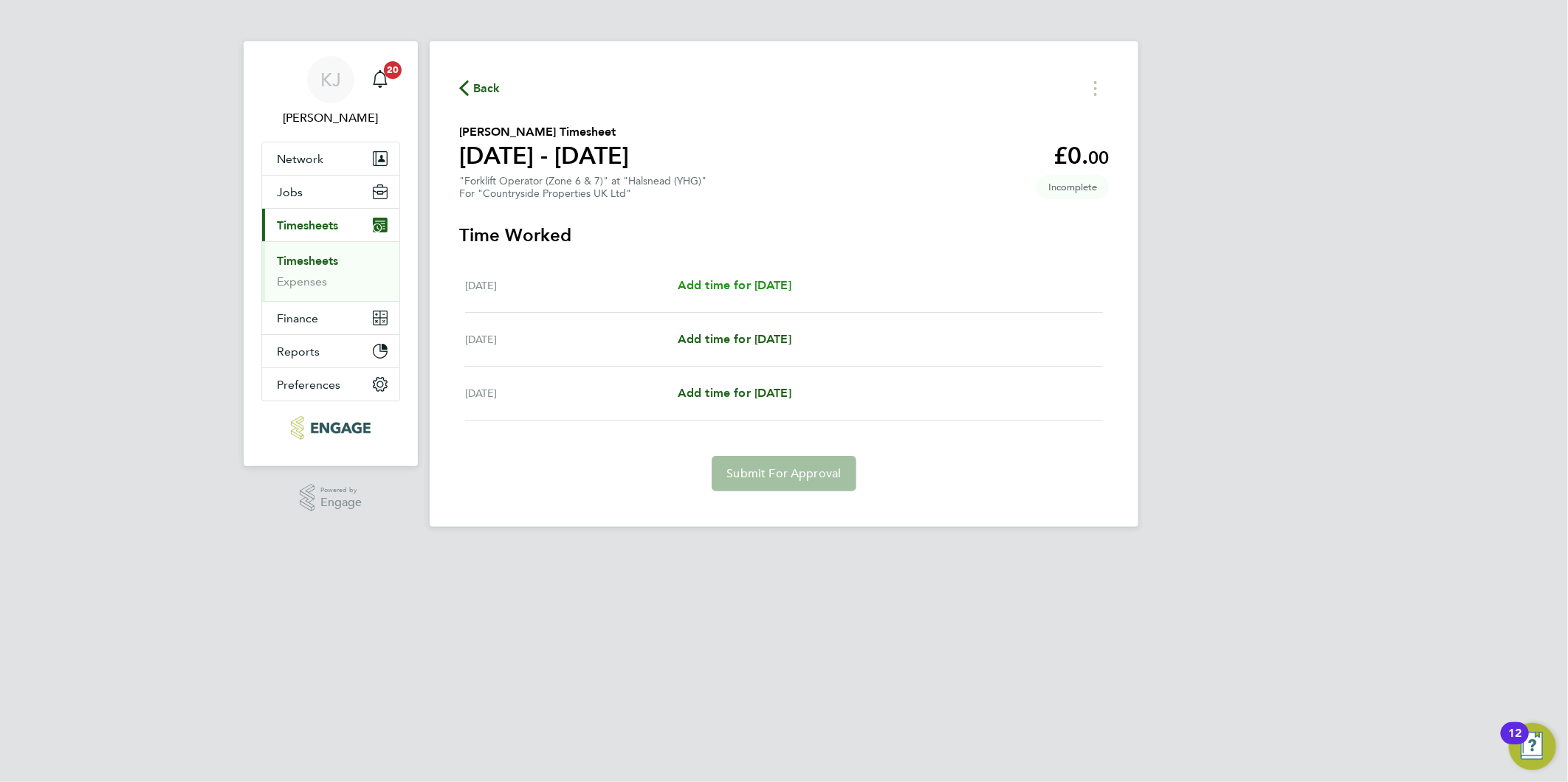
drag, startPoint x: 769, startPoint y: 284, endPoint x: 780, endPoint y: 282, distance: 11.2
click at [769, 284] on span "Add time for [DATE]" at bounding box center [735, 285] width 114 height 14
select select "30"
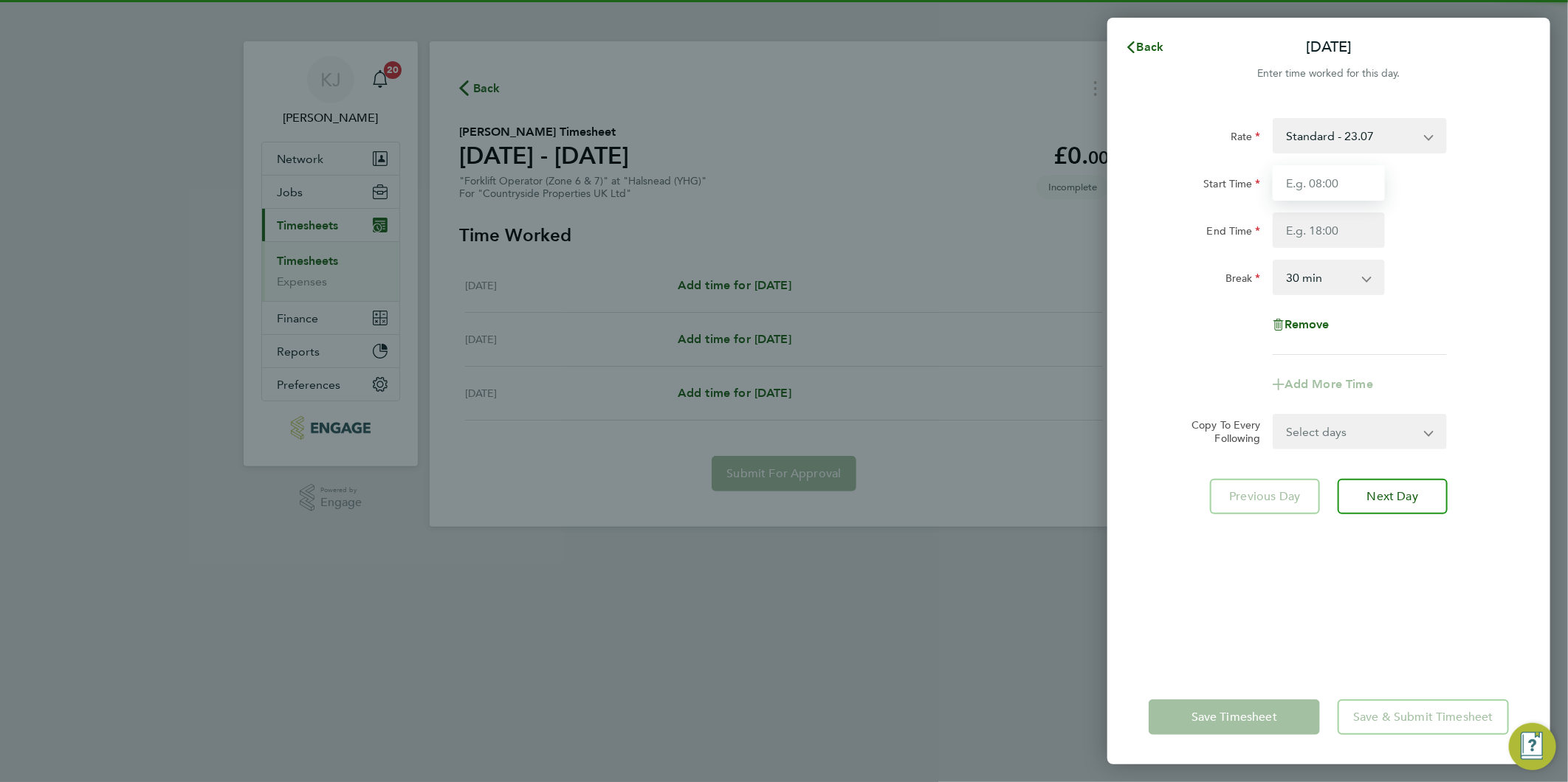
click at [1344, 179] on input "Start Time" at bounding box center [1329, 183] width 112 height 35
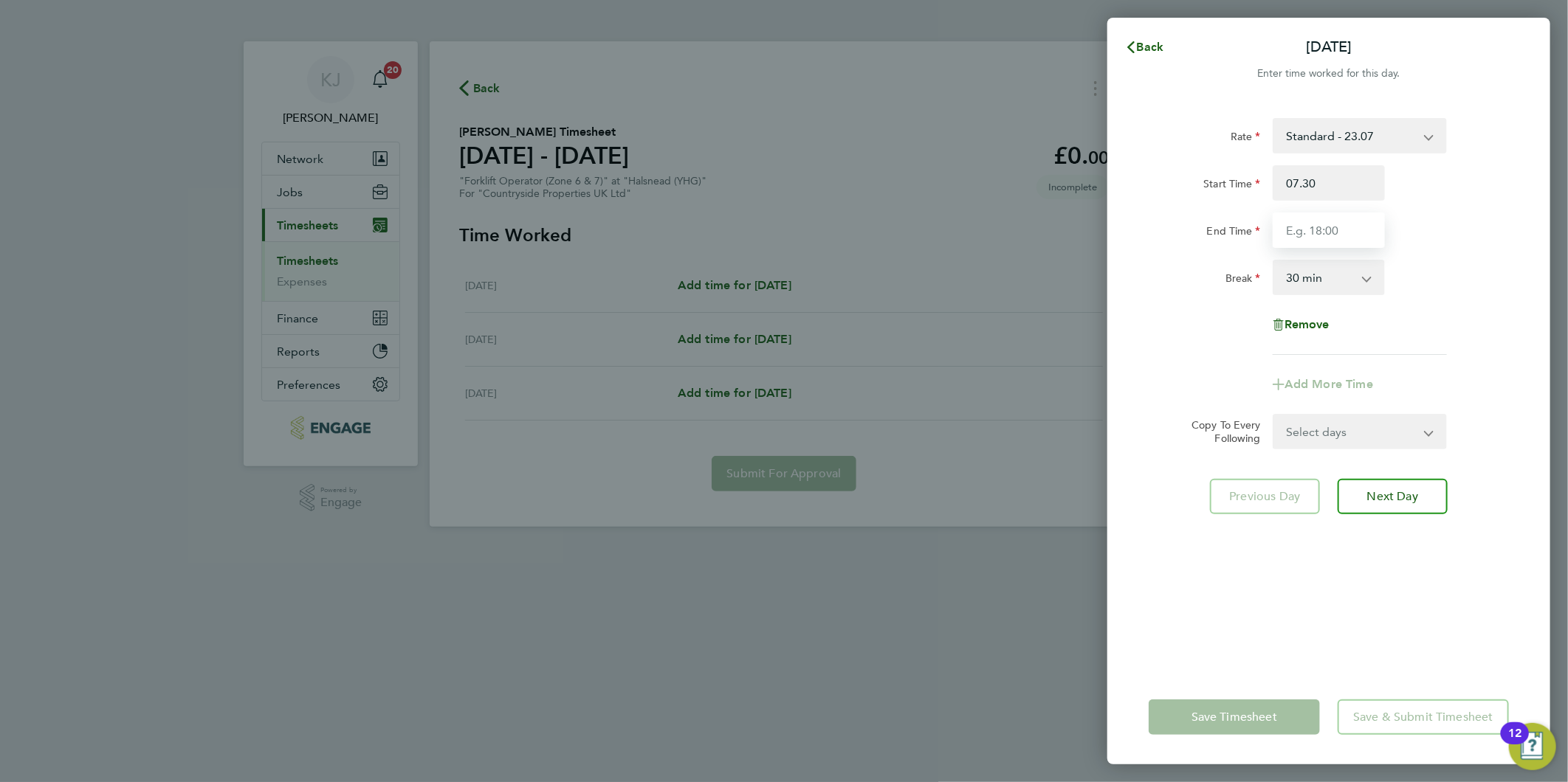
type input "07:30"
type input "16:30"
click at [1355, 187] on input "07:30" at bounding box center [1329, 183] width 112 height 35
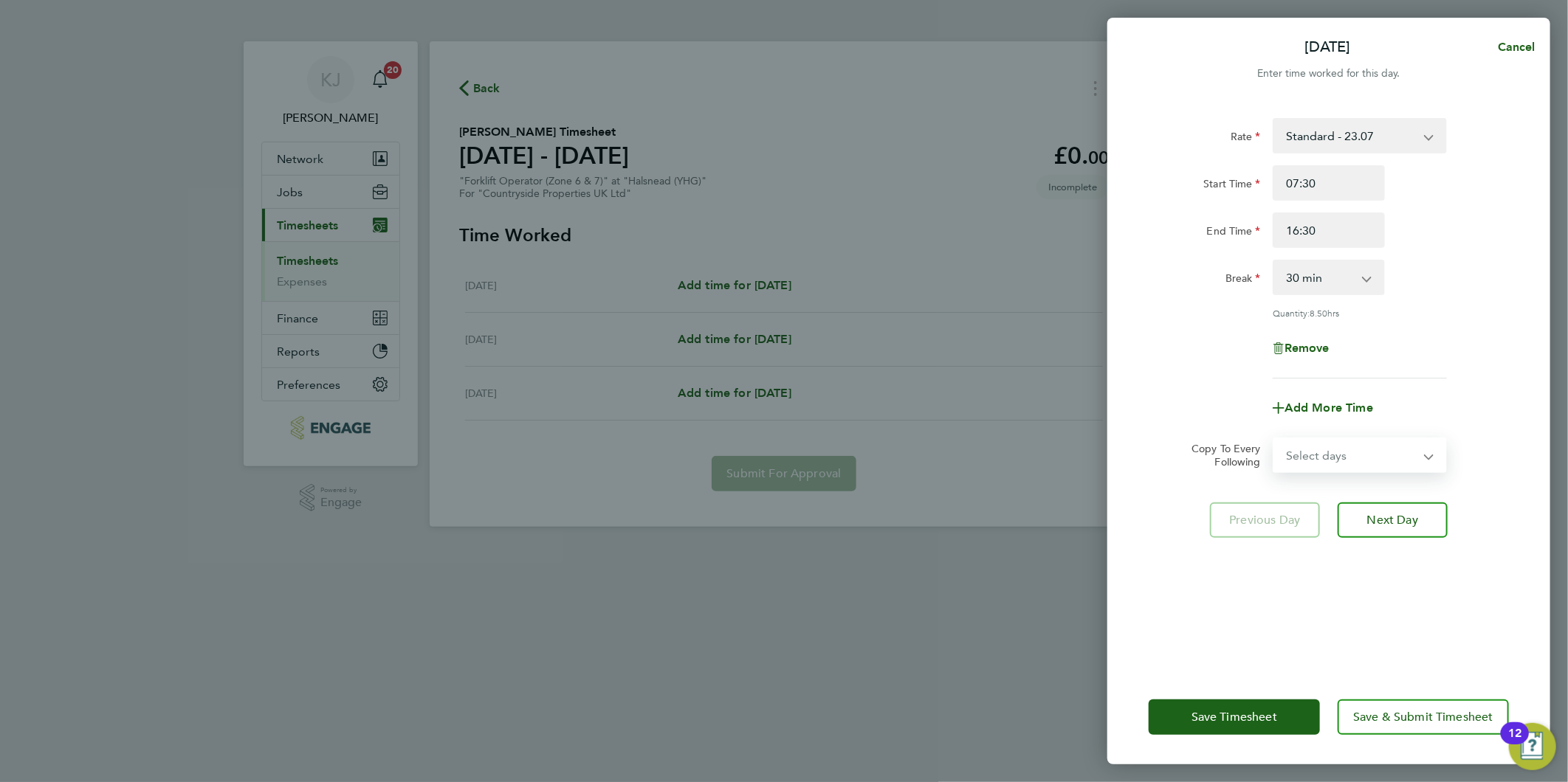
drag, startPoint x: 1320, startPoint y: 441, endPoint x: 1321, endPoint y: 473, distance: 32.0
click at [1320, 441] on select "Select days Day [DATE] [DATE]" at bounding box center [1352, 455] width 155 height 32
select select "DAY"
click at [1274, 439] on select "Select days Day [DATE] [DATE]" at bounding box center [1352, 455] width 155 height 32
select select "[DATE]"
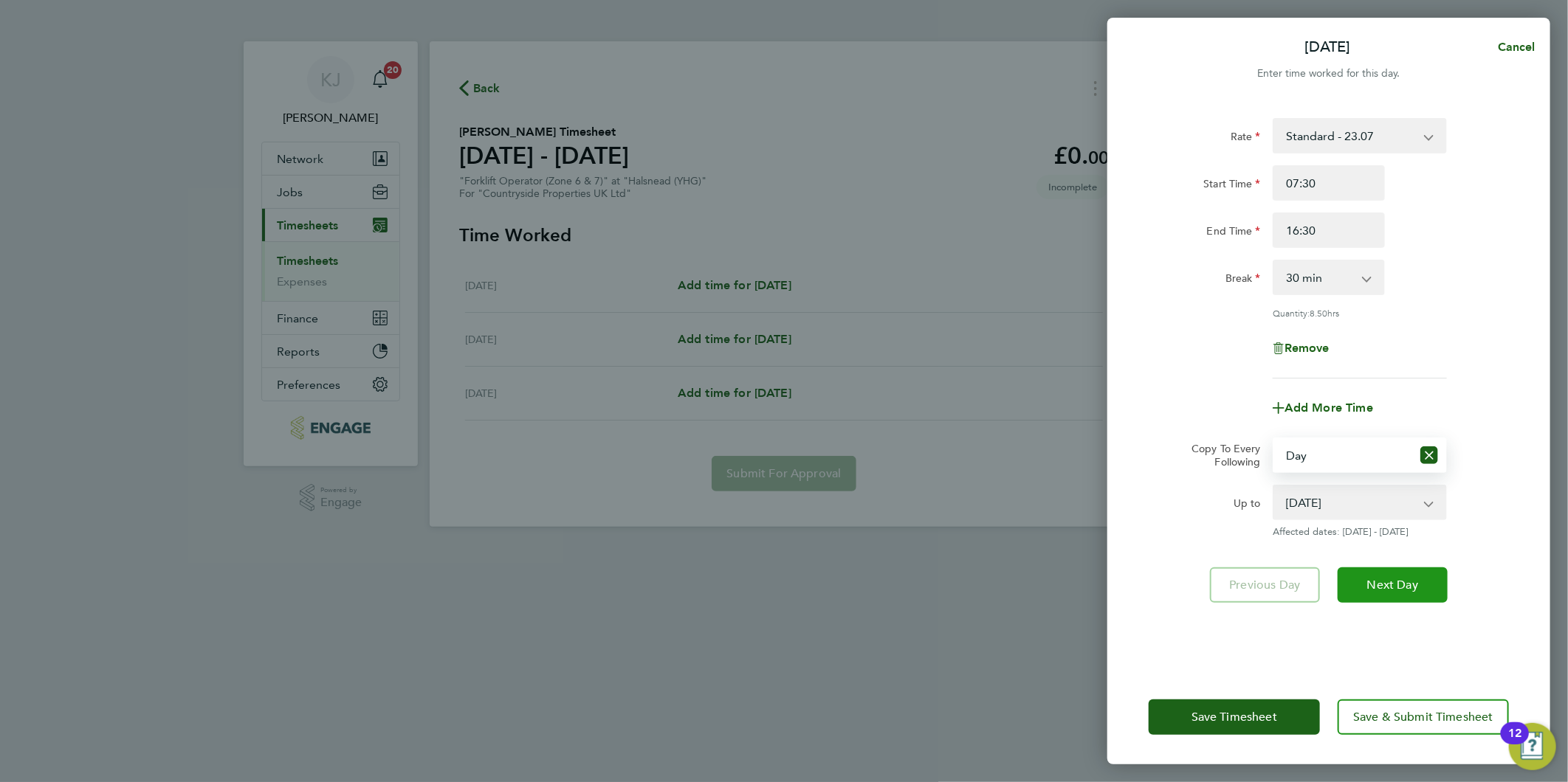
click at [1383, 580] on span "Next Day" at bounding box center [1393, 585] width 51 height 15
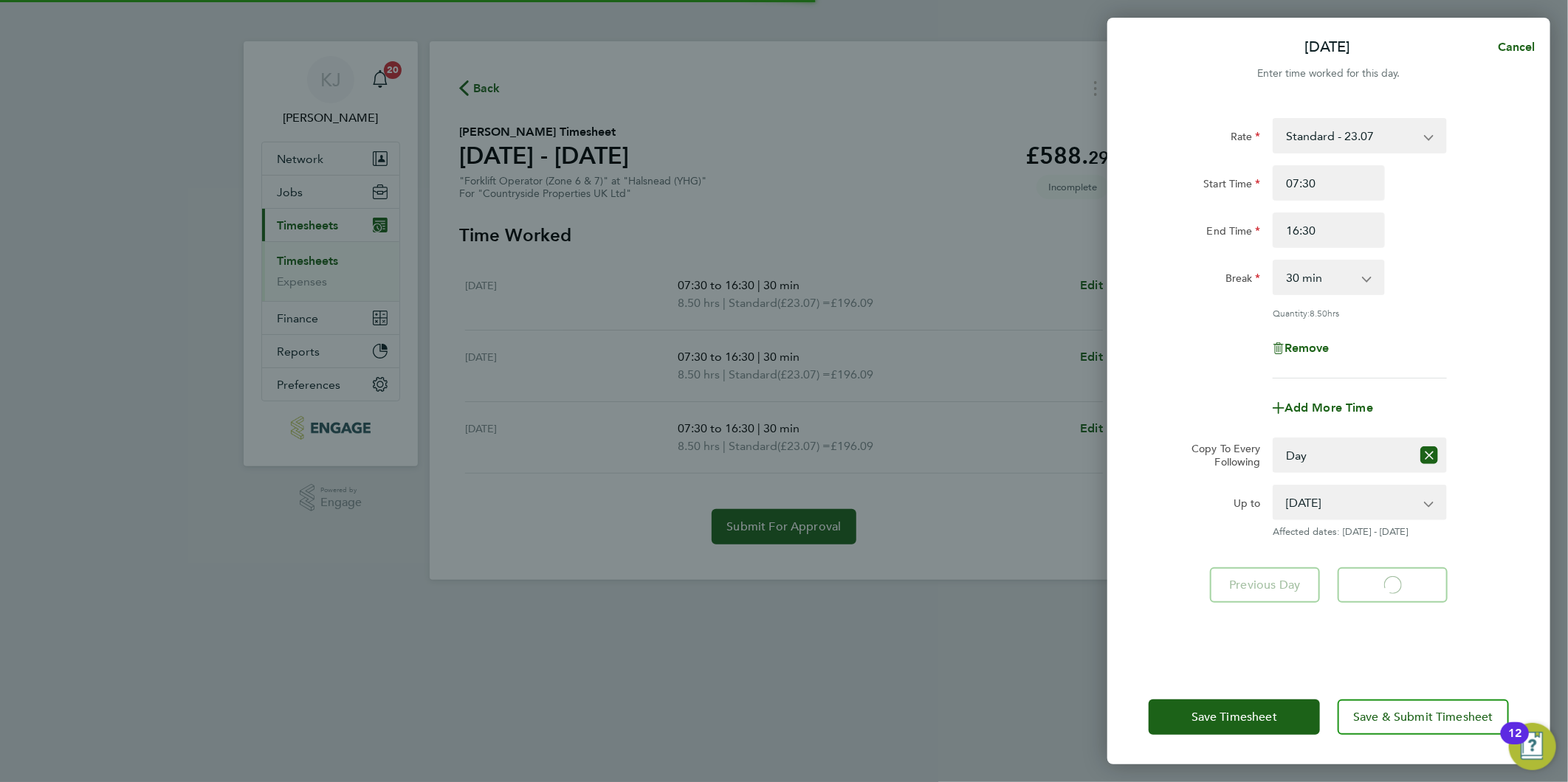
select select "30"
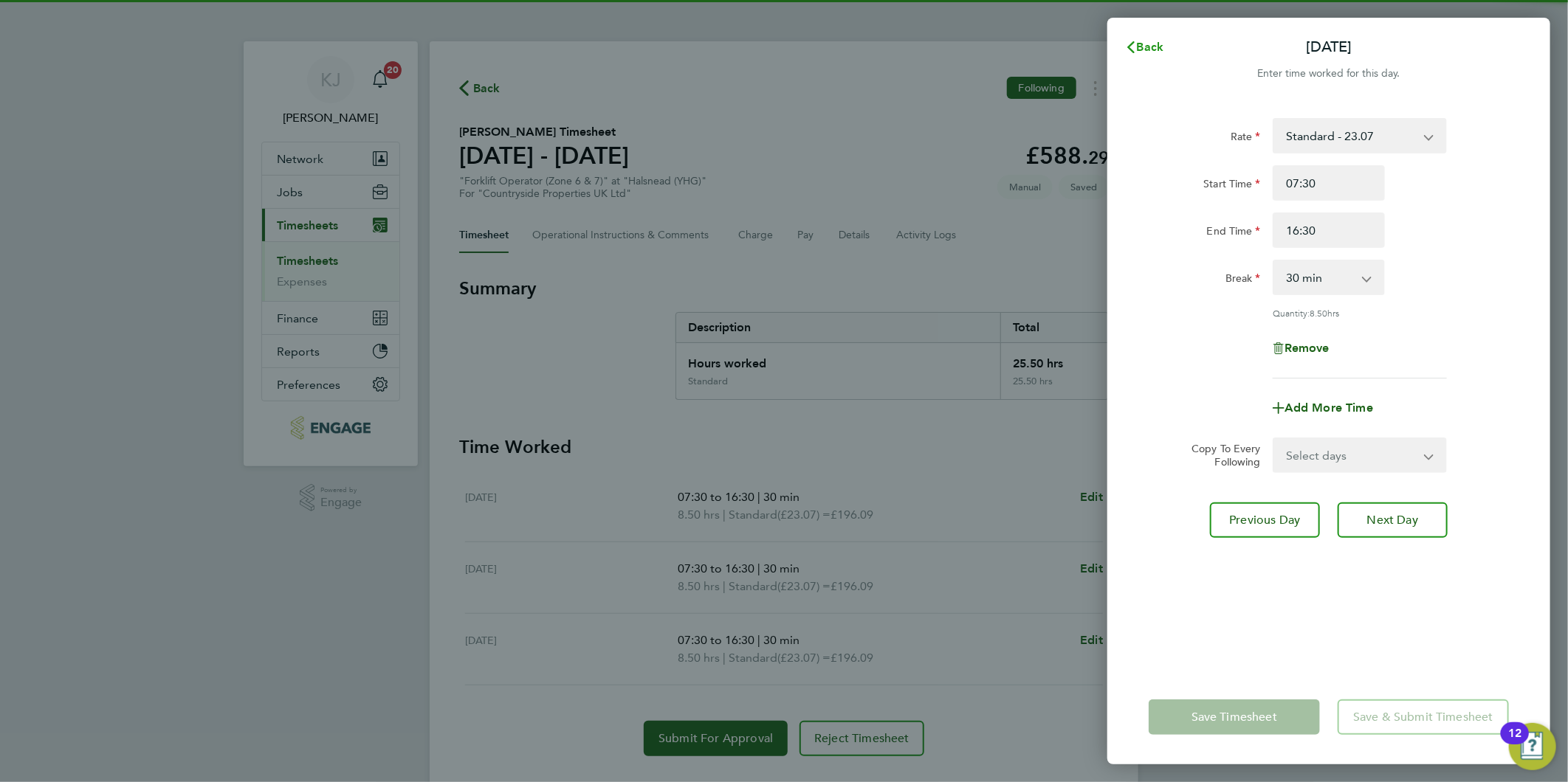
click at [1164, 52] on button "Back" at bounding box center [1144, 47] width 68 height 29
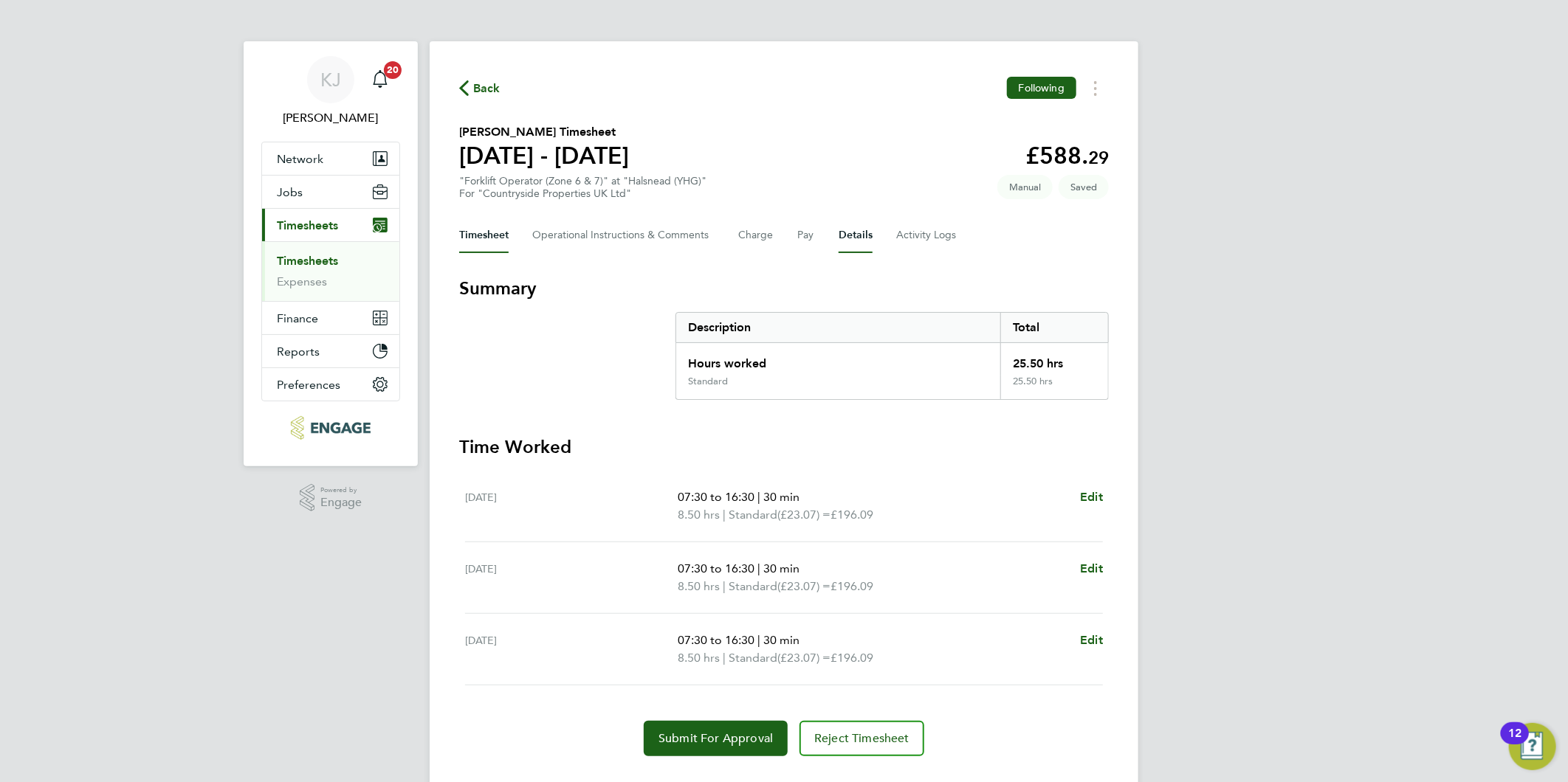
drag, startPoint x: 843, startPoint y: 231, endPoint x: 904, endPoint y: 365, distance: 147.2
click at [844, 231] on button "Details" at bounding box center [855, 235] width 34 height 35
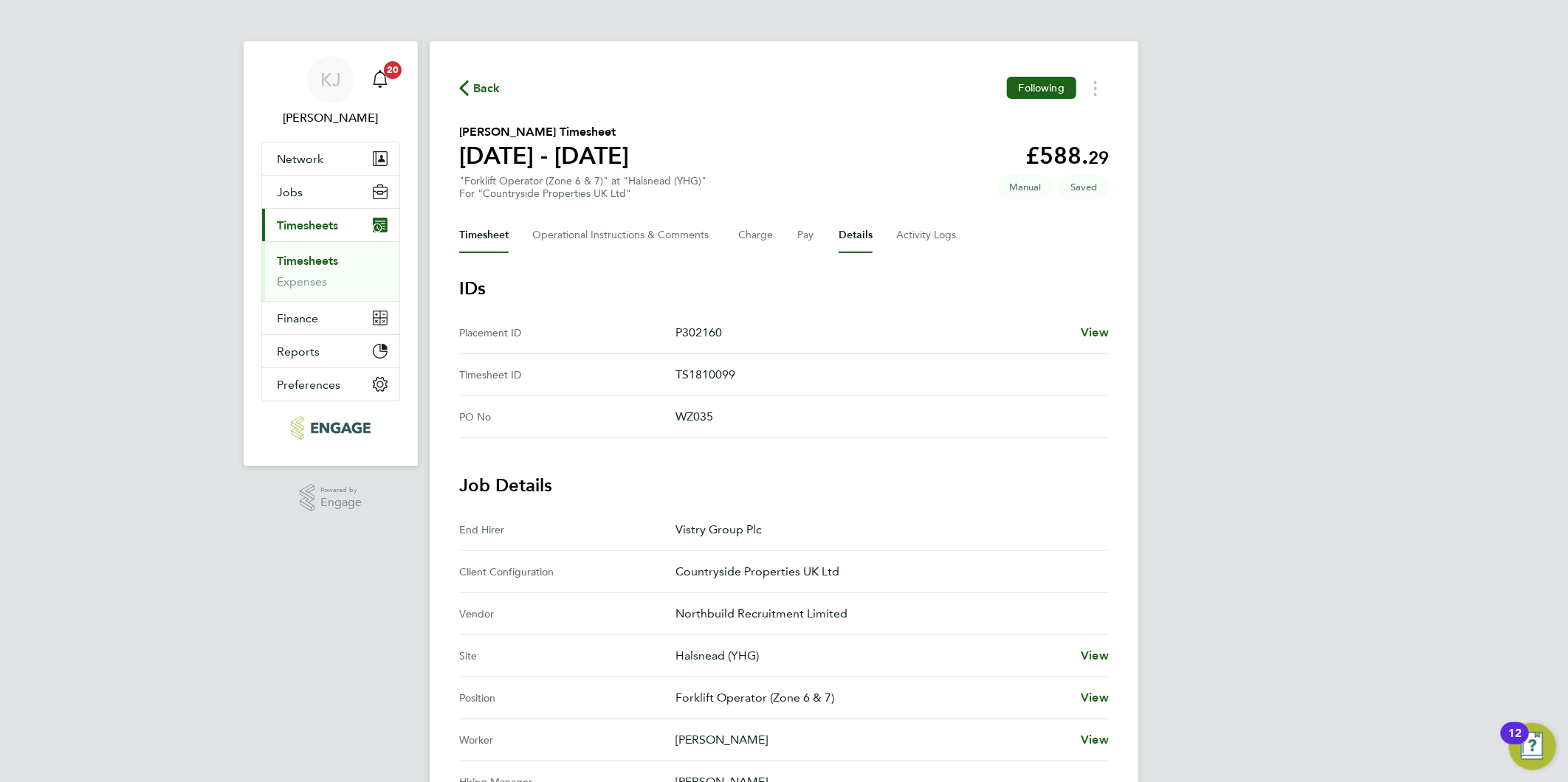
click at [482, 233] on button "Timesheet" at bounding box center [483, 235] width 49 height 35
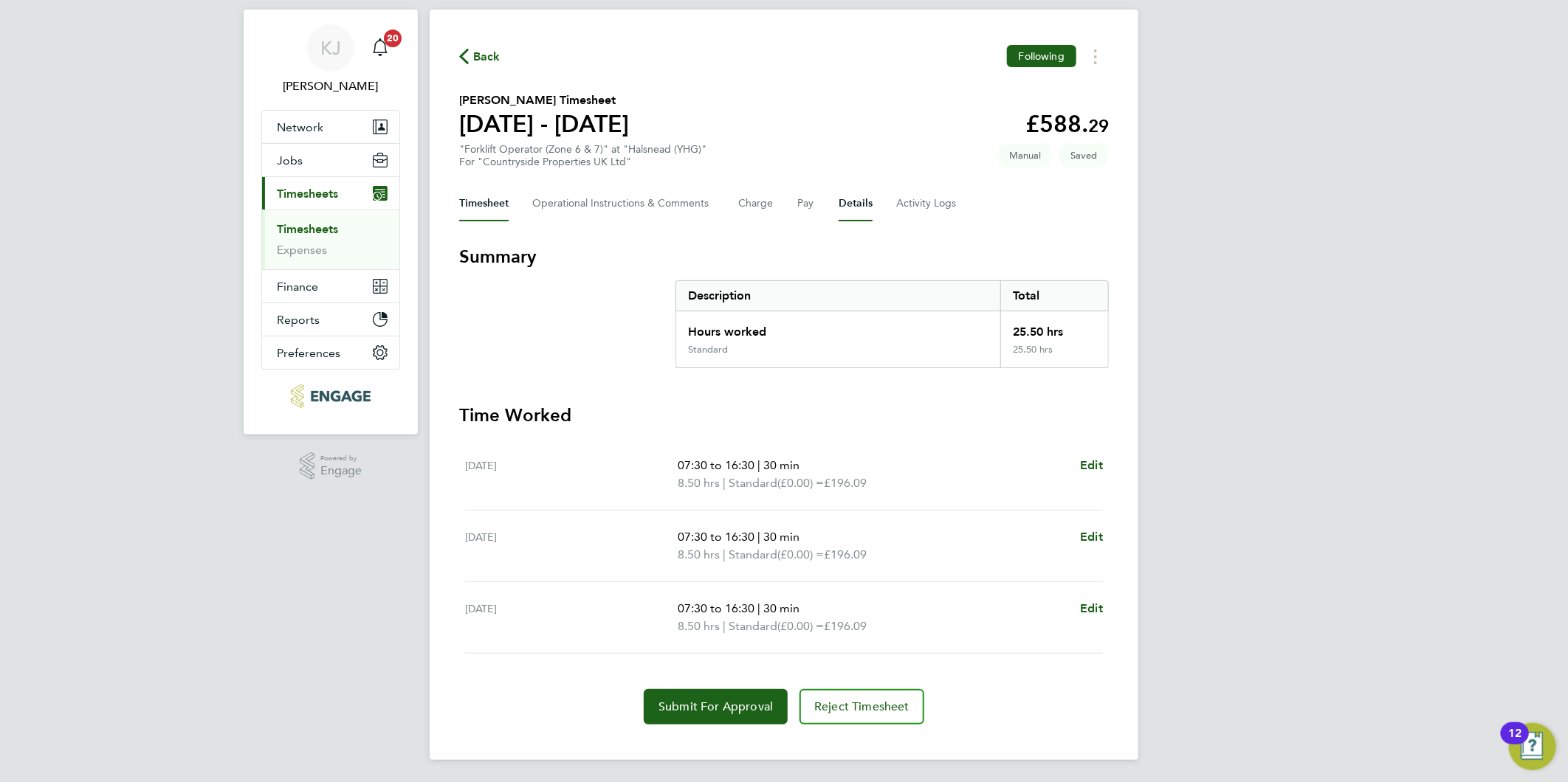
click at [864, 201] on button "Details" at bounding box center [855, 204] width 34 height 35
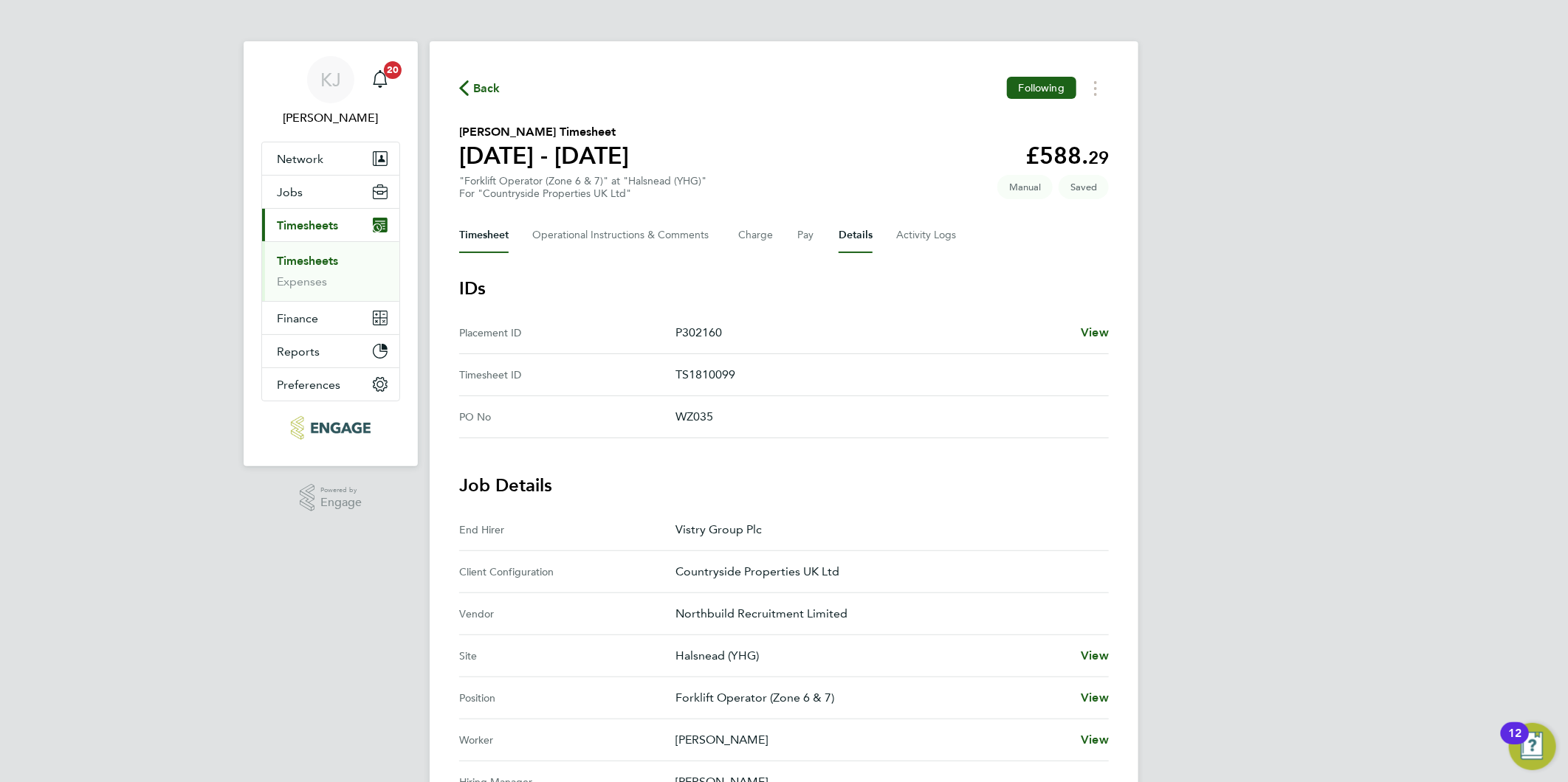
click at [475, 225] on button "Timesheet" at bounding box center [483, 235] width 49 height 35
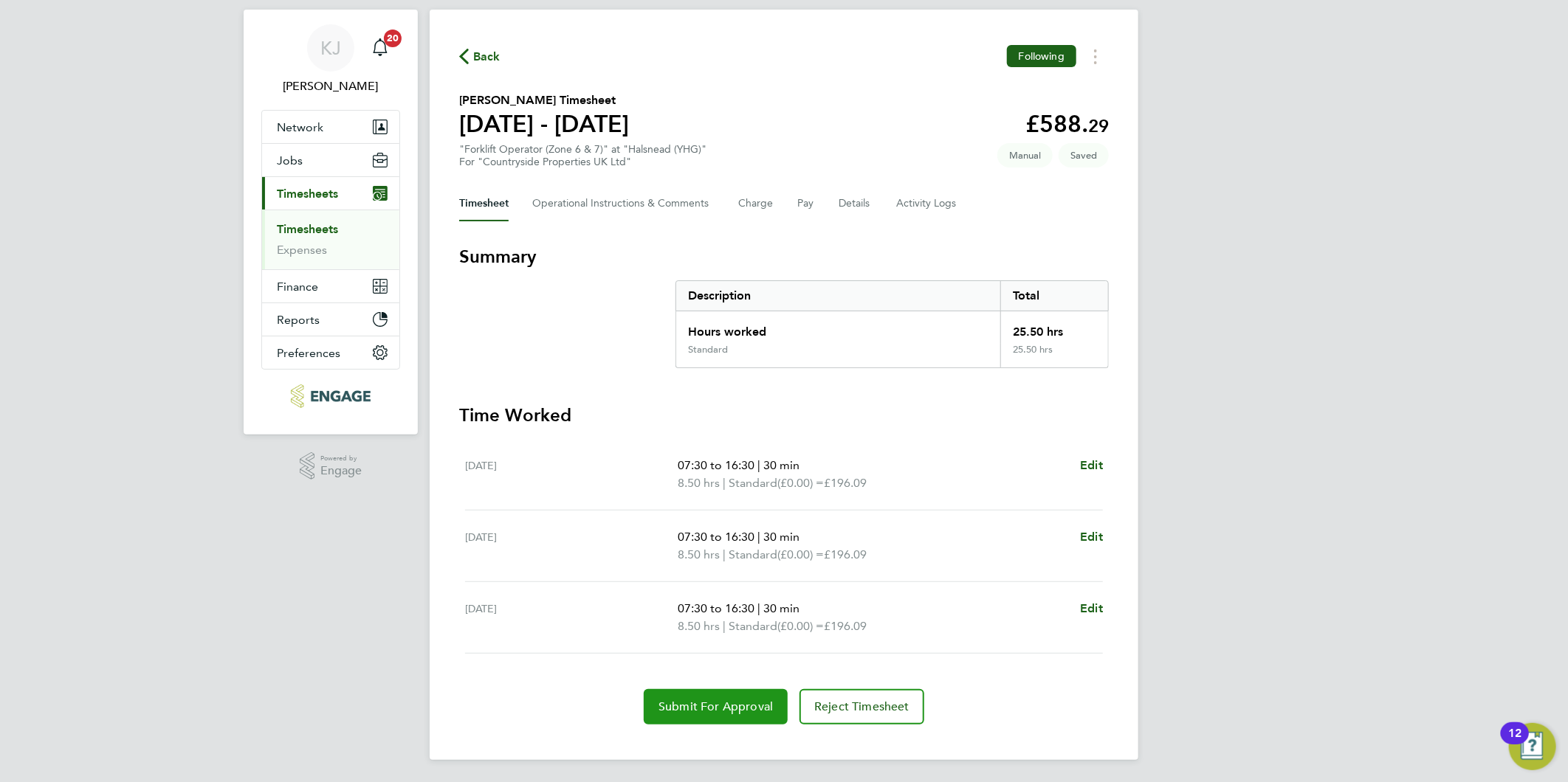
click at [699, 699] on span "Submit For Approval" at bounding box center [716, 706] width 115 height 15
click at [308, 247] on link "Expenses" at bounding box center [301, 251] width 50 height 14
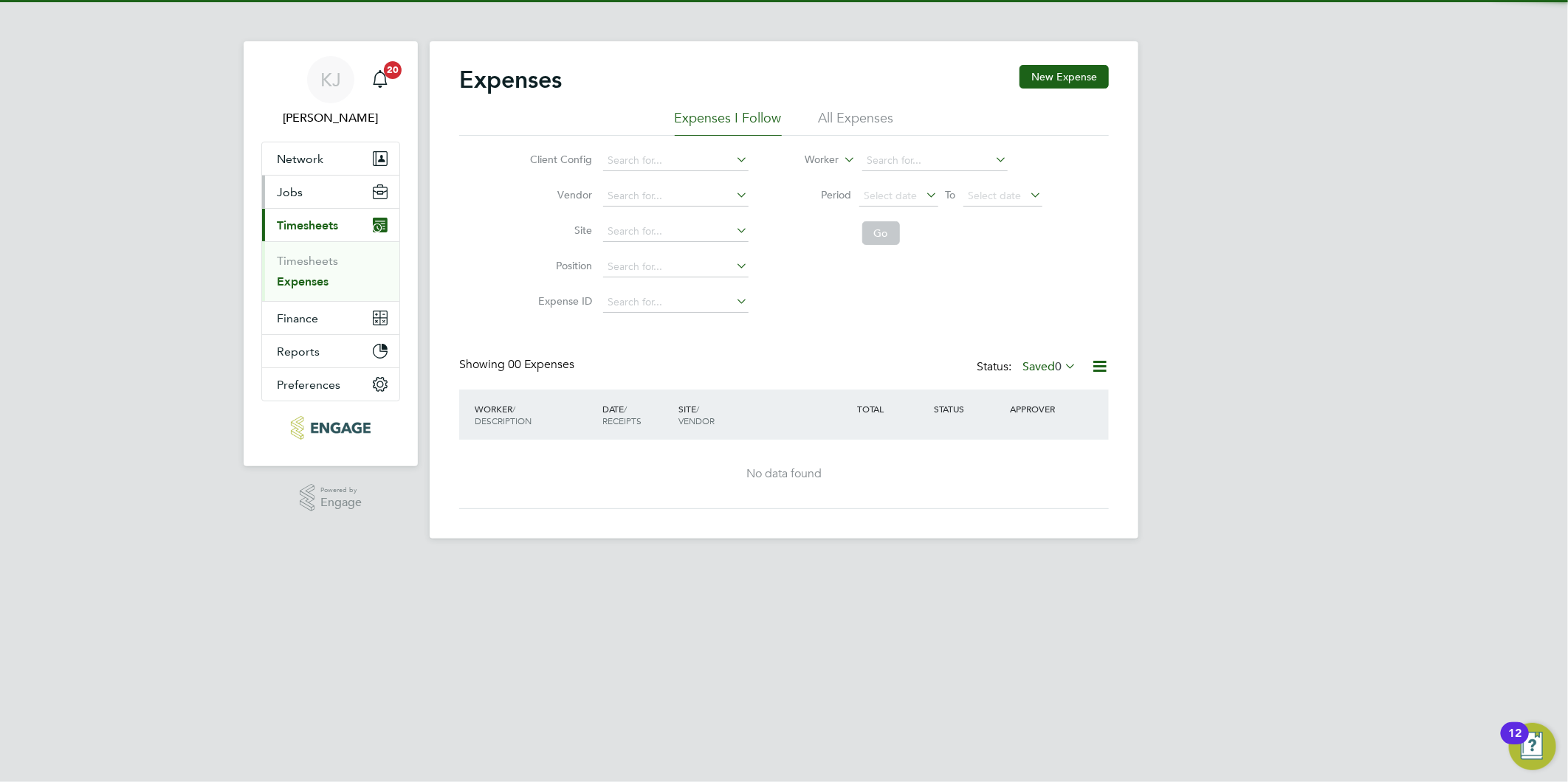
click at [298, 204] on button "Jobs" at bounding box center [331, 192] width 138 height 32
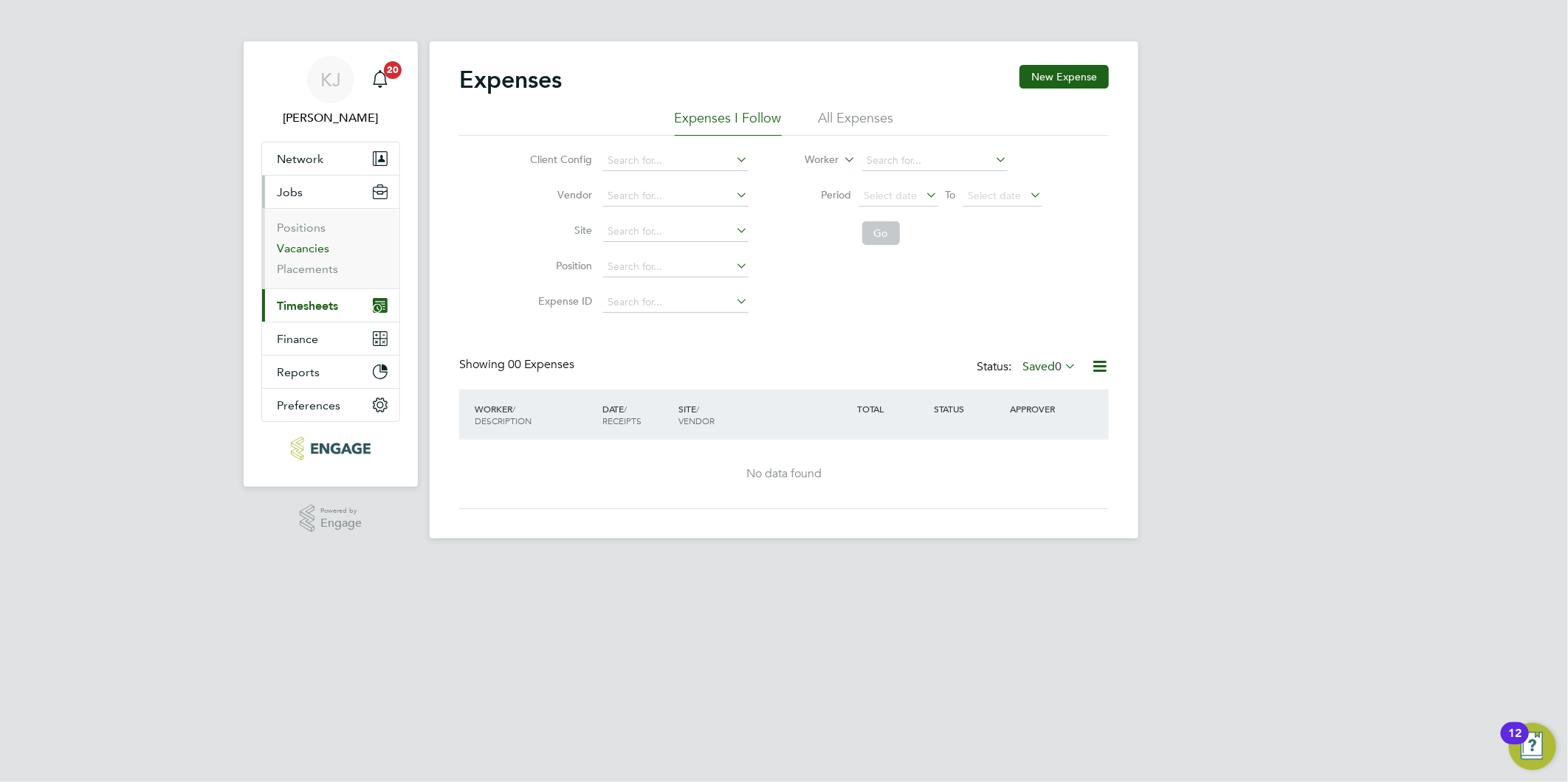
click at [319, 252] on link "Vacancies" at bounding box center [303, 248] width 52 height 14
